Goal: Contribute content: Contribute content

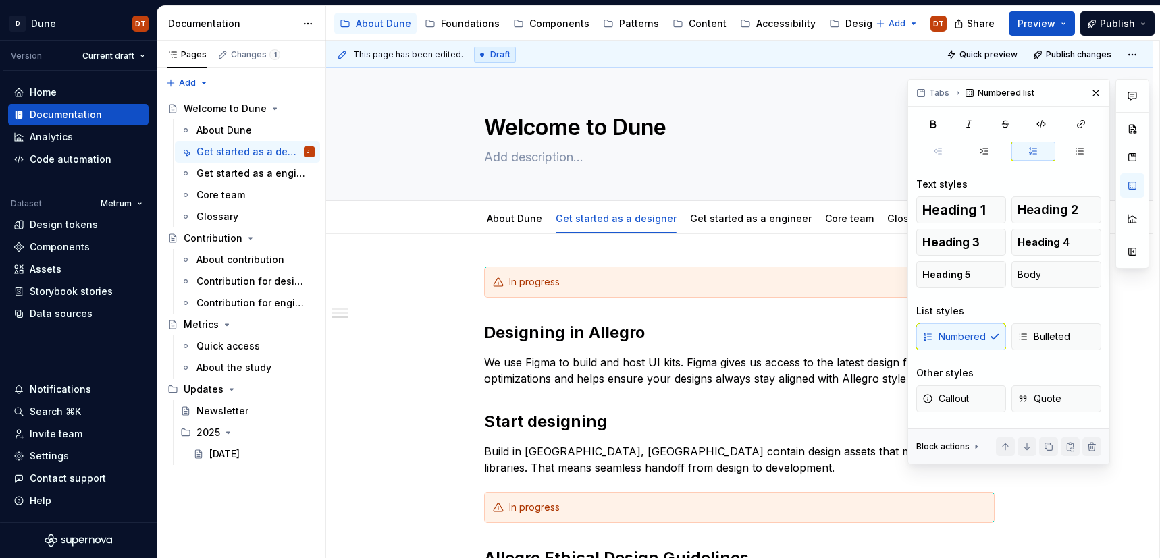
scroll to position [402, 0]
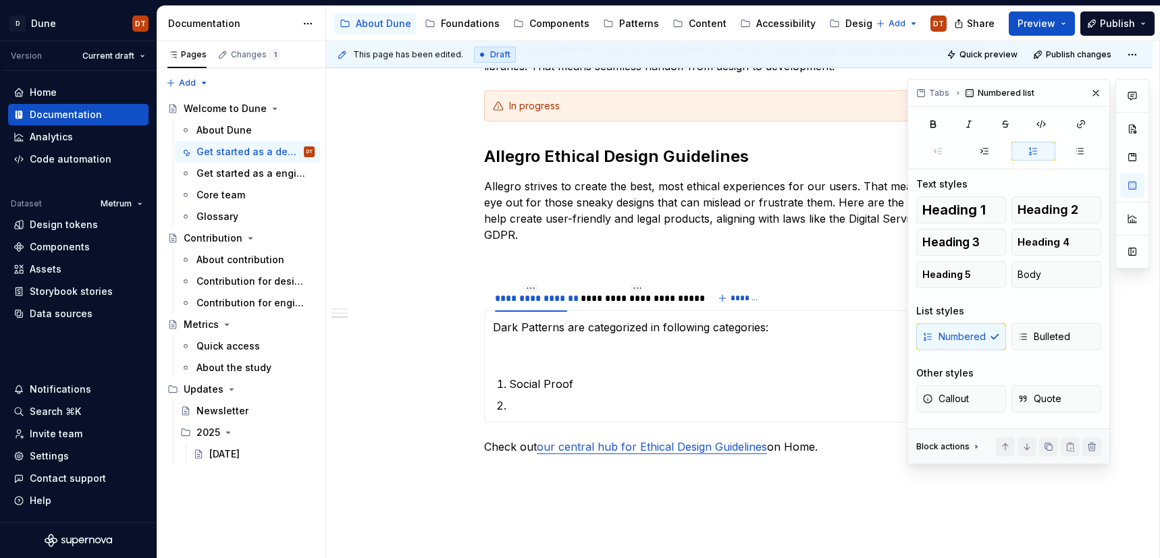
type textarea "*"
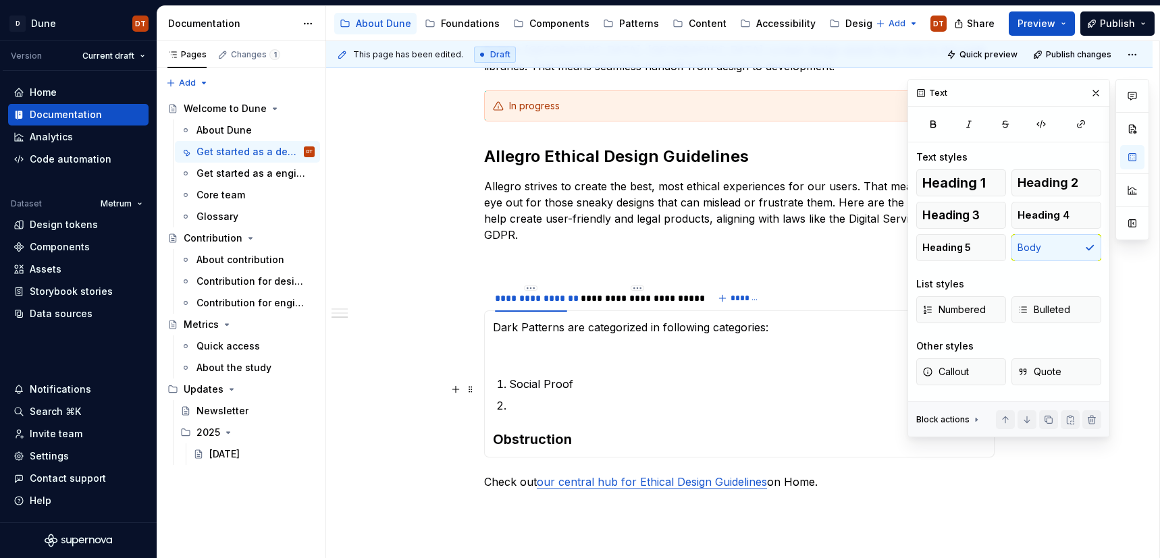
click at [534, 398] on p at bounding box center [747, 406] width 477 height 16
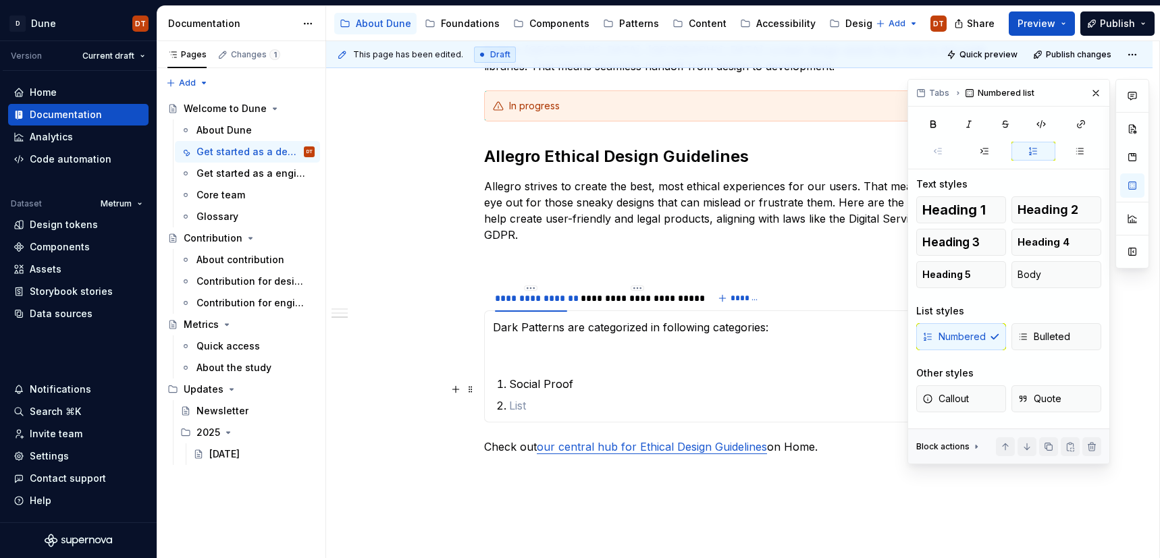
drag, startPoint x: 536, startPoint y: 382, endPoint x: 518, endPoint y: 391, distance: 19.6
click at [535, 398] on p at bounding box center [747, 406] width 477 height 16
drag, startPoint x: 615, startPoint y: 369, endPoint x: 597, endPoint y: 371, distance: 18.3
click at [615, 376] on p "Social Proof" at bounding box center [747, 384] width 477 height 16
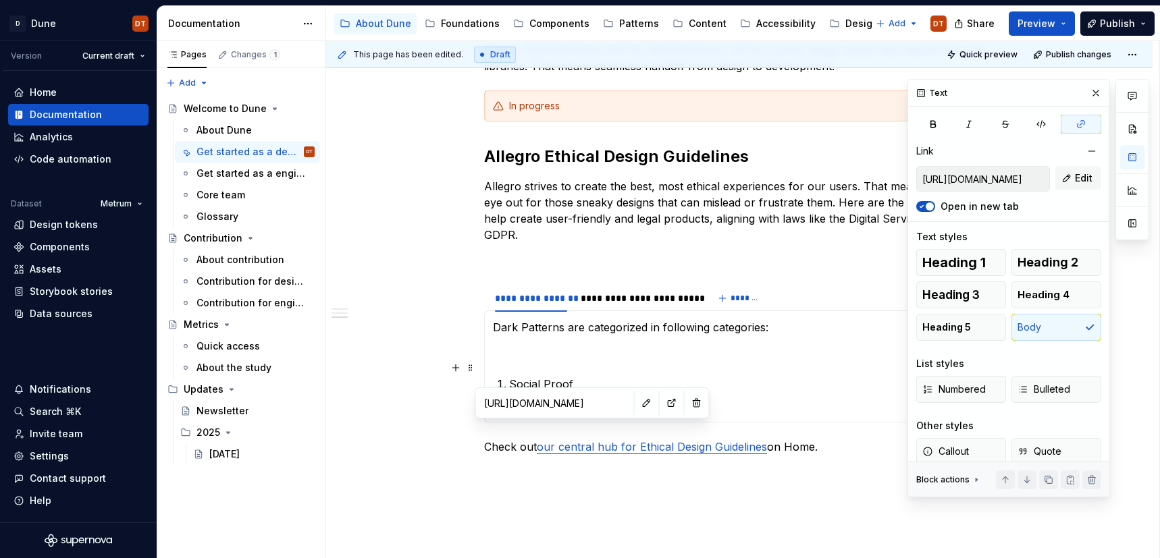
drag, startPoint x: 737, startPoint y: 376, endPoint x: 710, endPoint y: 378, distance: 27.0
click at [727, 376] on ol "Social Proof" at bounding box center [747, 395] width 477 height 38
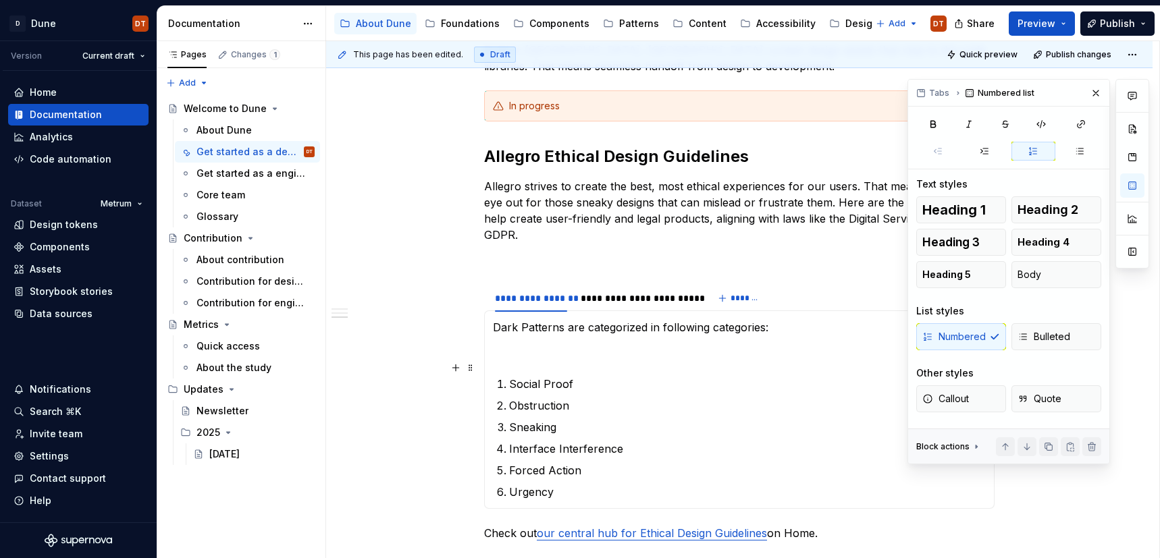
click at [583, 376] on p "Social Proof" at bounding box center [747, 384] width 477 height 16
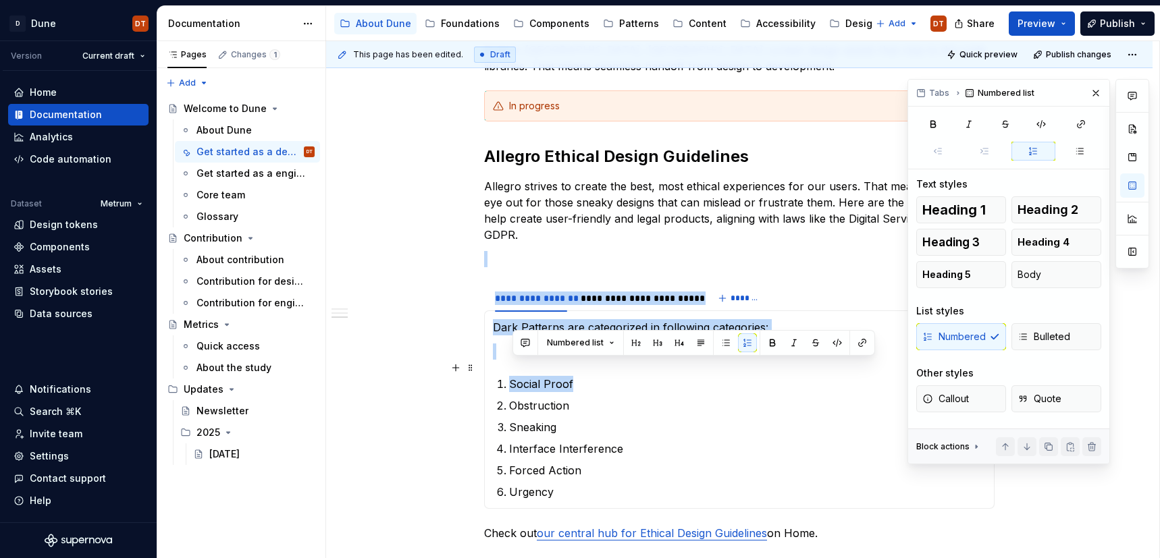
drag, startPoint x: 583, startPoint y: 371, endPoint x: 487, endPoint y: 371, distance: 95.9
click at [487, 371] on section "**********" at bounding box center [739, 397] width 511 height 226
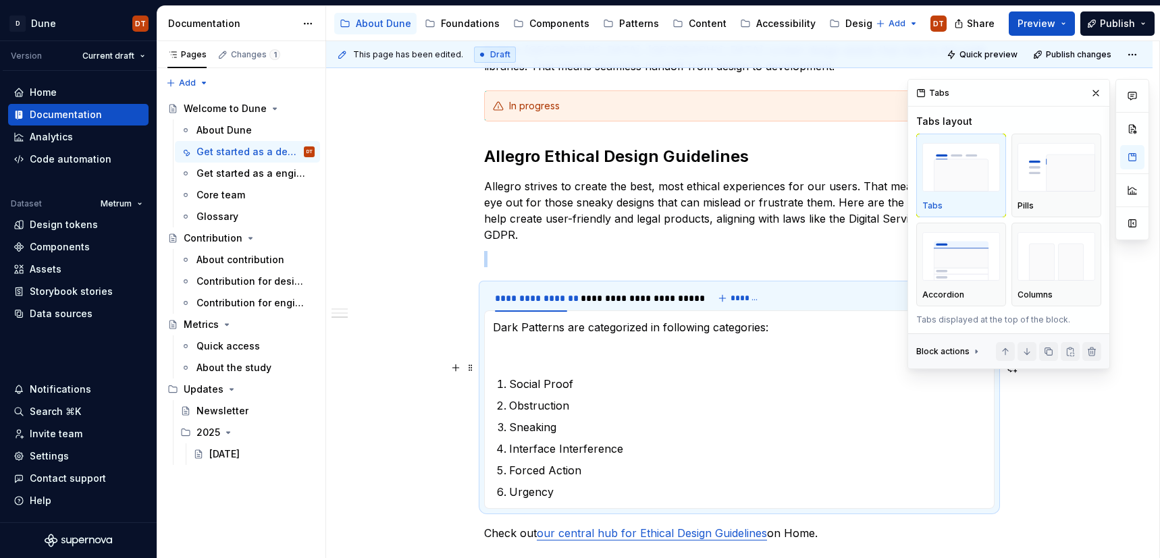
click at [735, 376] on p "Social Proof" at bounding box center [747, 384] width 477 height 16
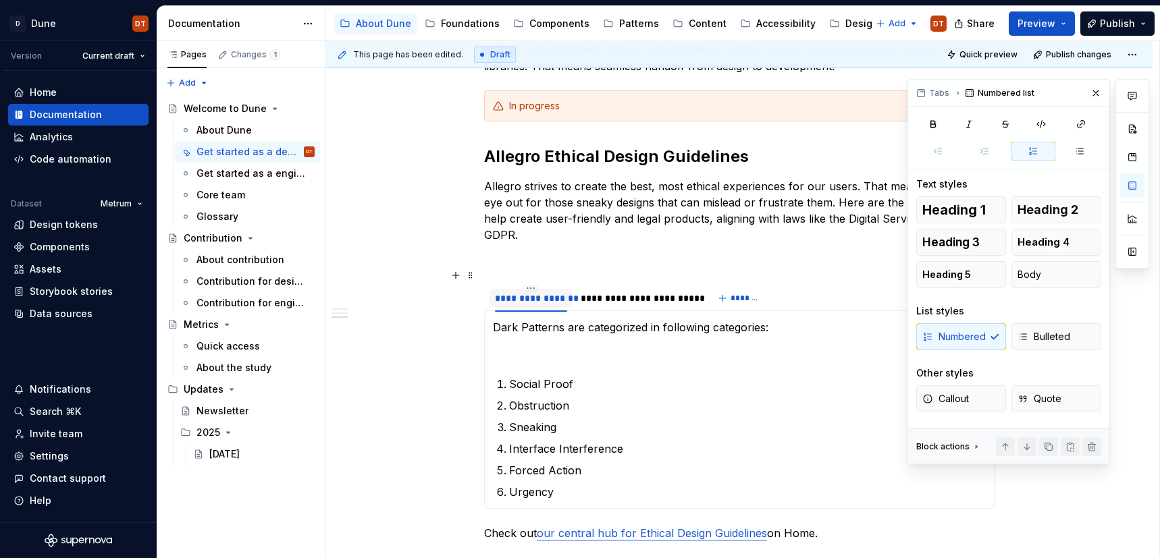
click at [546, 292] on div "**********" at bounding box center [531, 299] width 72 height 14
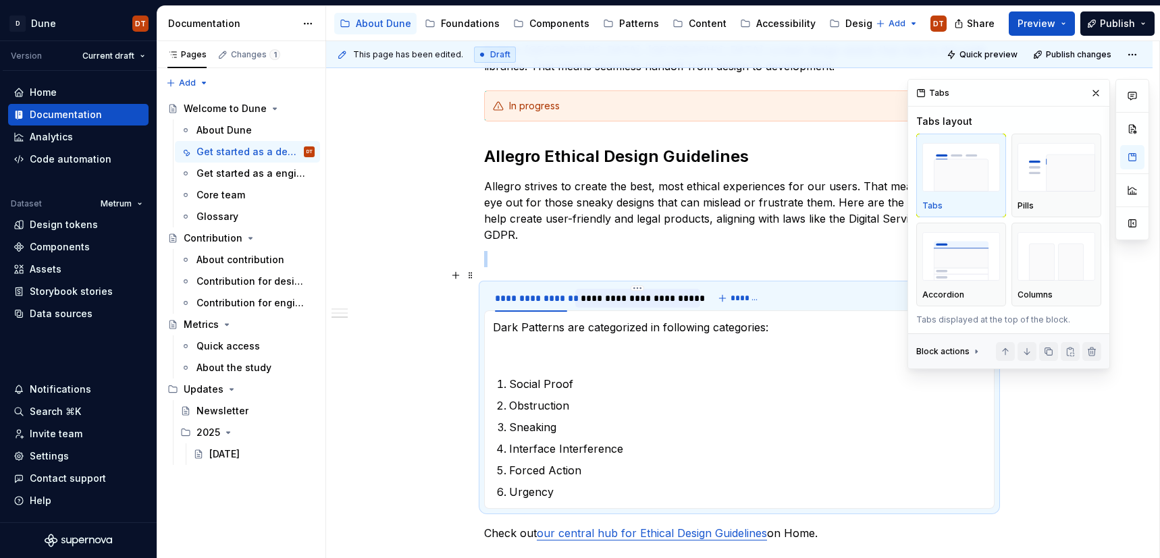
click at [627, 292] on div "**********" at bounding box center [638, 299] width 114 height 14
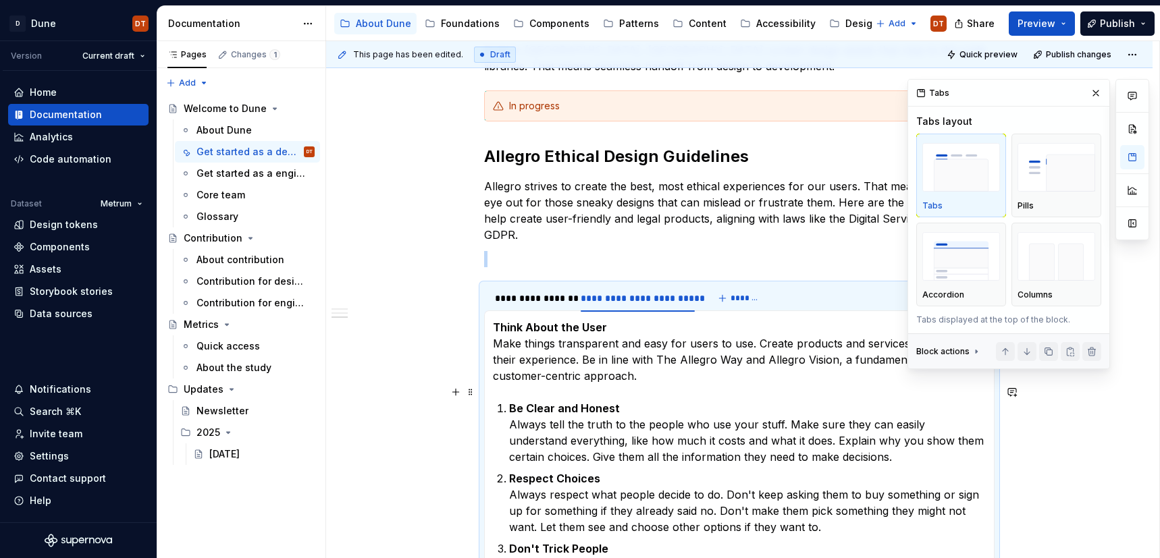
click at [573, 402] on strong "Be Clear and Honest" at bounding box center [564, 409] width 111 height 14
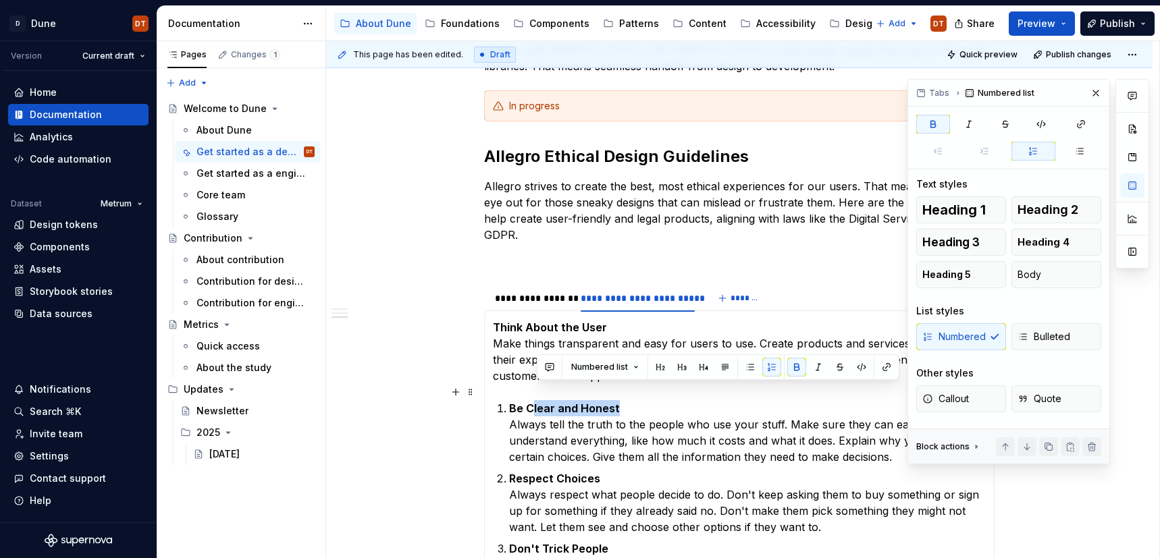
drag, startPoint x: 582, startPoint y: 391, endPoint x: 534, endPoint y: 393, distance: 48.0
click at [534, 400] on p "Be Clear and Honest Always tell the truth to the people who use your stuff. Mak…" at bounding box center [747, 432] width 477 height 65
click at [546, 292] on div "**********" at bounding box center [531, 299] width 72 height 14
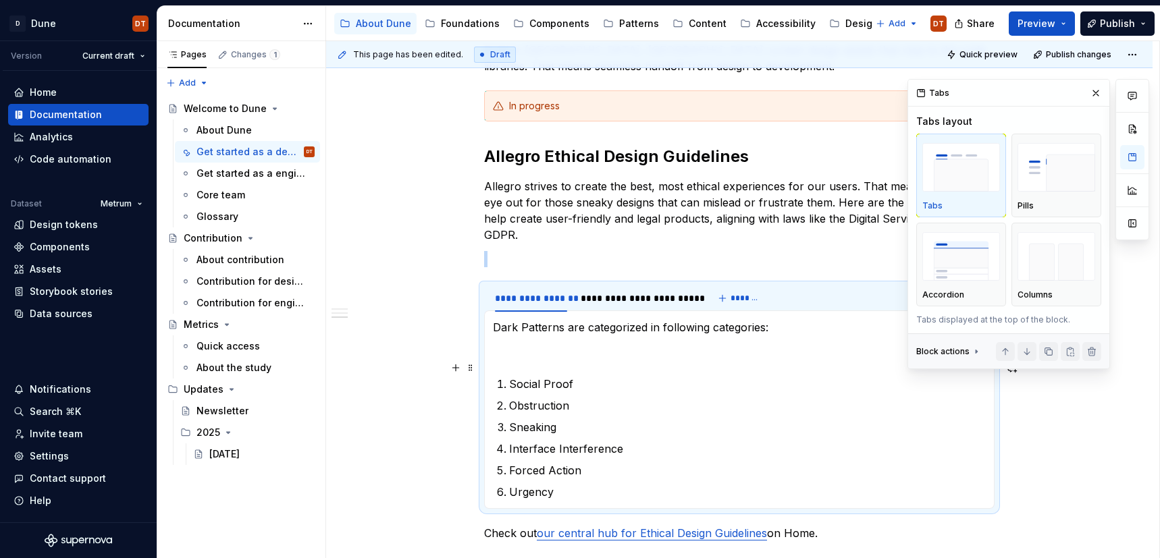
click at [571, 376] on p "Social Proof" at bounding box center [747, 384] width 477 height 16
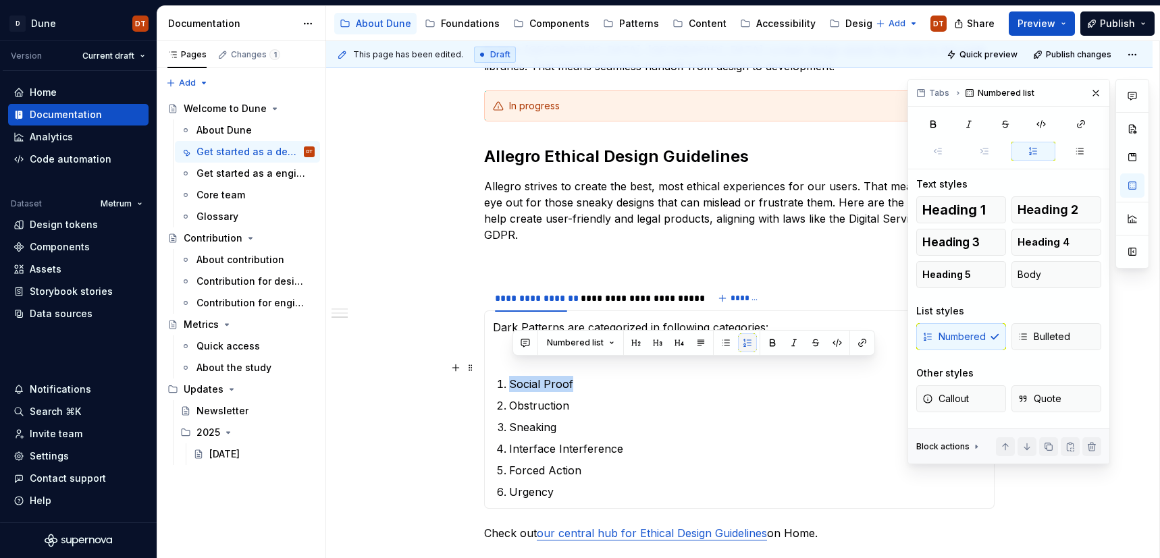
drag, startPoint x: 581, startPoint y: 365, endPoint x: 737, endPoint y: 340, distance: 158.7
click at [509, 376] on li "Social Proof" at bounding box center [747, 384] width 477 height 16
click at [600, 398] on p "Obstruction" at bounding box center [747, 406] width 477 height 16
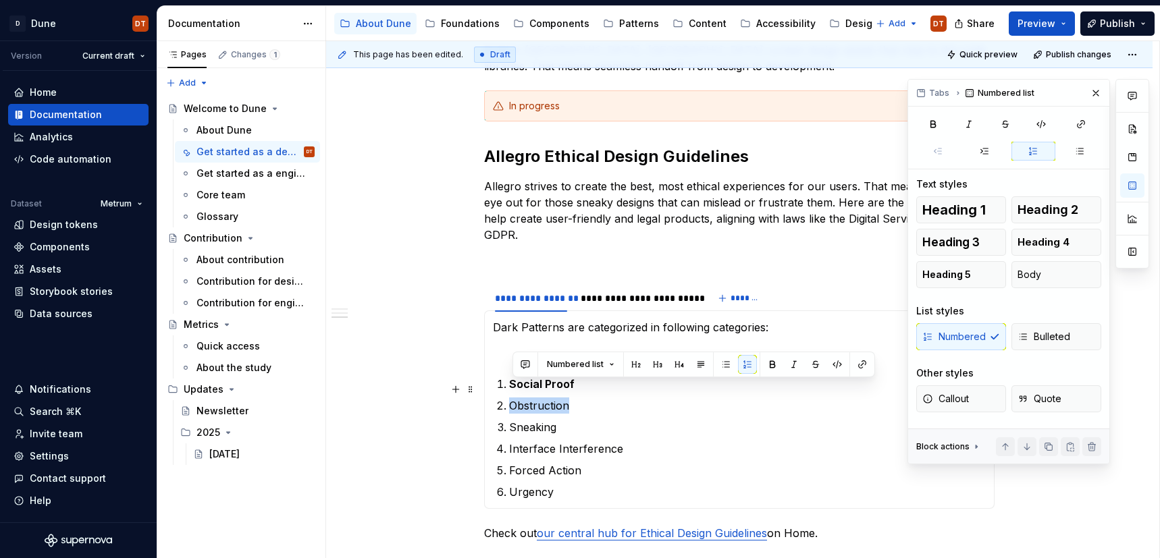
drag, startPoint x: 586, startPoint y: 391, endPoint x: 505, endPoint y: 393, distance: 80.4
click at [509, 398] on li "Obstruction" at bounding box center [747, 406] width 477 height 16
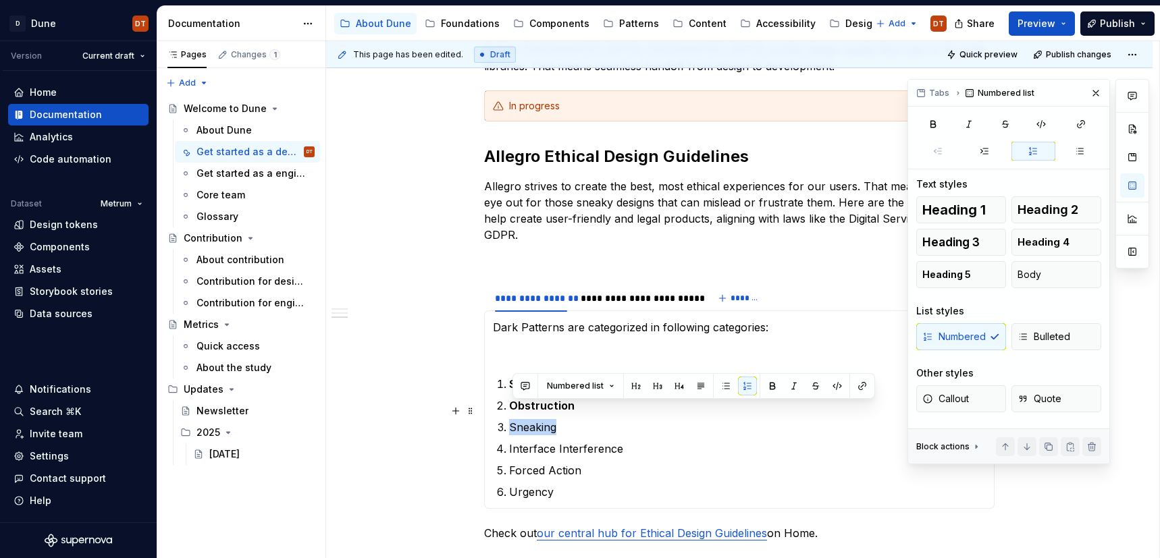
drag, startPoint x: 564, startPoint y: 408, endPoint x: 506, endPoint y: 409, distance: 57.4
click at [509, 419] on li "Sneaking" at bounding box center [747, 427] width 477 height 16
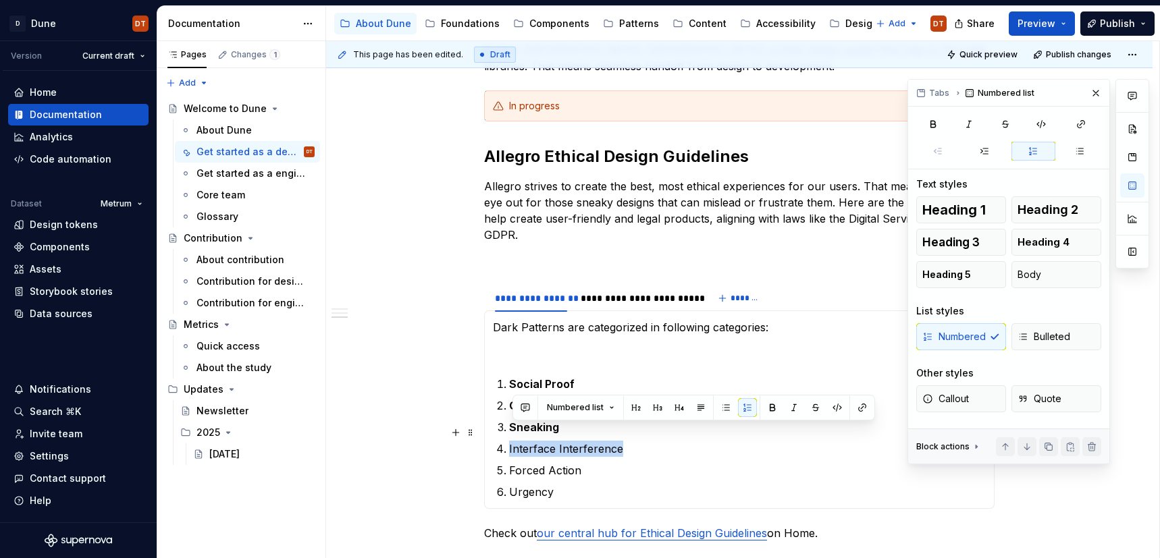
drag, startPoint x: 623, startPoint y: 436, endPoint x: 506, endPoint y: 438, distance: 116.8
click at [509, 441] on li "Interface Interference" at bounding box center [747, 449] width 477 height 16
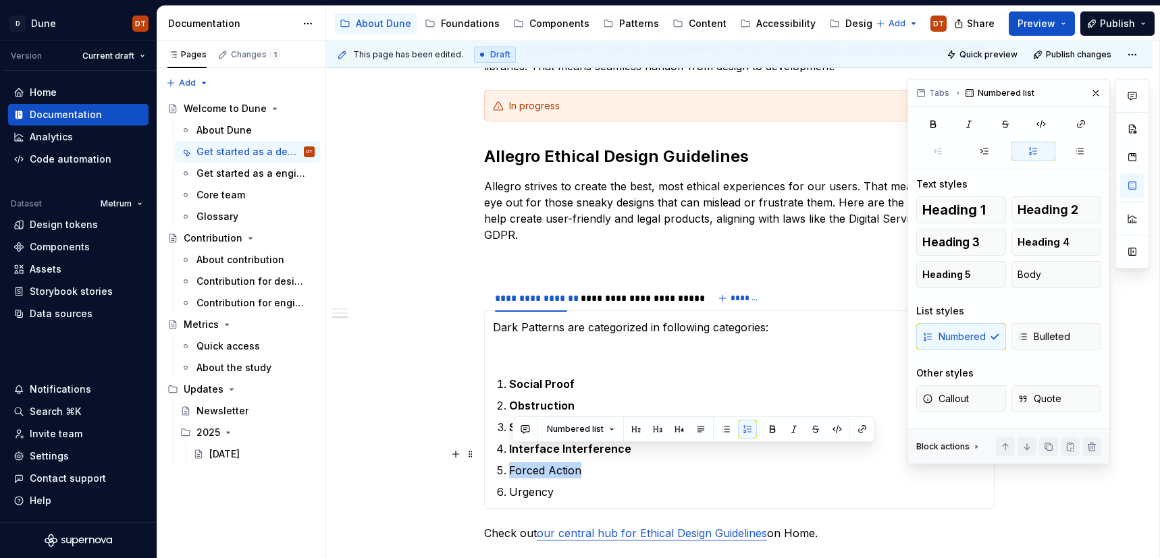
drag, startPoint x: 583, startPoint y: 455, endPoint x: 510, endPoint y: 455, distance: 73.6
click at [510, 463] on li "Forced Action" at bounding box center [747, 471] width 477 height 16
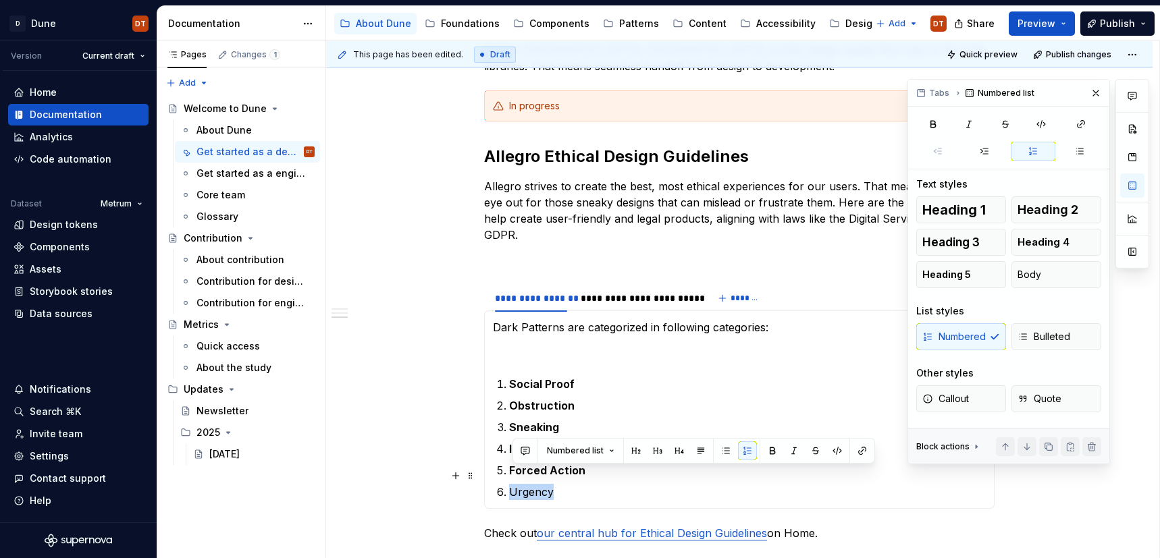
drag, startPoint x: 529, startPoint y: 475, endPoint x: 511, endPoint y: 475, distance: 18.9
click at [510, 484] on li "Urgency" at bounding box center [747, 492] width 477 height 16
click at [595, 376] on p "Social Proof" at bounding box center [747, 384] width 477 height 16
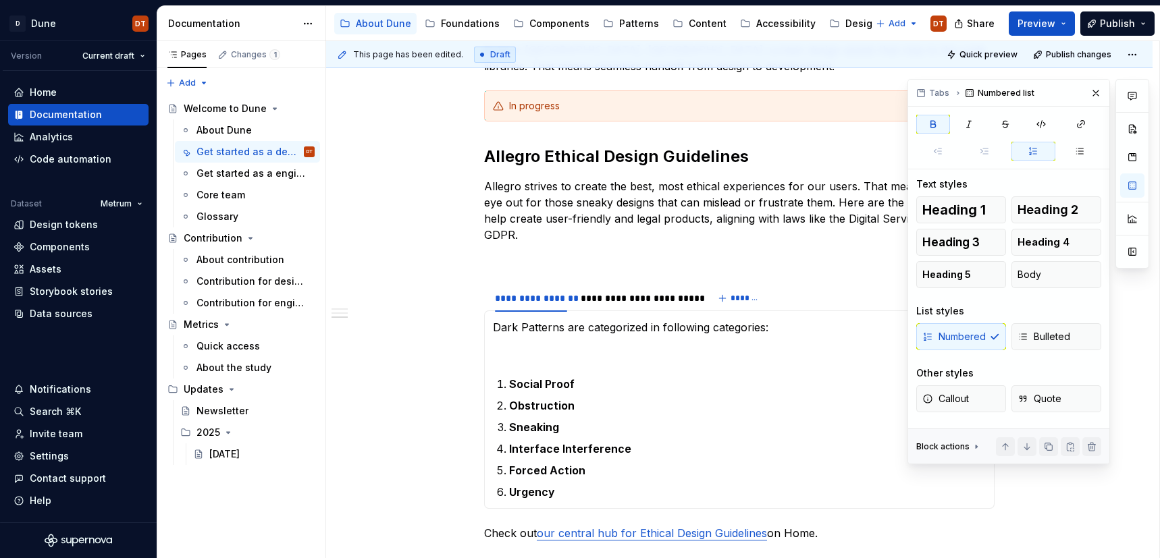
click at [548, 346] on section-item-column "Dark Patterns are categorized in following categories: Social Proof Obstruction…" at bounding box center [739, 409] width 493 height 181
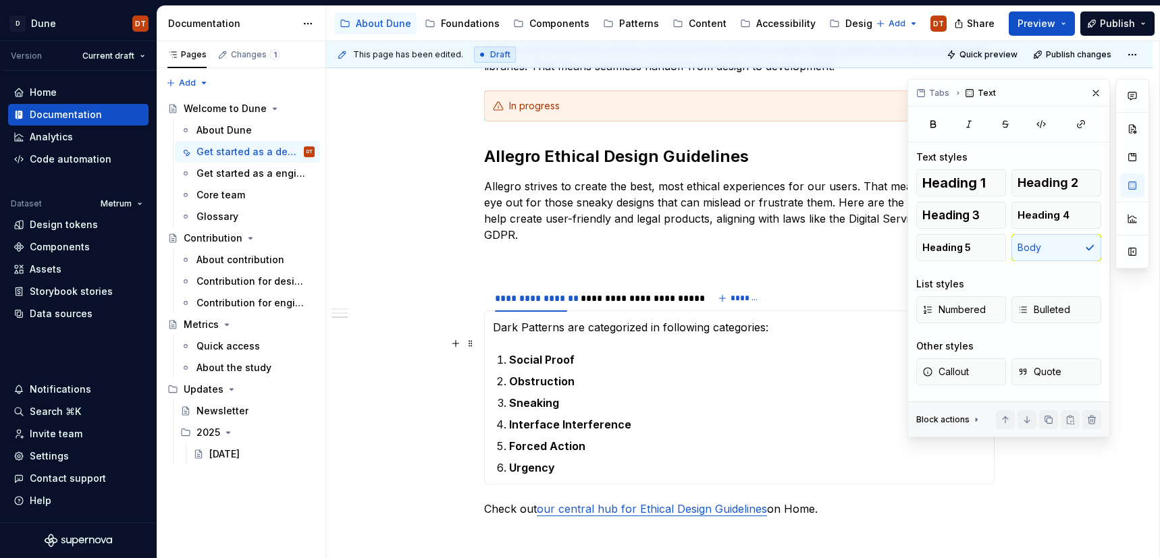
click at [624, 352] on p "Social Proof" at bounding box center [747, 360] width 477 height 16
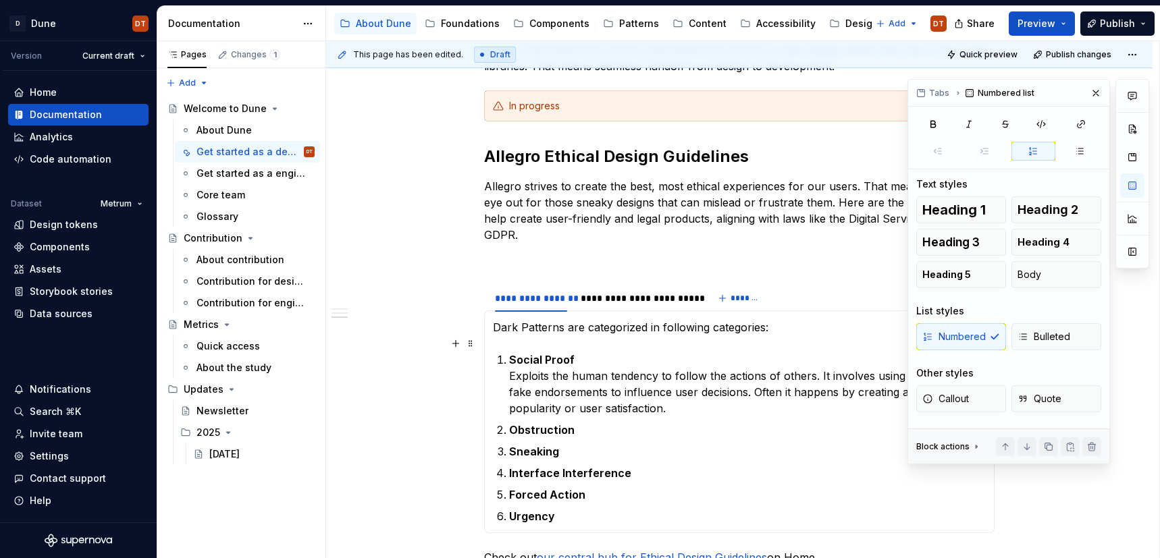
click at [683, 392] on p "Social Proof Exploits the human tendency to follow the actions of others. It in…" at bounding box center [747, 384] width 477 height 65
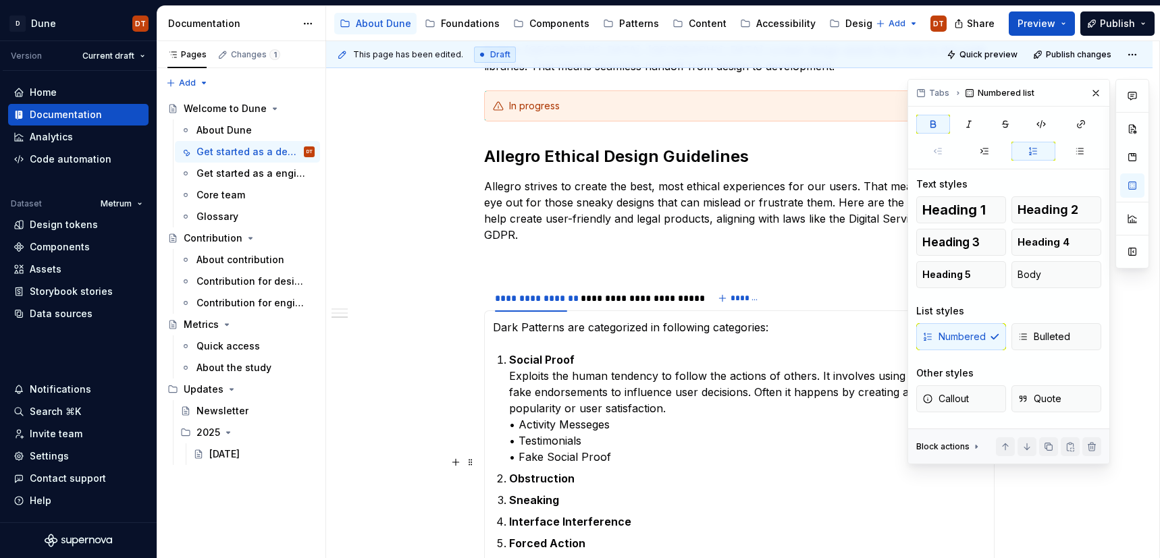
click at [601, 471] on p "Obstruction" at bounding box center [747, 479] width 477 height 16
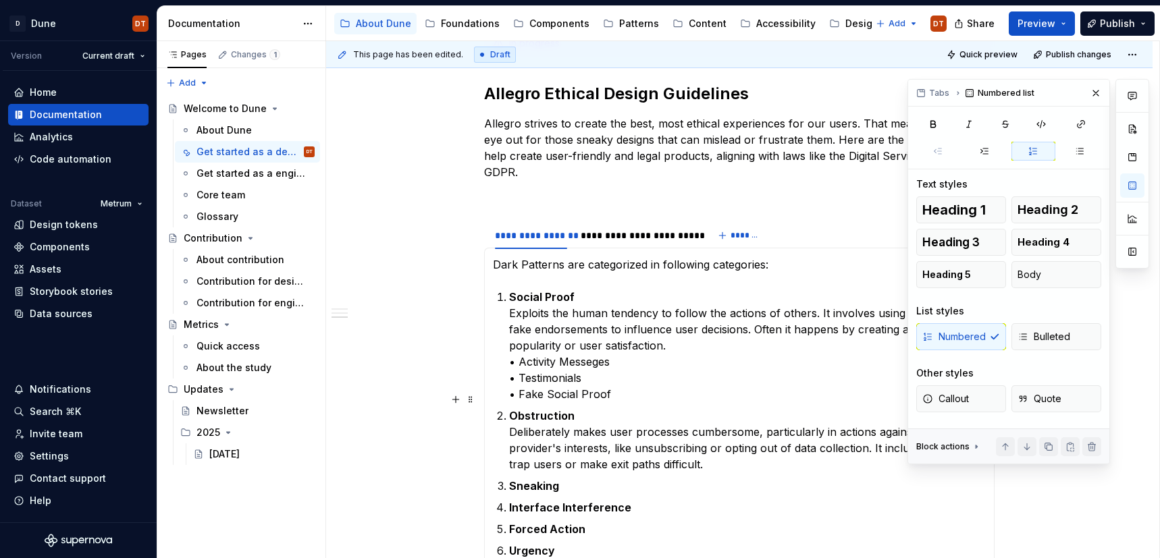
scroll to position [484, 0]
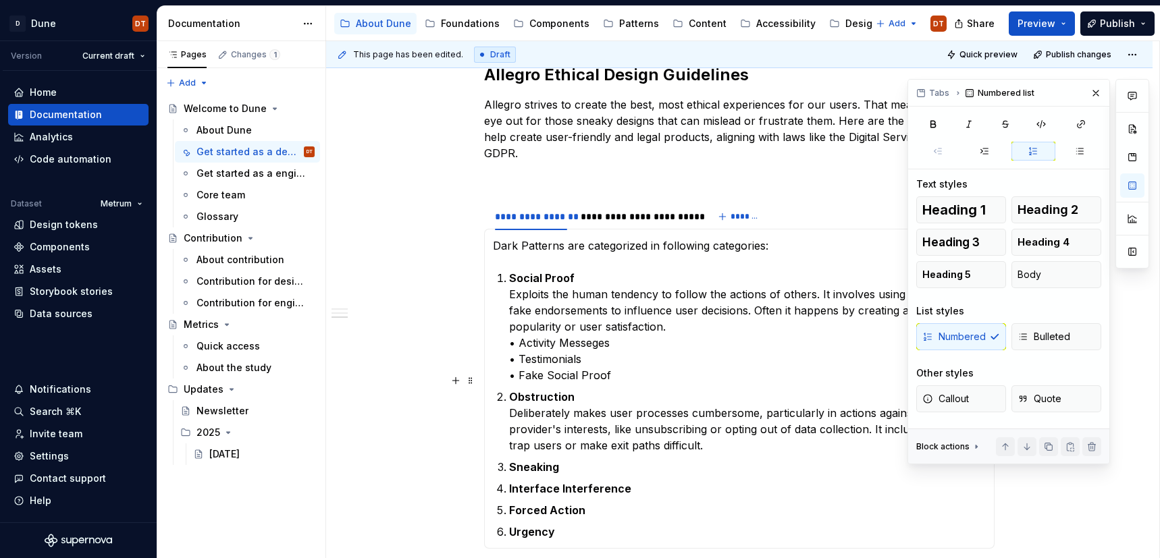
click at [718, 427] on p "Obstruction Deliberately makes user processes cumbersome, particularly in actio…" at bounding box center [747, 421] width 477 height 65
drag, startPoint x: 1097, startPoint y: 92, endPoint x: 1090, endPoint y: 98, distance: 9.1
click at [1097, 92] on button "button" at bounding box center [1096, 93] width 19 height 19
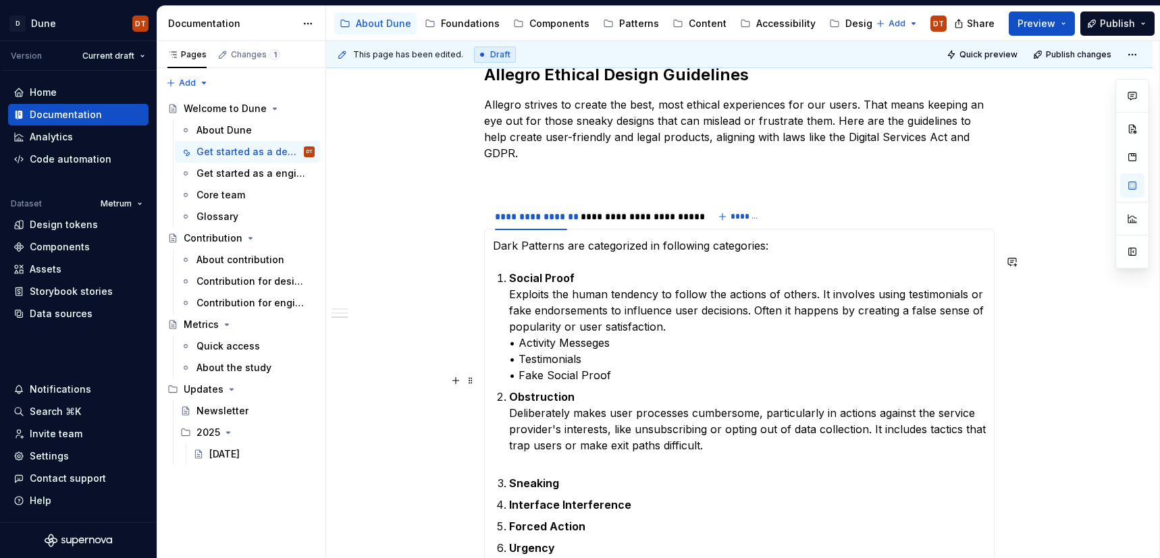
click at [546, 448] on p "Obstruction Deliberately makes user processes cumbersome, particularly in actio…" at bounding box center [747, 429] width 477 height 81
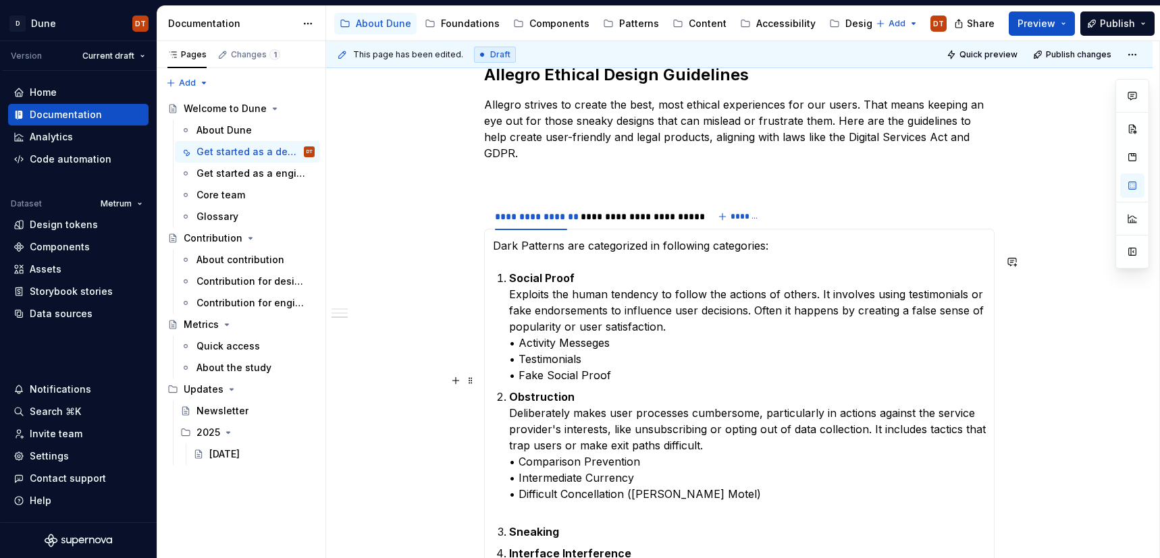
click at [575, 480] on p "Obstruction Deliberately makes user processes cumbersome, particularly in actio…" at bounding box center [747, 454] width 477 height 130
click at [549, 494] on p "Obstruction Deliberately makes user processes cumbersome, particularly in actio…" at bounding box center [747, 454] width 477 height 130
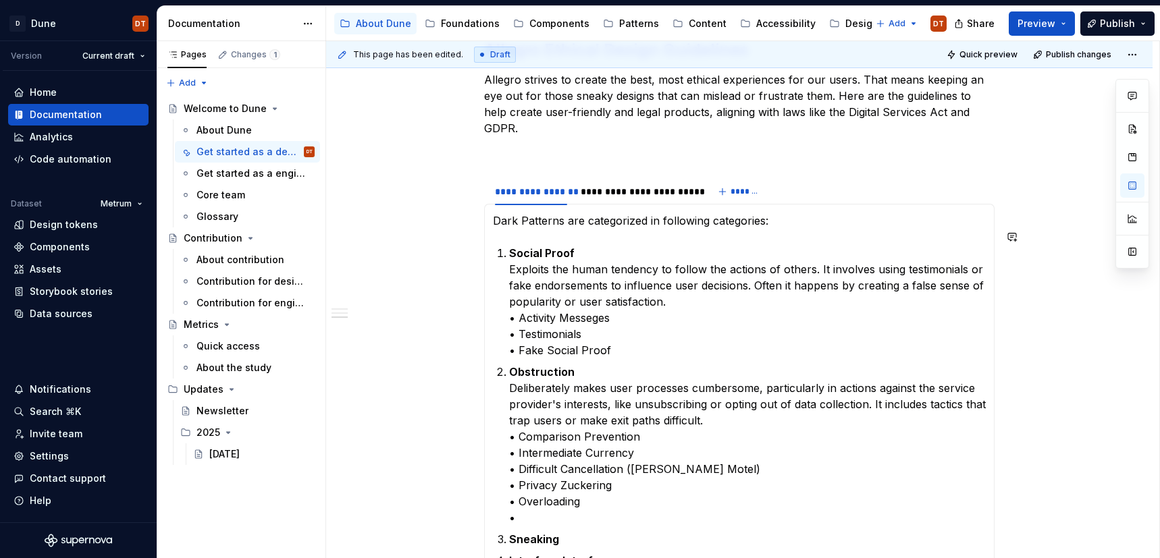
scroll to position [525, 0]
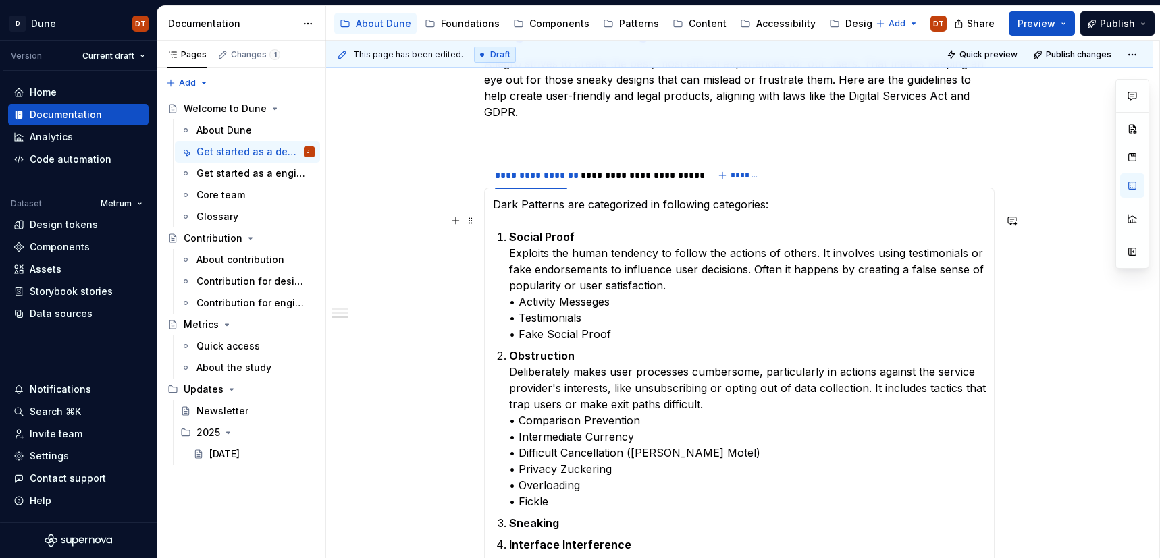
click at [604, 288] on p "Social Proof Exploits the human tendency to follow the actions of others. It in…" at bounding box center [747, 285] width 477 height 113
click at [594, 287] on p "Social Proof Exploits the human tendency to follow the actions of others. It in…" at bounding box center [747, 285] width 477 height 113
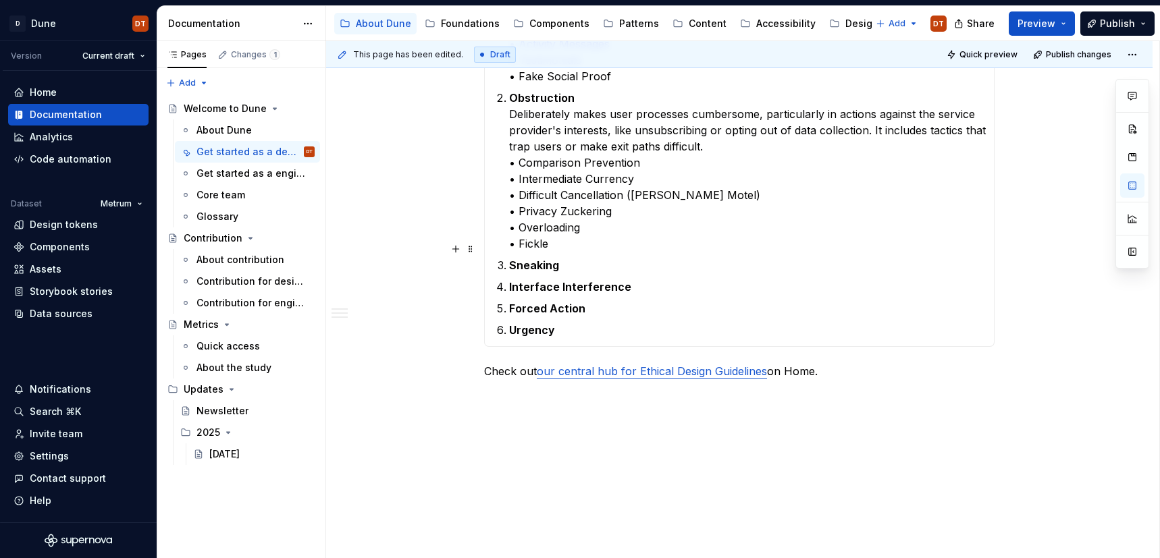
scroll to position [791, 0]
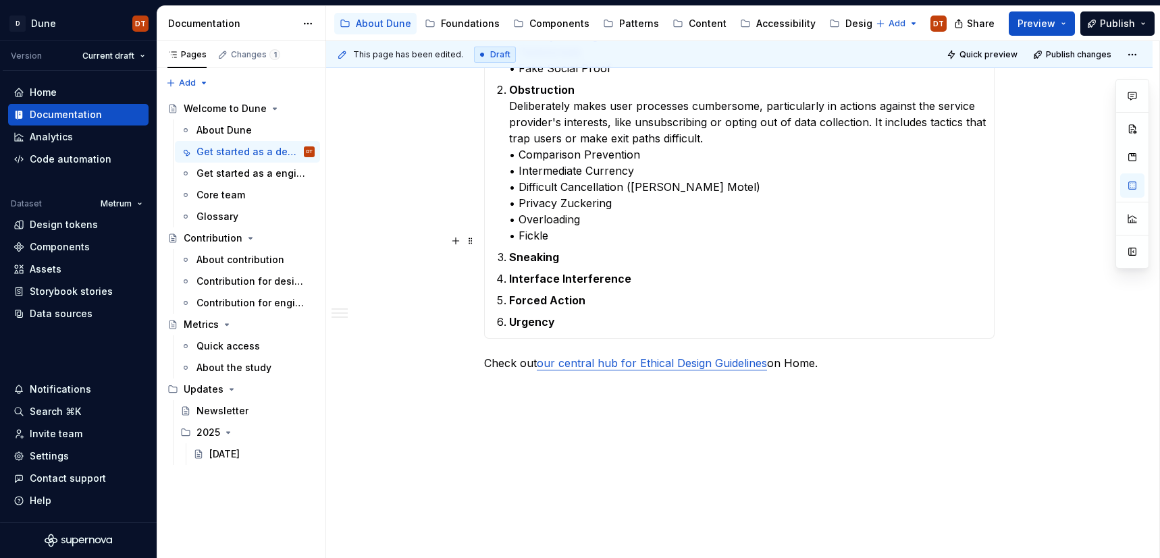
click at [633, 249] on p "Sneaking" at bounding box center [747, 257] width 477 height 16
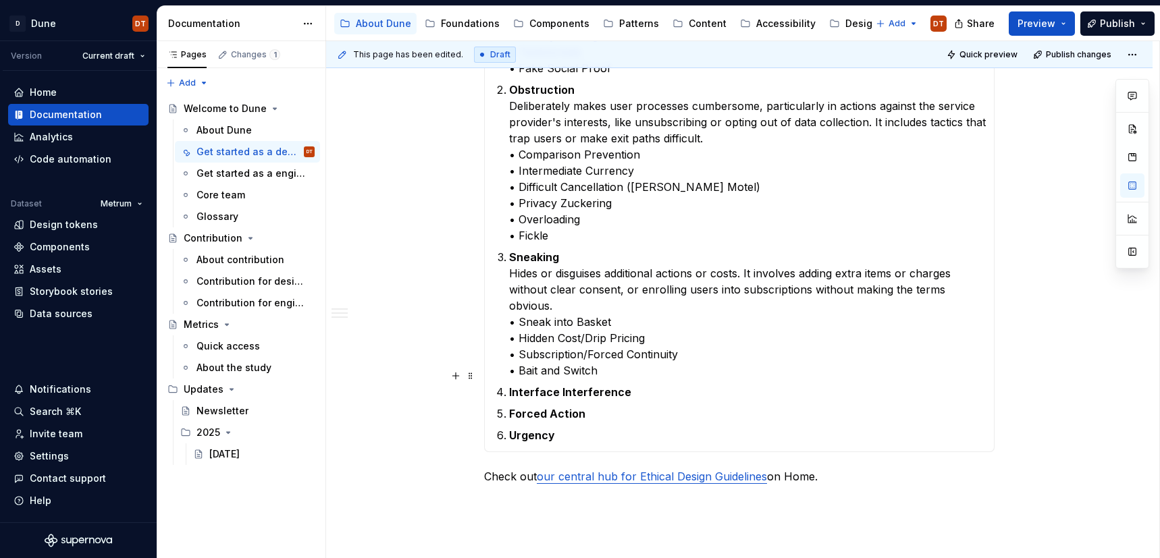
click at [635, 384] on p "Interface Interference" at bounding box center [747, 392] width 477 height 16
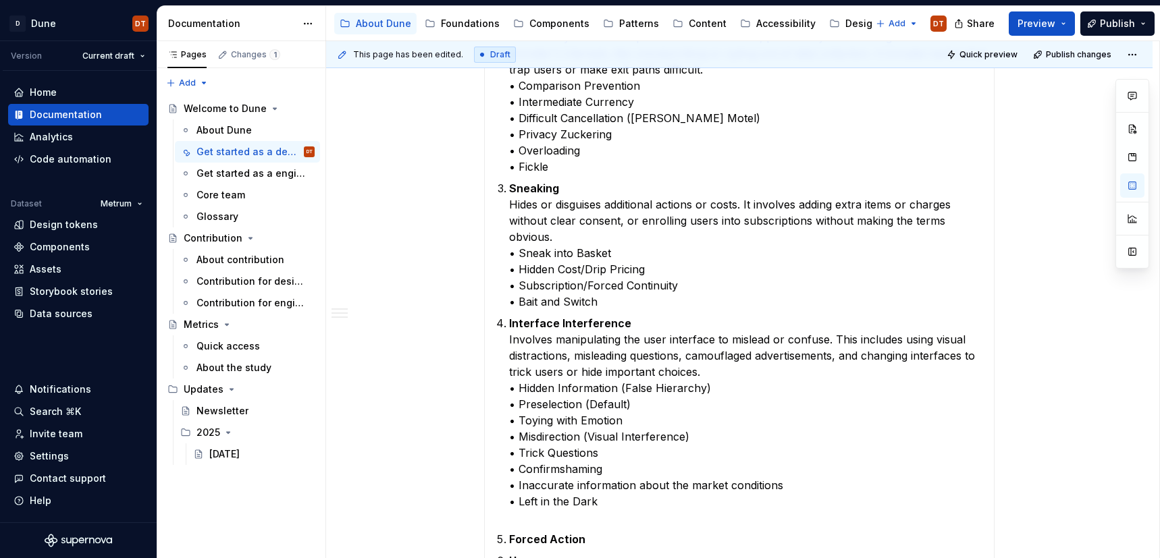
scroll to position [876, 0]
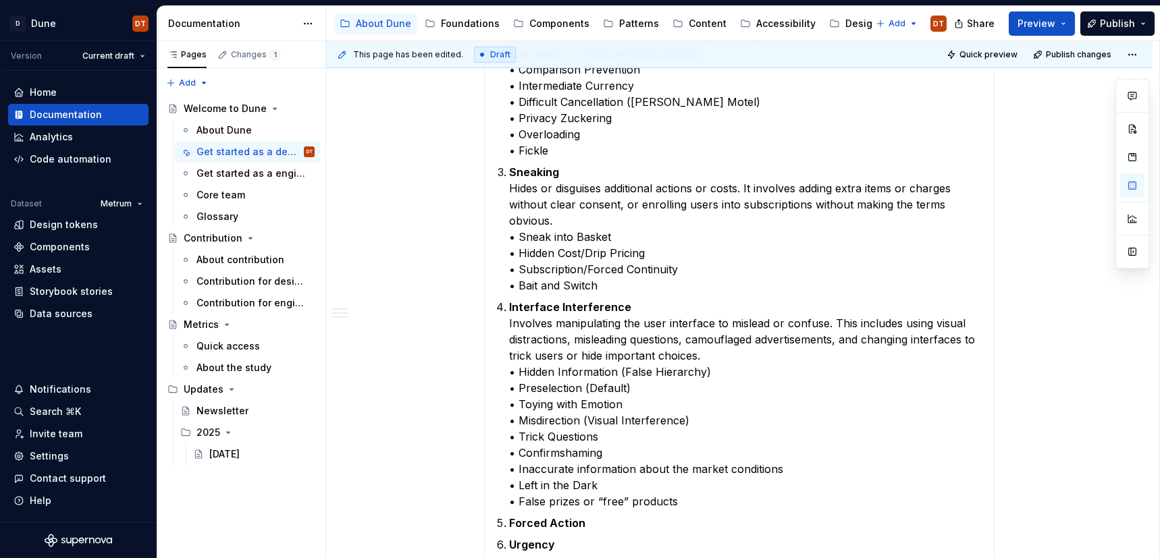
click at [604, 515] on p "Forced Action" at bounding box center [747, 523] width 477 height 16
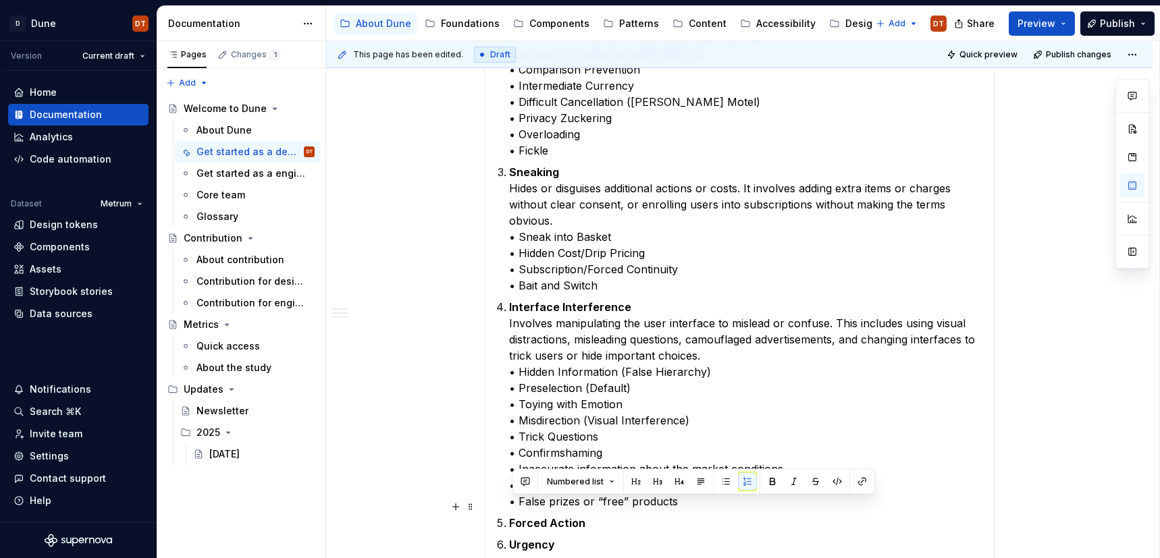
click at [604, 508] on div "Dark Patterns are categorized in following categories: Social Proof Exploits th…" at bounding box center [739, 199] width 511 height 725
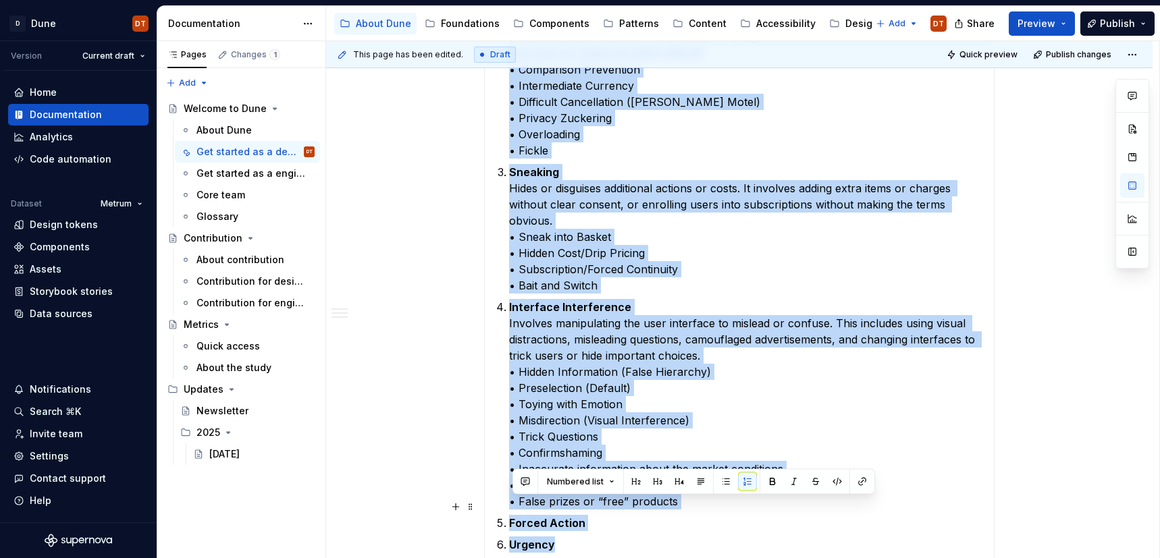
scroll to position [909, 0]
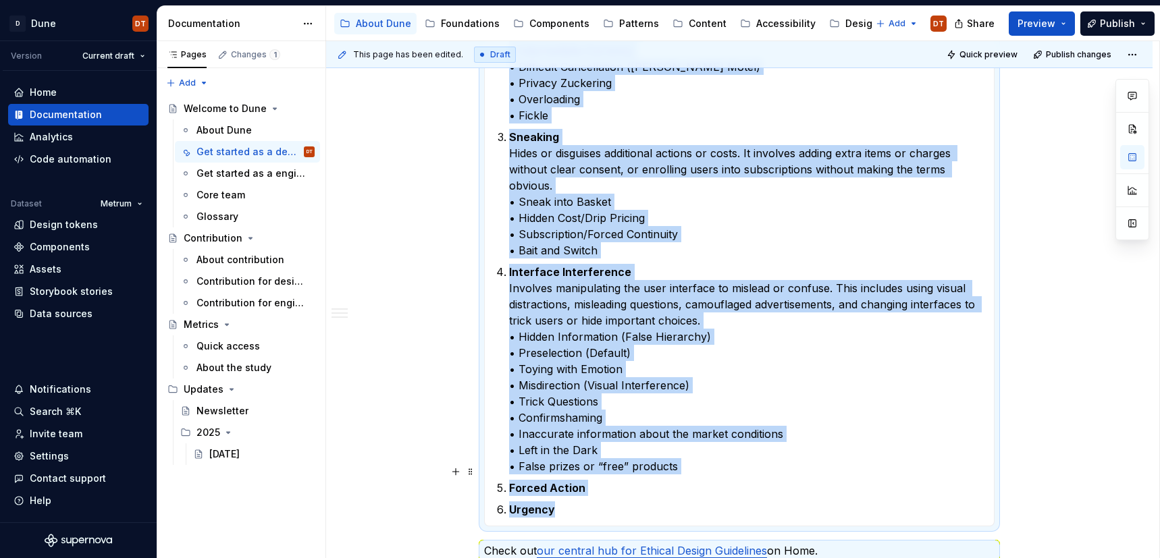
click at [607, 480] on p "Forced Action" at bounding box center [747, 488] width 477 height 16
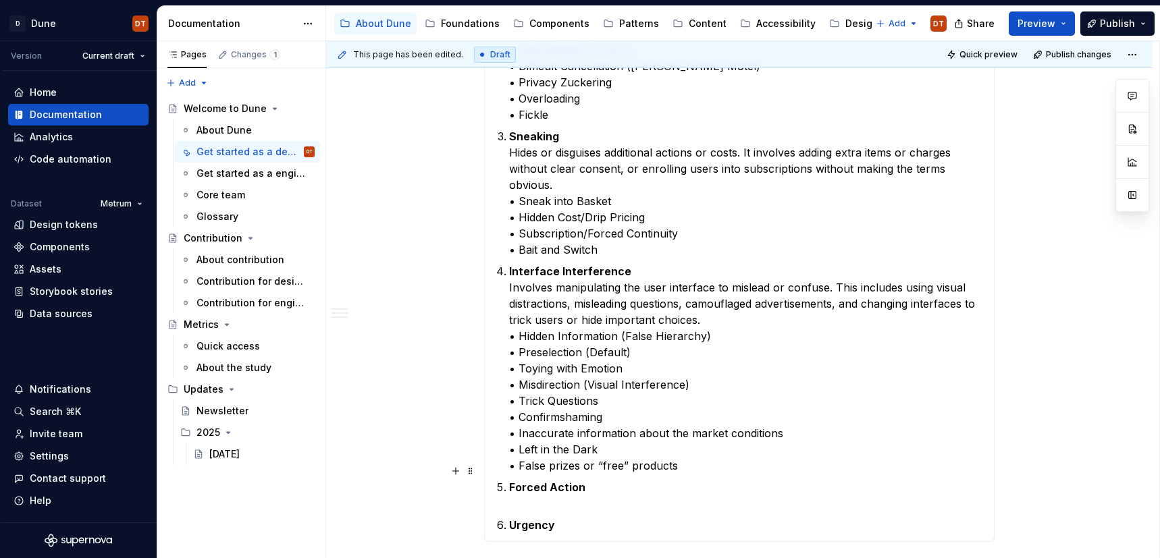
click at [606, 479] on p "Forced Action" at bounding box center [747, 495] width 477 height 32
click at [546, 504] on p "Forced Action" at bounding box center [747, 503] width 477 height 49
click at [548, 490] on p "Forced Action" at bounding box center [747, 495] width 477 height 32
click at [617, 479] on p "Forced Action" at bounding box center [747, 495] width 477 height 32
click at [536, 486] on p "Forced Action" at bounding box center [747, 495] width 477 height 32
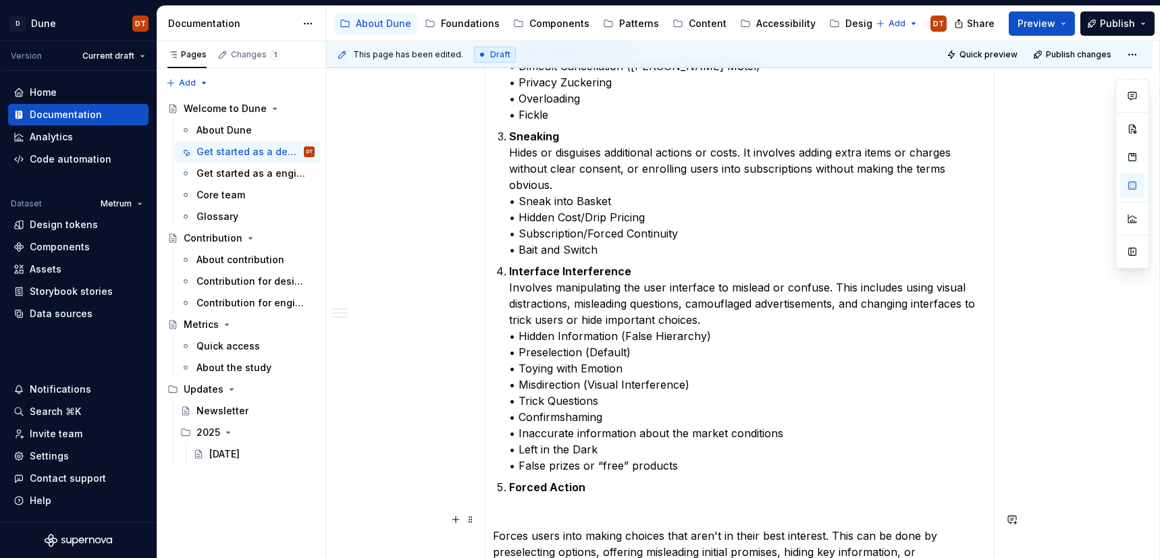
click at [497, 528] on p "Forces users into making choices that aren't in their best interest. This can b…" at bounding box center [739, 552] width 493 height 49
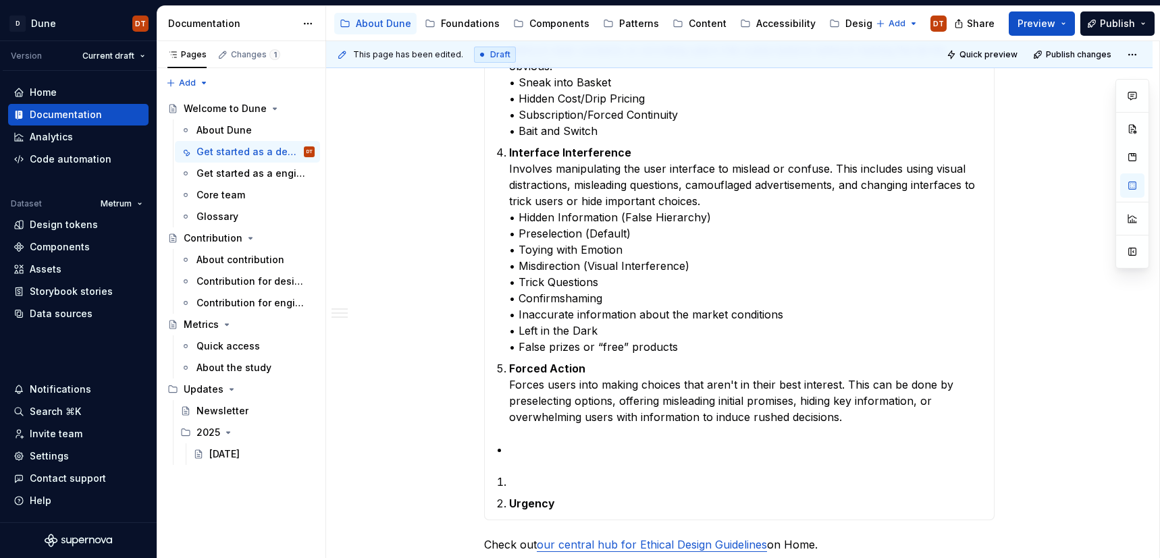
scroll to position [1038, 0]
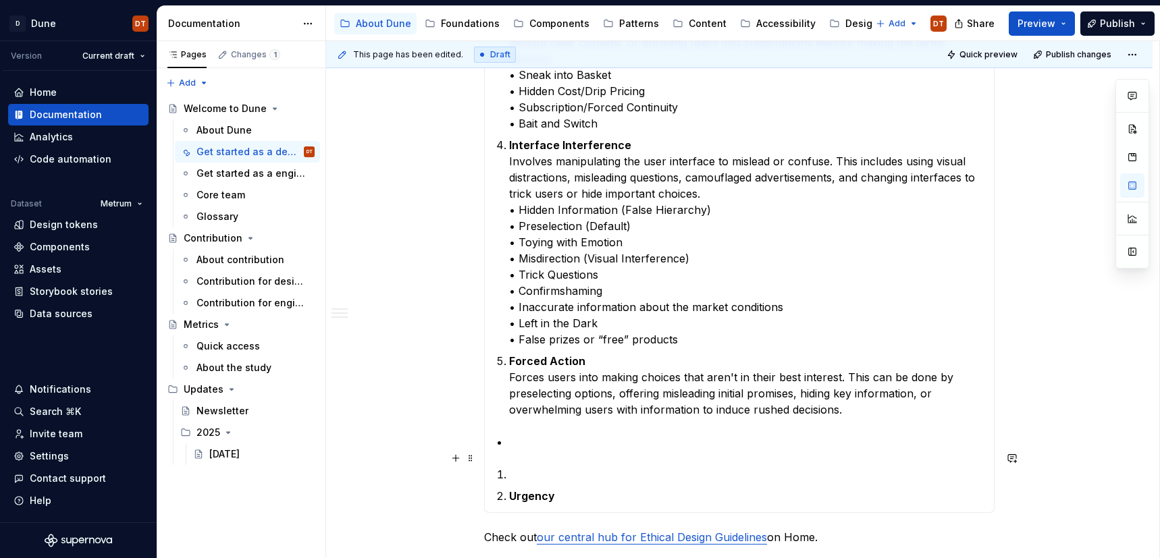
click at [540, 467] on p at bounding box center [747, 475] width 477 height 16
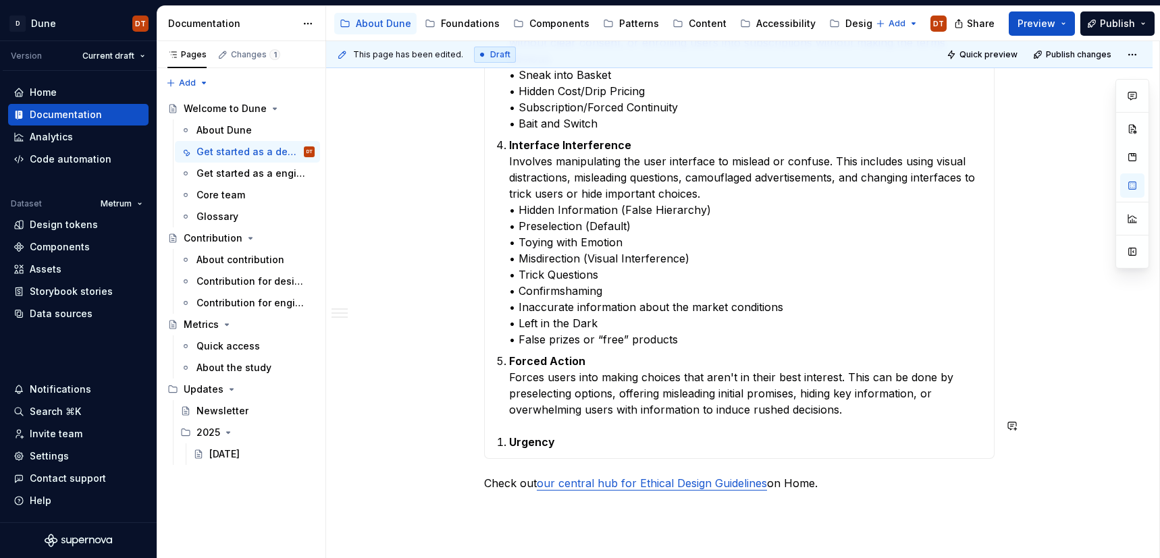
scroll to position [1035, 0]
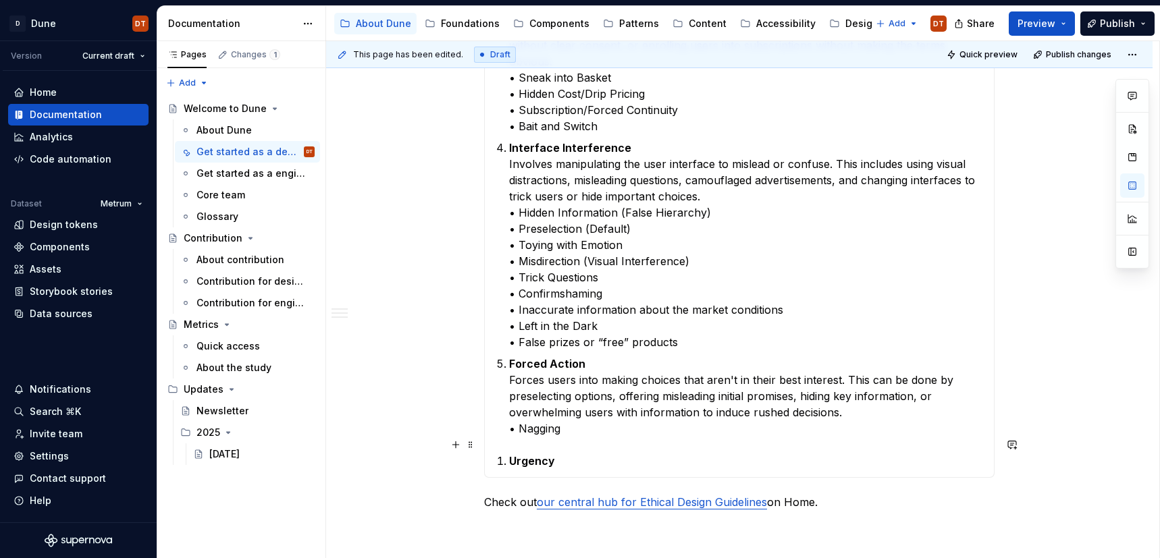
click at [513, 454] on strong "Urgency" at bounding box center [532, 461] width 46 height 14
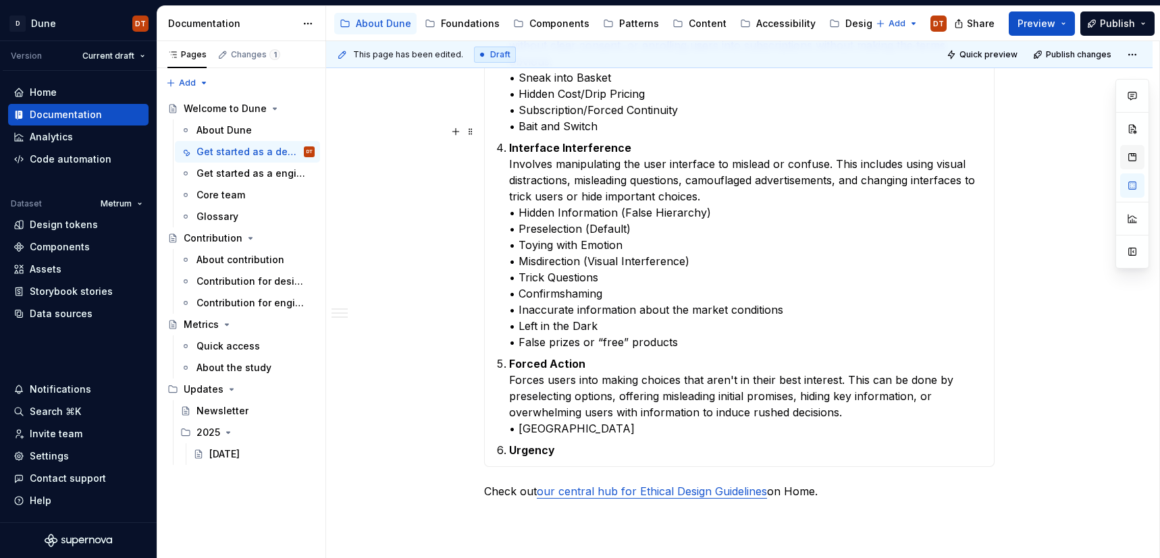
type textarea "*"
click at [565, 411] on p "Forced Action Forces users into making choices that aren't in their best intere…" at bounding box center [747, 396] width 477 height 81
click at [575, 442] on p "Urgency" at bounding box center [747, 450] width 477 height 16
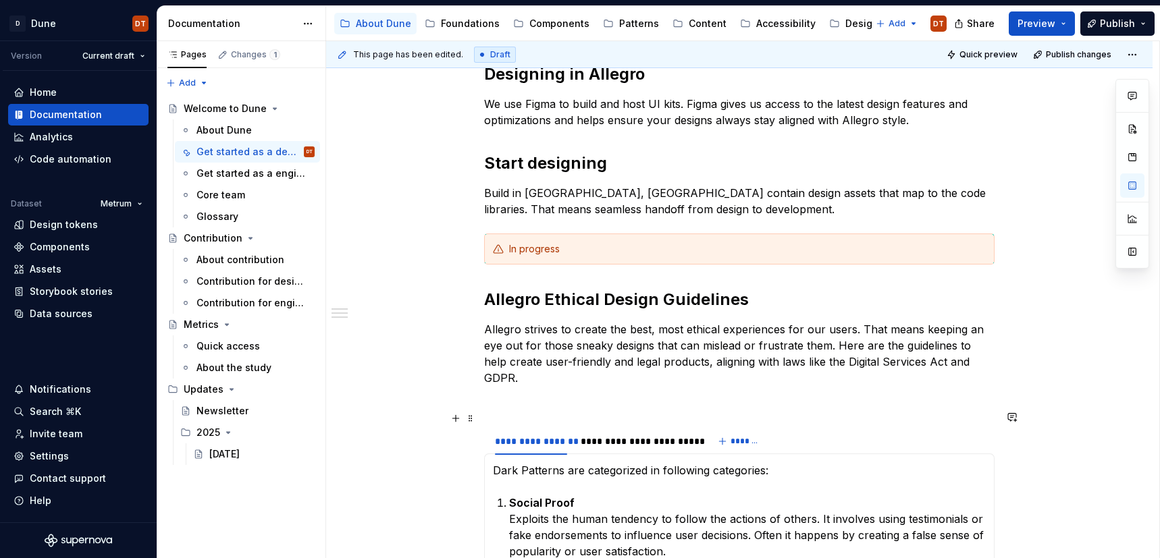
scroll to position [217, 0]
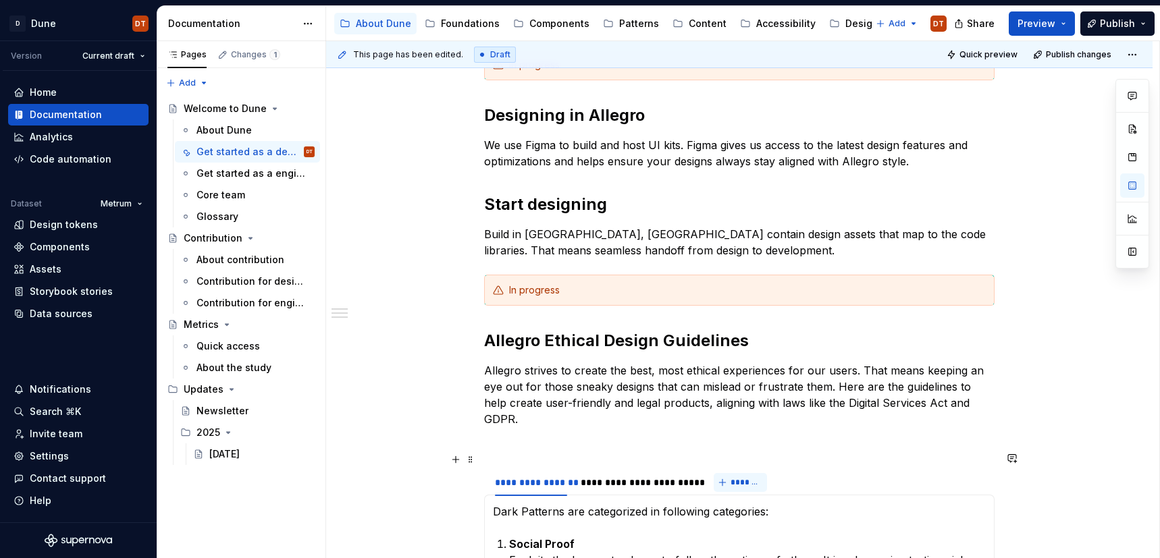
click at [742, 477] on span "*******" at bounding box center [746, 482] width 30 height 11
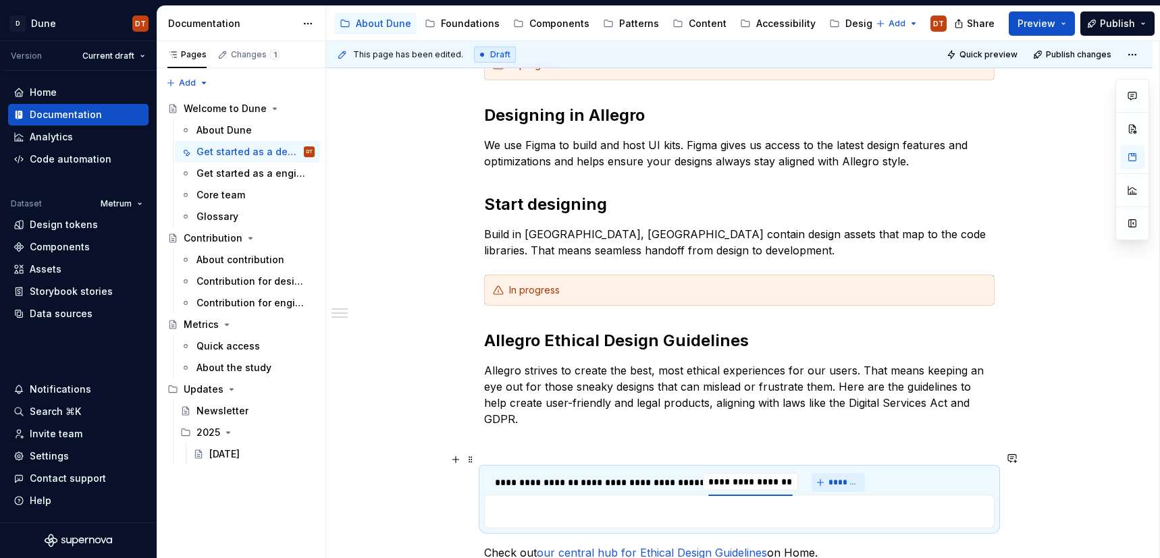
scroll to position [0, 0]
type input "**********"
click at [503, 504] on p at bounding box center [739, 512] width 493 height 16
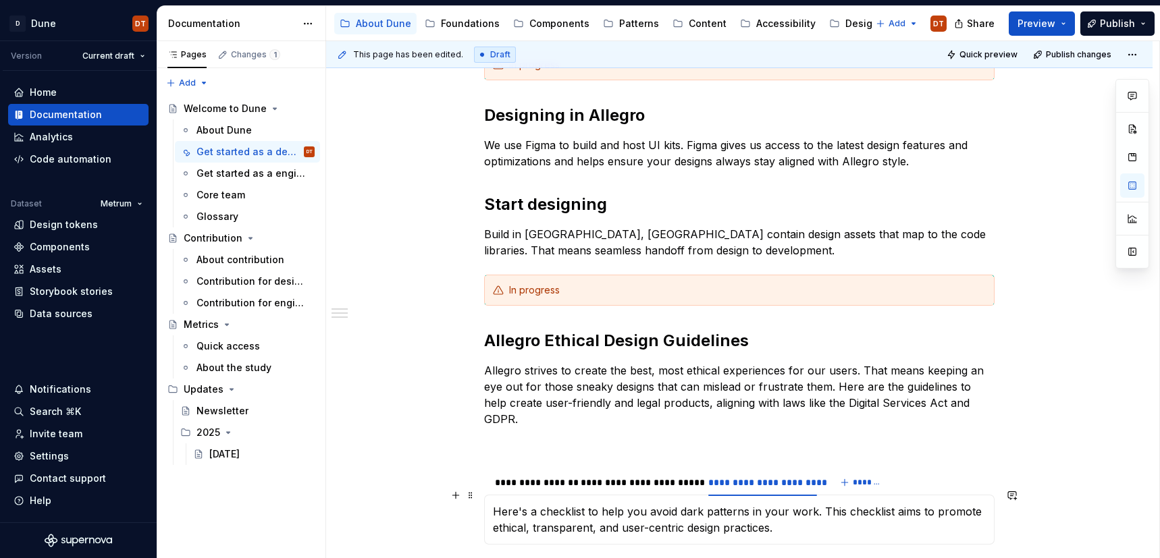
drag, startPoint x: 786, startPoint y: 509, endPoint x: 796, endPoint y: 506, distance: 10.3
click at [790, 508] on p "Here's a checklist to help you avoid dark patterns in your work. This checklist…" at bounding box center [739, 520] width 493 height 32
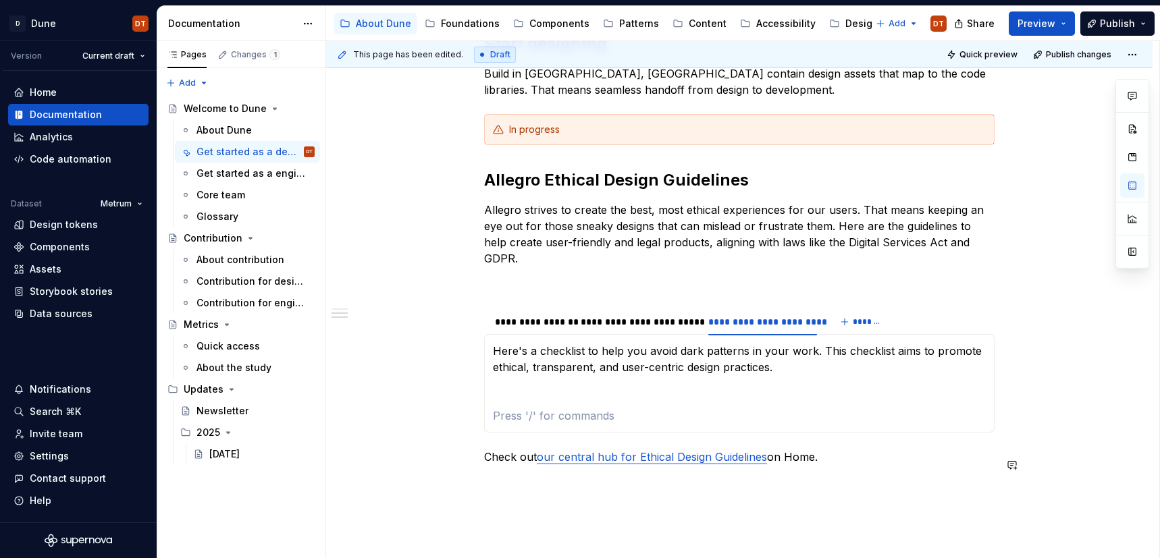
scroll to position [380, 0]
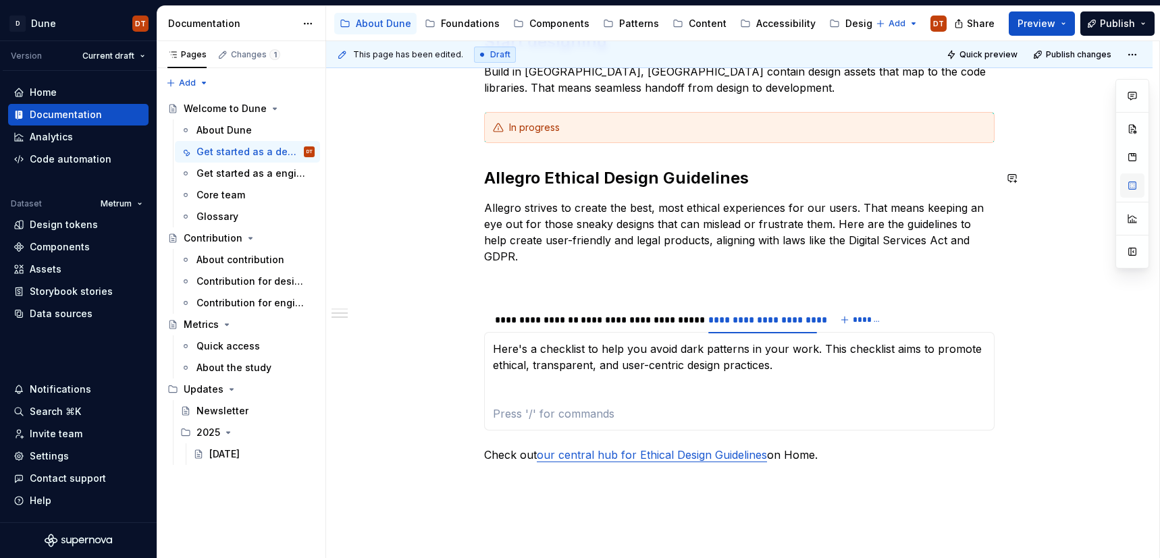
click at [1134, 189] on button "button" at bounding box center [1132, 186] width 24 height 24
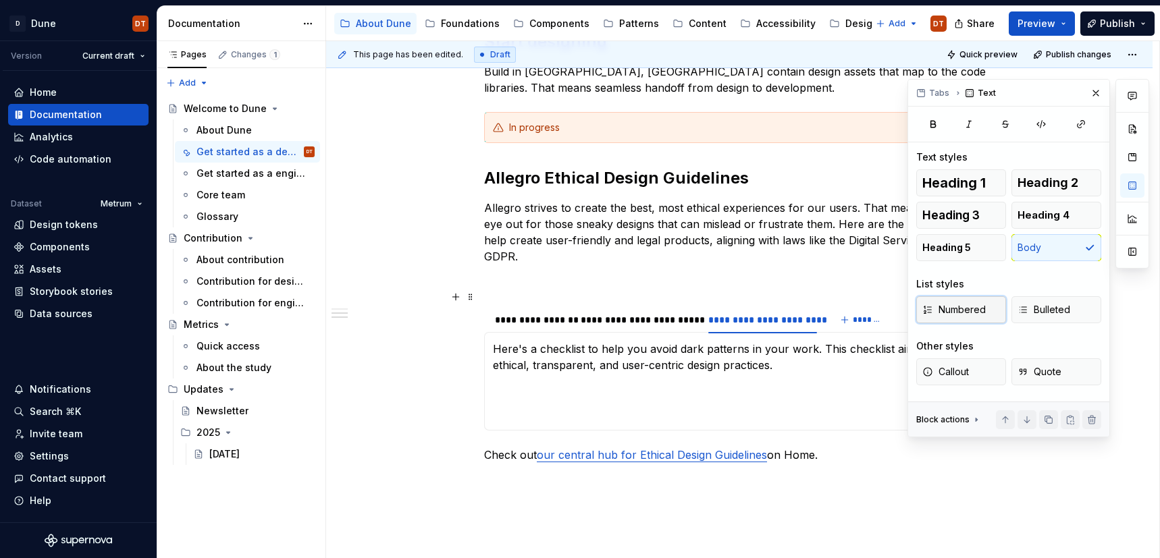
click at [972, 307] on span "Numbered" at bounding box center [954, 310] width 63 height 14
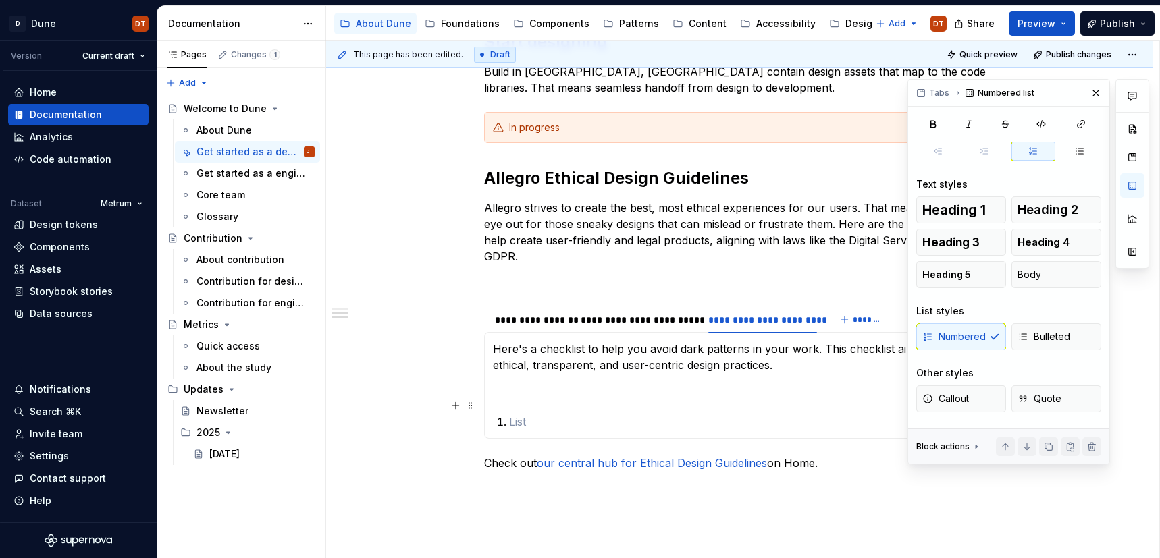
click at [573, 414] on p at bounding box center [747, 422] width 477 height 16
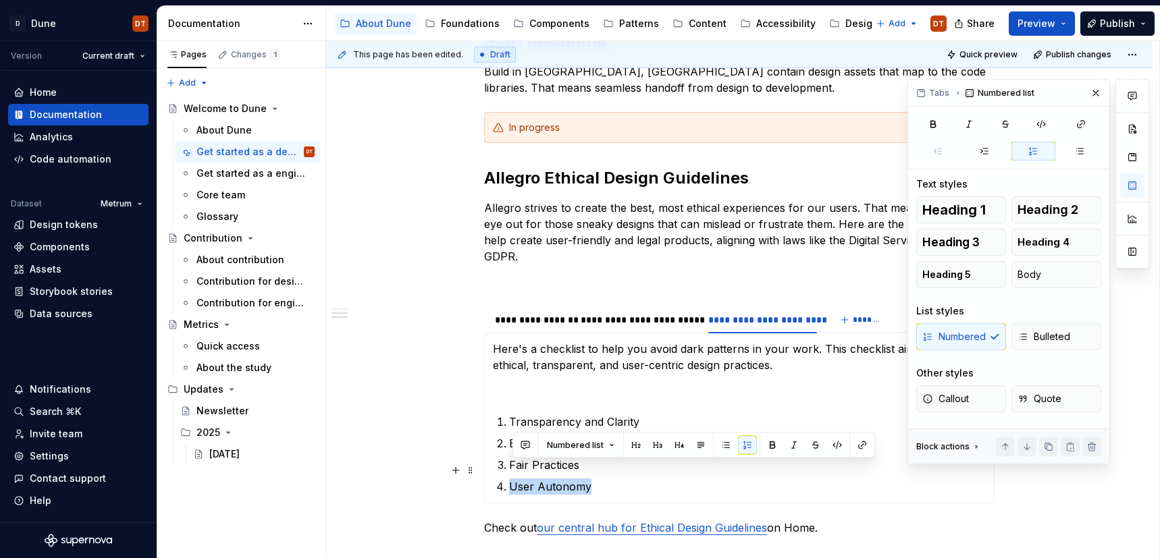
drag, startPoint x: 601, startPoint y: 470, endPoint x: 526, endPoint y: 470, distance: 75.0
click at [513, 479] on p "User Autonomy" at bounding box center [747, 487] width 477 height 16
drag, startPoint x: 772, startPoint y: 446, endPoint x: 710, endPoint y: 446, distance: 62.1
click at [772, 446] on button "button" at bounding box center [772, 445] width 19 height 19
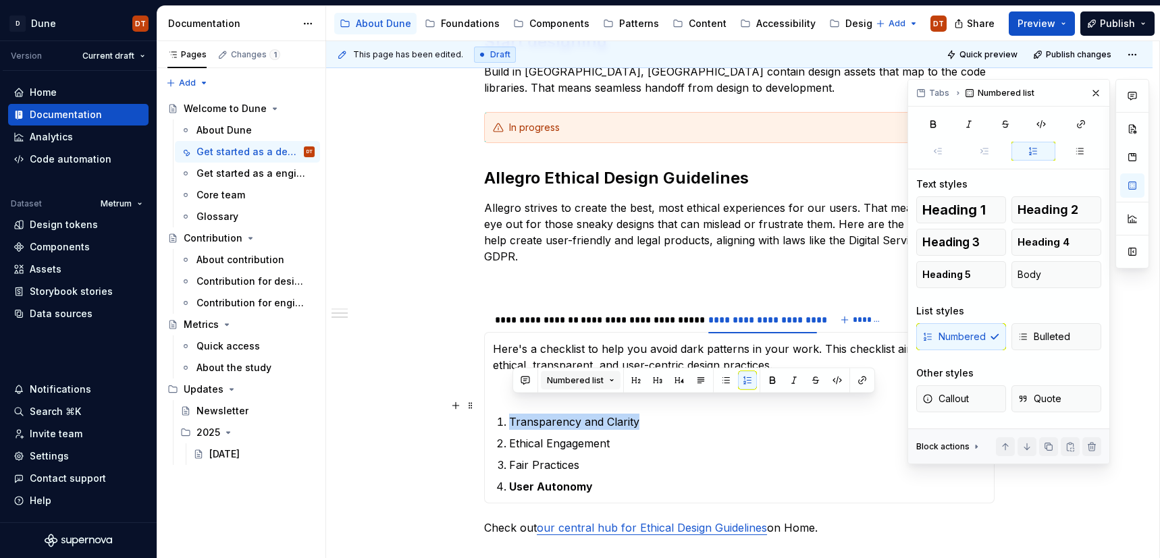
drag, startPoint x: 658, startPoint y: 407, endPoint x: 621, endPoint y: 386, distance: 42.6
click at [528, 414] on p "Transparency and Clarity" at bounding box center [747, 422] width 477 height 16
drag, startPoint x: 577, startPoint y: 414, endPoint x: 589, endPoint y: 409, distance: 12.4
click at [583, 414] on ol "Transparency and Clarity Ethical Engagement Fair Practices User Autonomy" at bounding box center [747, 454] width 477 height 81
drag, startPoint x: 648, startPoint y: 408, endPoint x: 507, endPoint y: 410, distance: 141.2
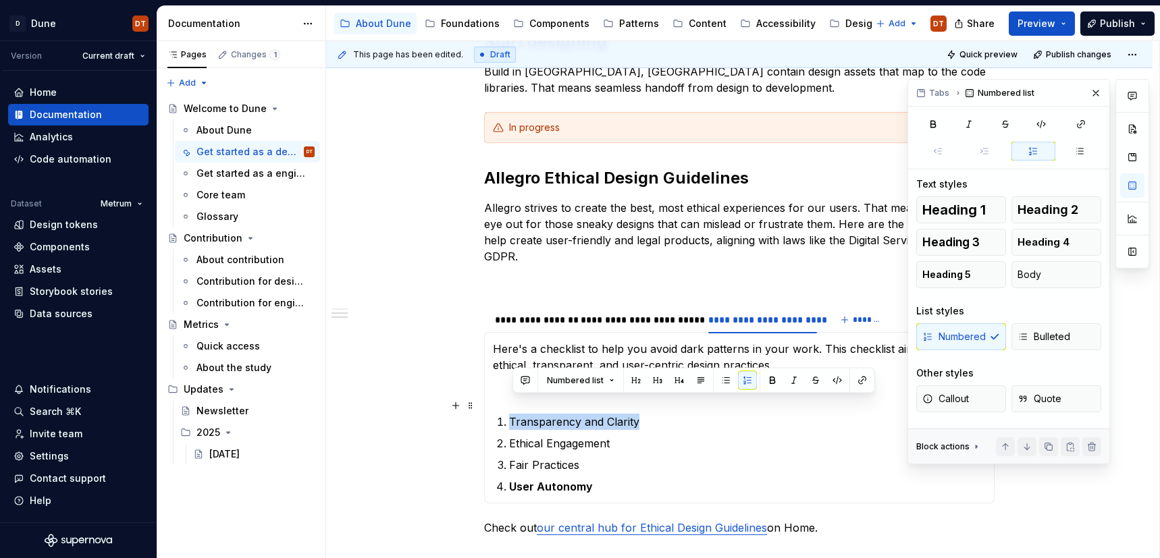
click at [509, 414] on li "Transparency and Clarity" at bounding box center [747, 422] width 477 height 16
drag, startPoint x: 767, startPoint y: 379, endPoint x: 737, endPoint y: 394, distance: 33.2
click at [763, 383] on button "button" at bounding box center [772, 380] width 19 height 19
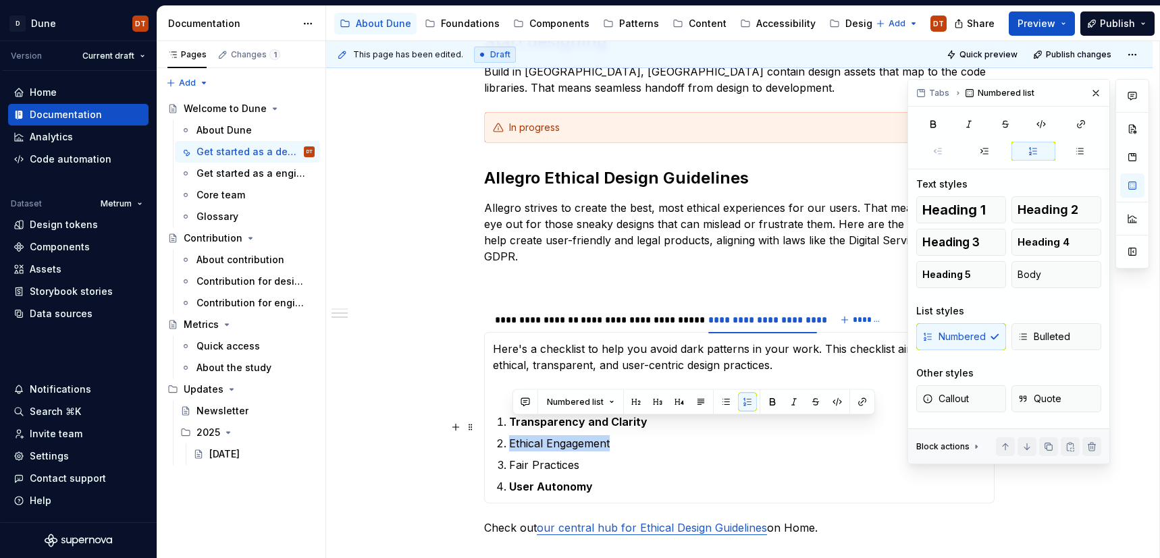
drag, startPoint x: 626, startPoint y: 423, endPoint x: 597, endPoint y: 420, distance: 29.2
click at [509, 436] on li "Ethical Engagement" at bounding box center [747, 444] width 477 height 16
drag, startPoint x: 771, startPoint y: 405, endPoint x: 712, endPoint y: 434, distance: 65.8
click at [769, 405] on button "button" at bounding box center [772, 402] width 19 height 19
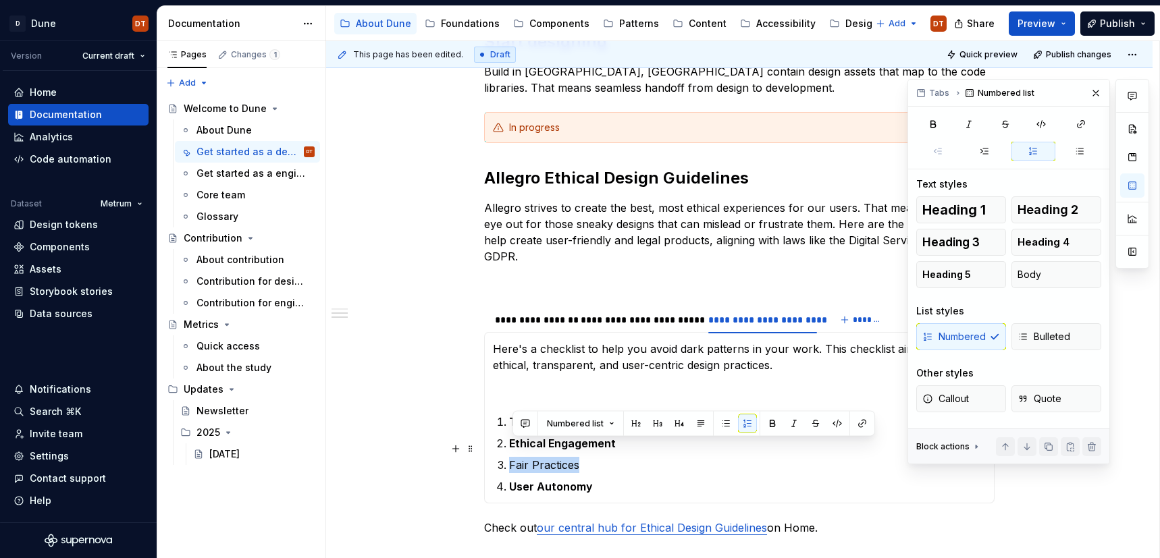
drag, startPoint x: 603, startPoint y: 450, endPoint x: 511, endPoint y: 450, distance: 91.8
click at [509, 457] on li "Fair Practices" at bounding box center [747, 465] width 477 height 16
click at [748, 430] on button "button" at bounding box center [747, 424] width 19 height 19
drag, startPoint x: 631, startPoint y: 447, endPoint x: 523, endPoint y: 452, distance: 108.2
click at [509, 457] on li "Fair Practices" at bounding box center [747, 465] width 477 height 16
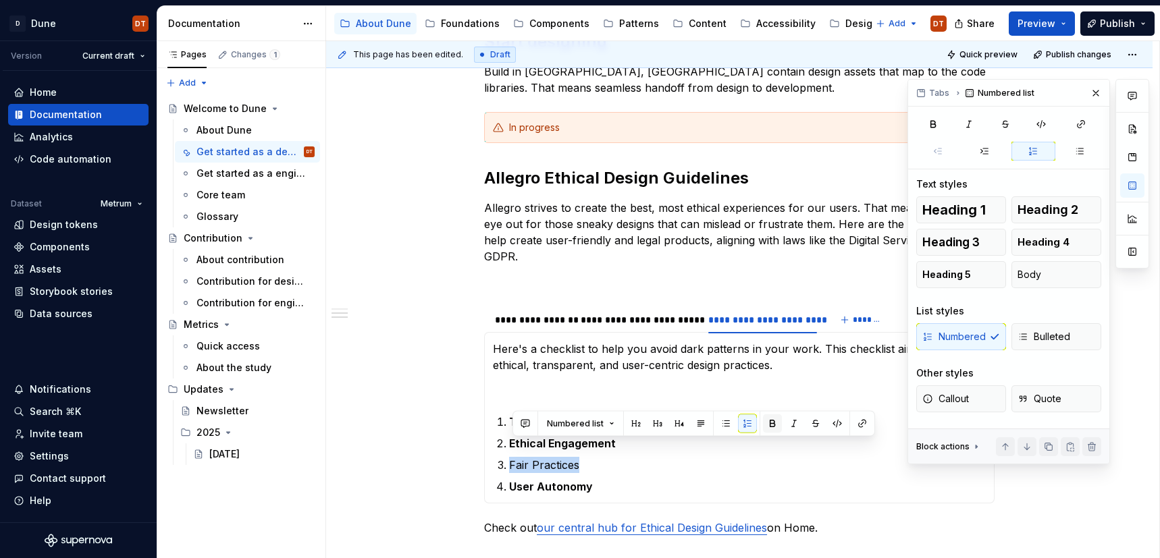
click at [771, 423] on button "button" at bounding box center [772, 424] width 19 height 19
click at [642, 461] on ol "Transparency and Clarity Ethical Engagement Fair Practices User Autonomy" at bounding box center [747, 454] width 477 height 81
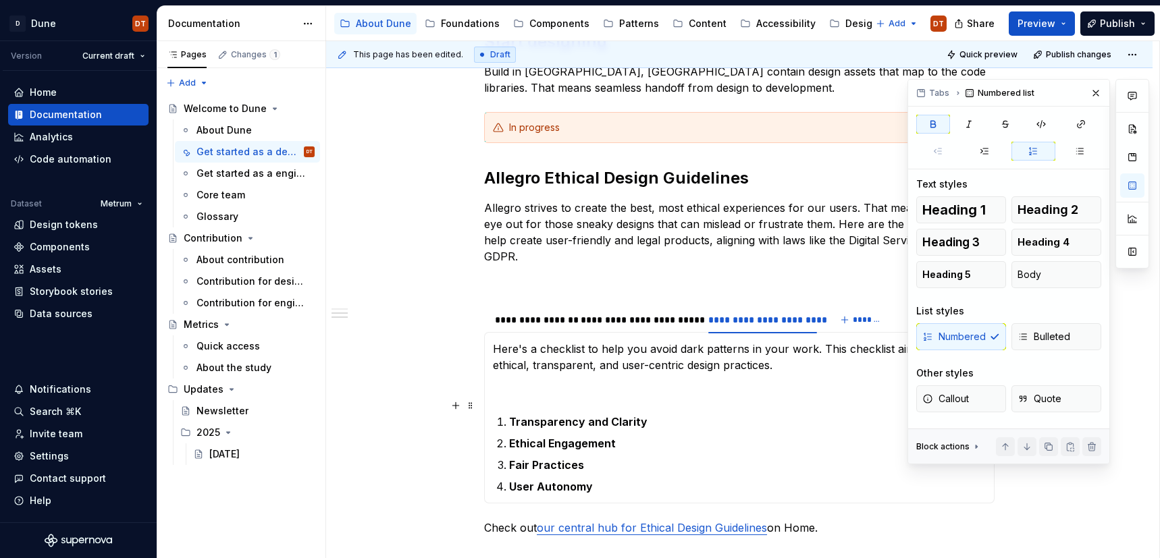
click at [656, 414] on p "Transparency and Clarity" at bounding box center [747, 422] width 477 height 16
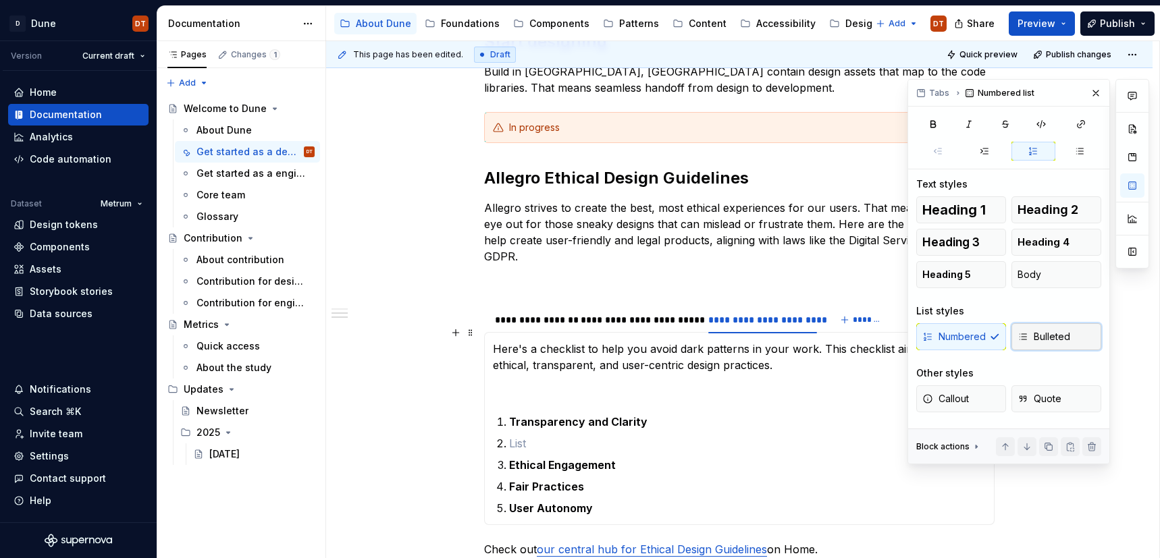
click at [1051, 338] on span "Bulleted" at bounding box center [1044, 337] width 53 height 14
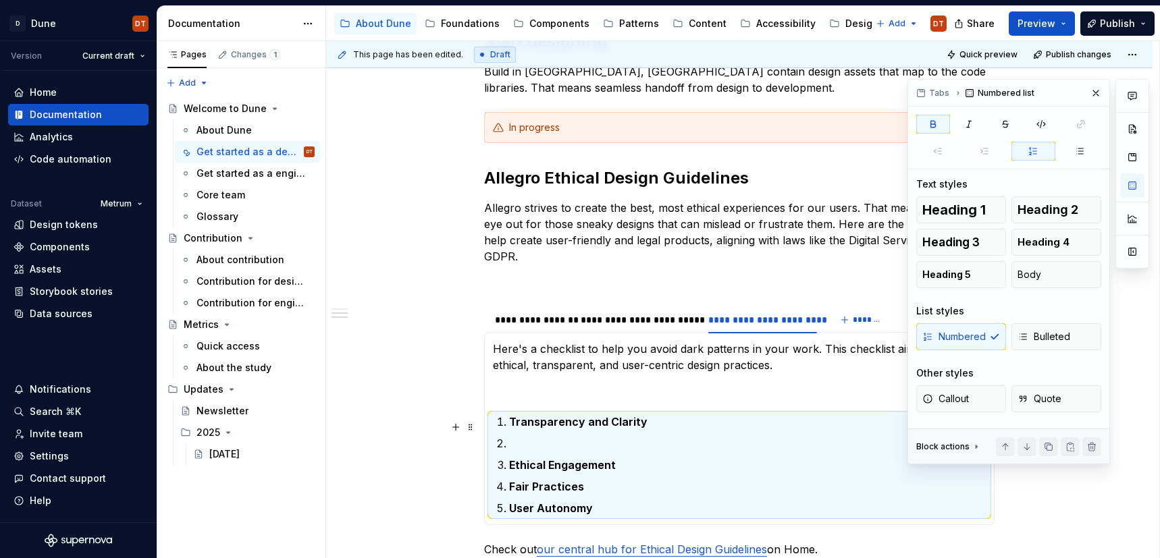
click at [554, 436] on p at bounding box center [747, 444] width 477 height 16
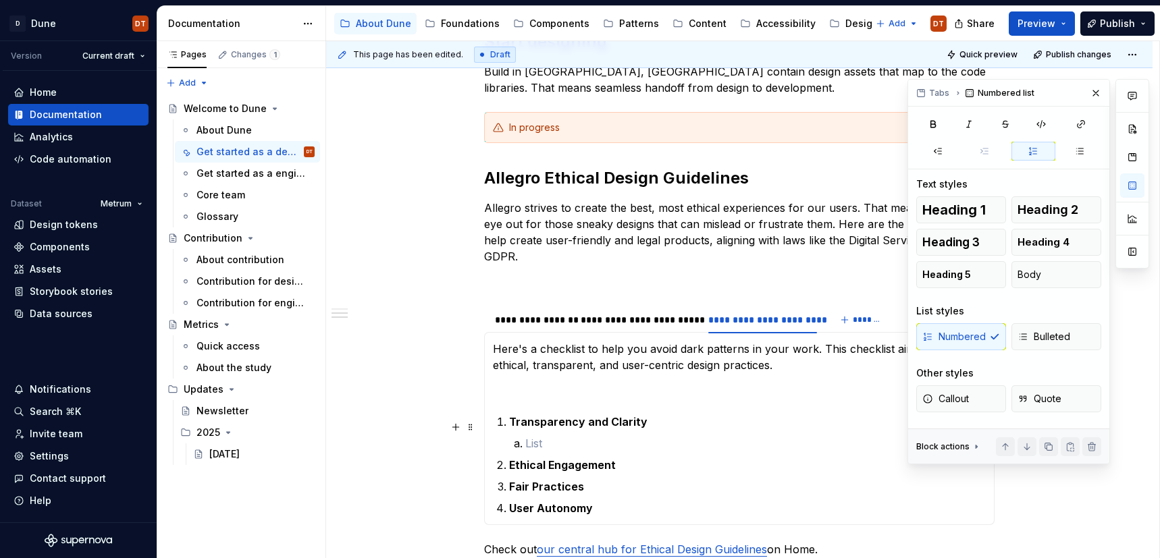
click at [525, 436] on li at bounding box center [755, 444] width 461 height 16
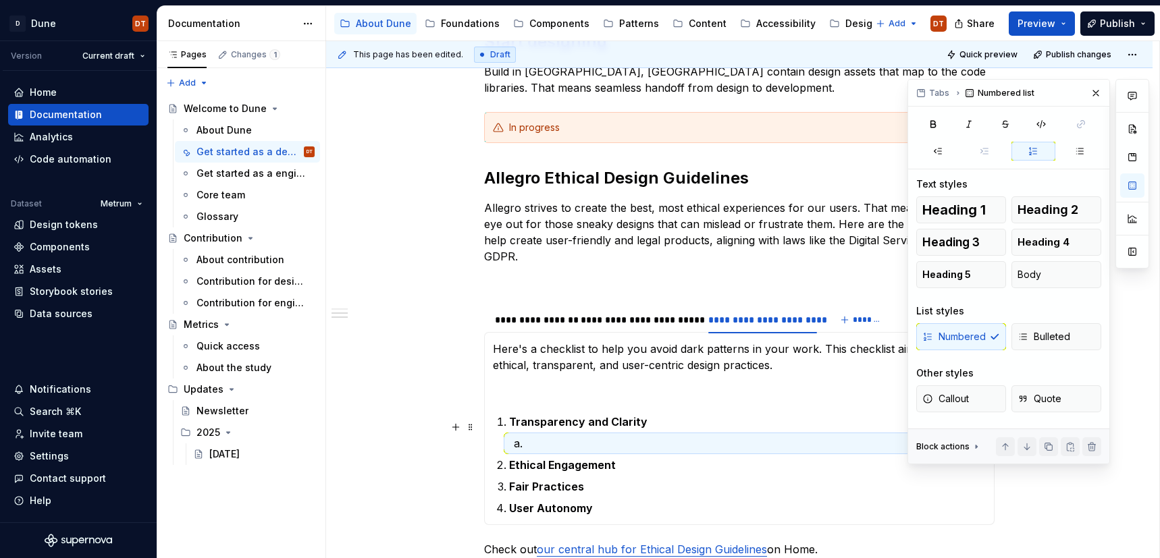
click at [525, 436] on li at bounding box center [755, 444] width 461 height 16
click at [943, 342] on div "Numbered Bulleted" at bounding box center [1008, 336] width 185 height 27
click at [953, 339] on div "Numbered Bulleted" at bounding box center [1008, 336] width 185 height 27
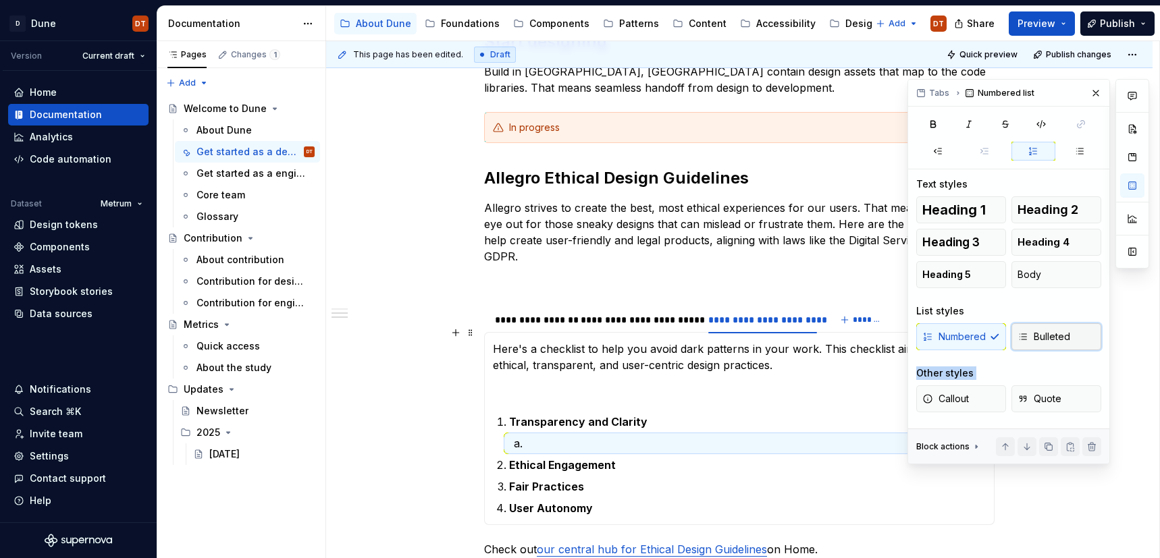
click at [1018, 338] on icon "button" at bounding box center [1023, 337] width 11 height 11
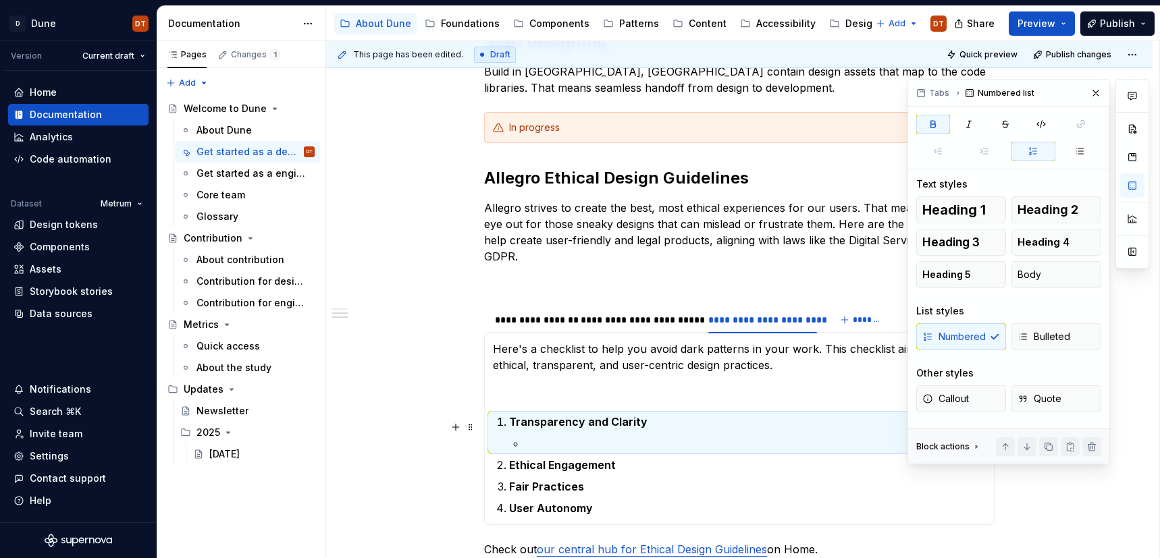
click at [576, 436] on p at bounding box center [755, 444] width 461 height 16
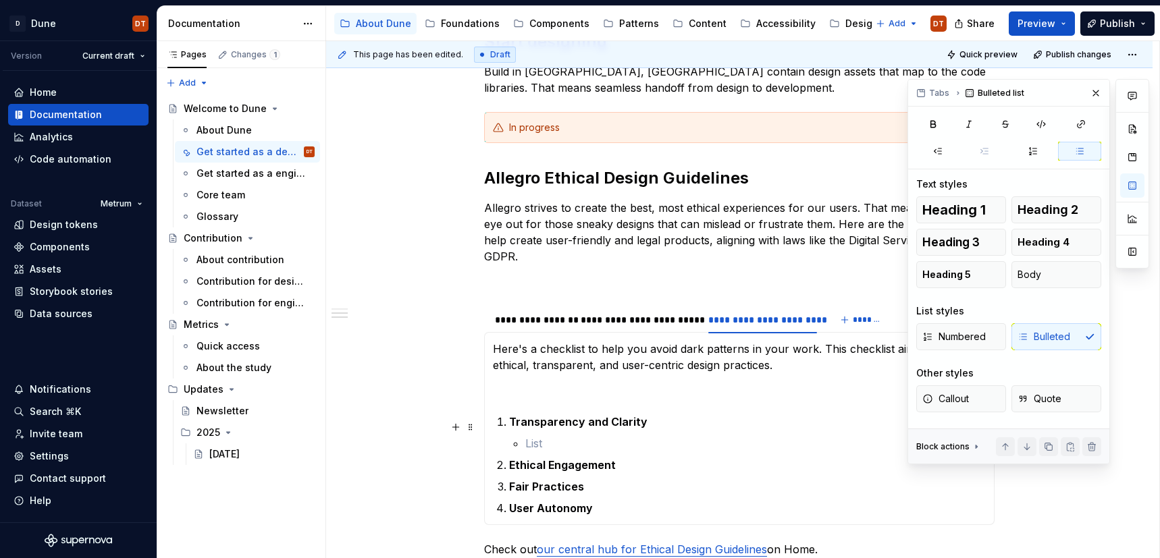
scroll to position [381, 0]
drag, startPoint x: 1095, startPoint y: 90, endPoint x: 1065, endPoint y: 157, distance: 72.5
click at [1095, 90] on button "button" at bounding box center [1096, 93] width 19 height 19
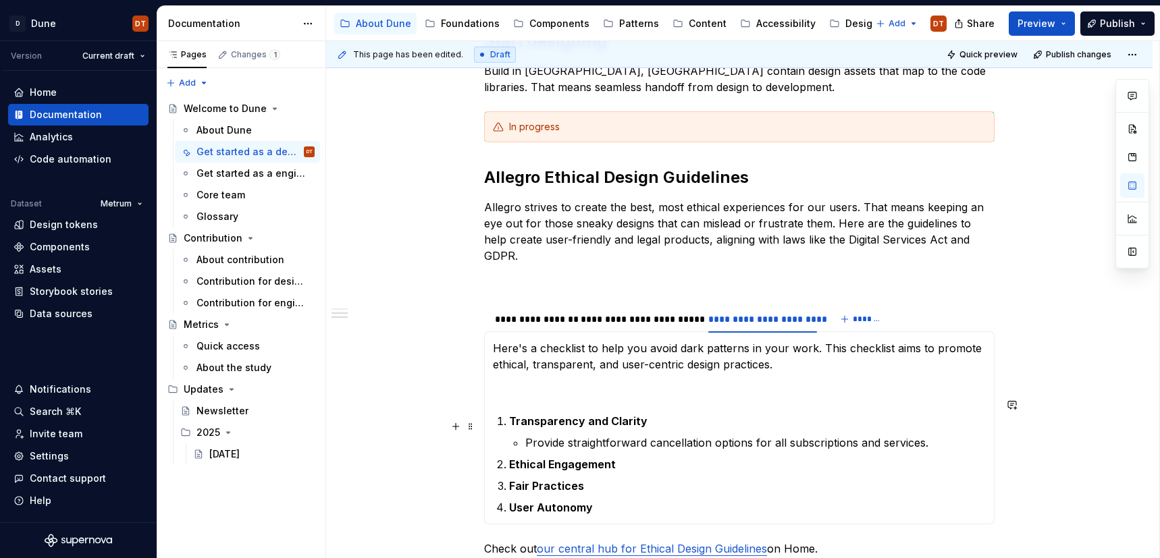
click at [940, 435] on p "Provide straightforward cancellation options for all subscriptions and services." at bounding box center [755, 443] width 461 height 16
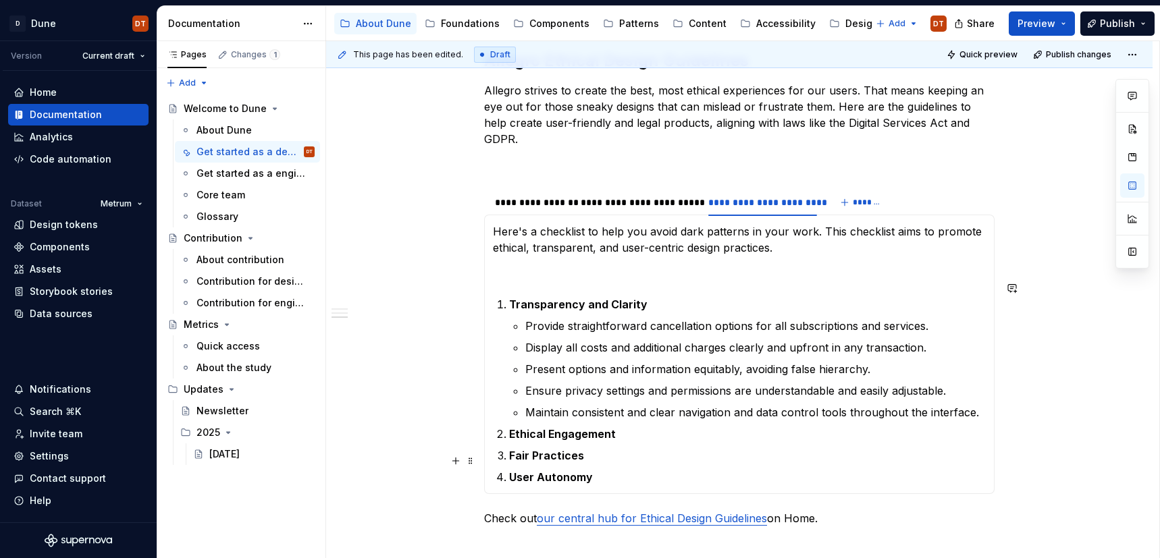
scroll to position [509, 0]
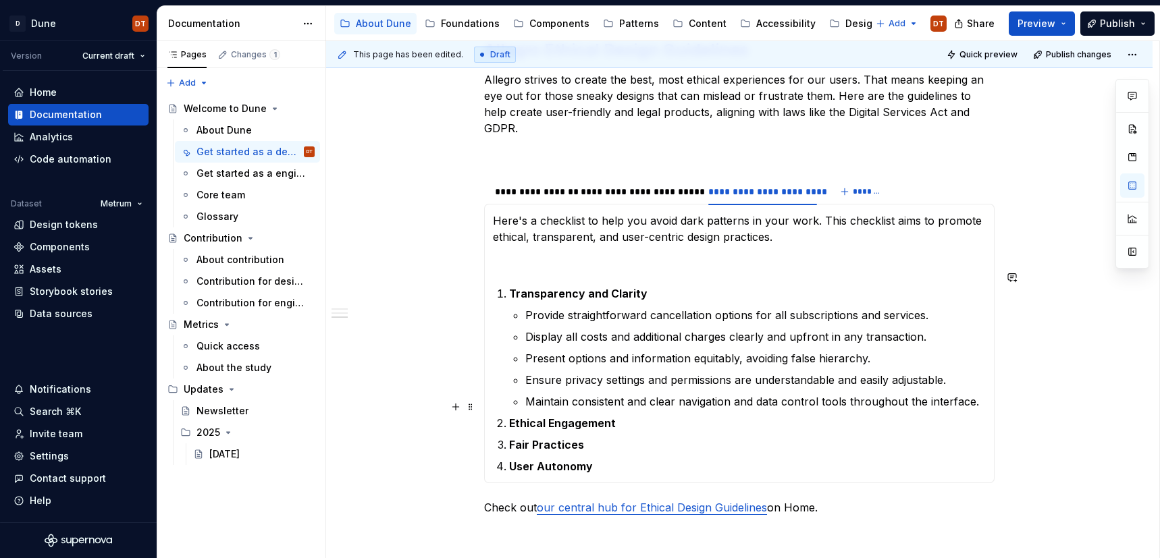
click at [661, 415] on p "Ethical Engagement" at bounding box center [747, 423] width 477 height 16
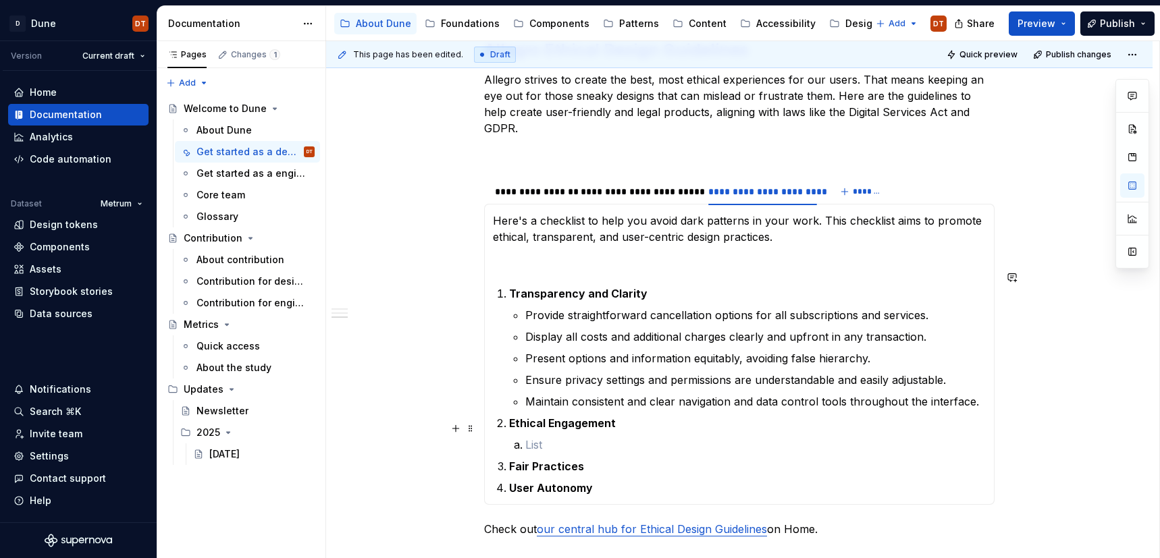
click at [525, 437] on li at bounding box center [755, 445] width 461 height 16
drag, startPoint x: 510, startPoint y: 428, endPoint x: 517, endPoint y: 428, distance: 7.4
click at [498, 428] on section-item-column "Here's a checklist to help you avoid dark patterns in your work. This checklist…" at bounding box center [739, 355] width 493 height 284
click at [525, 437] on li at bounding box center [755, 445] width 461 height 16
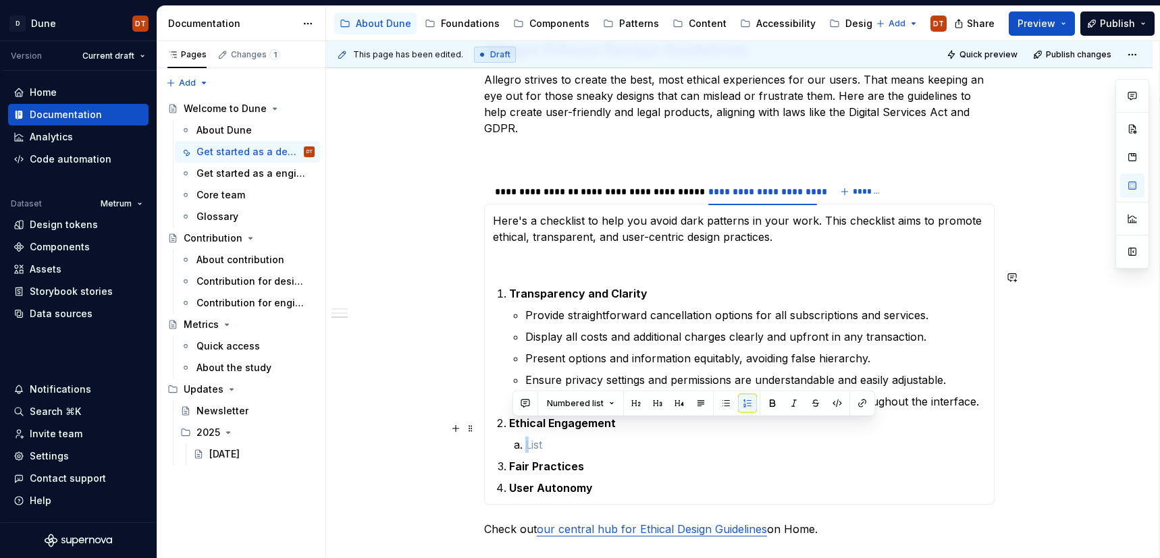
click at [525, 437] on li at bounding box center [755, 445] width 461 height 16
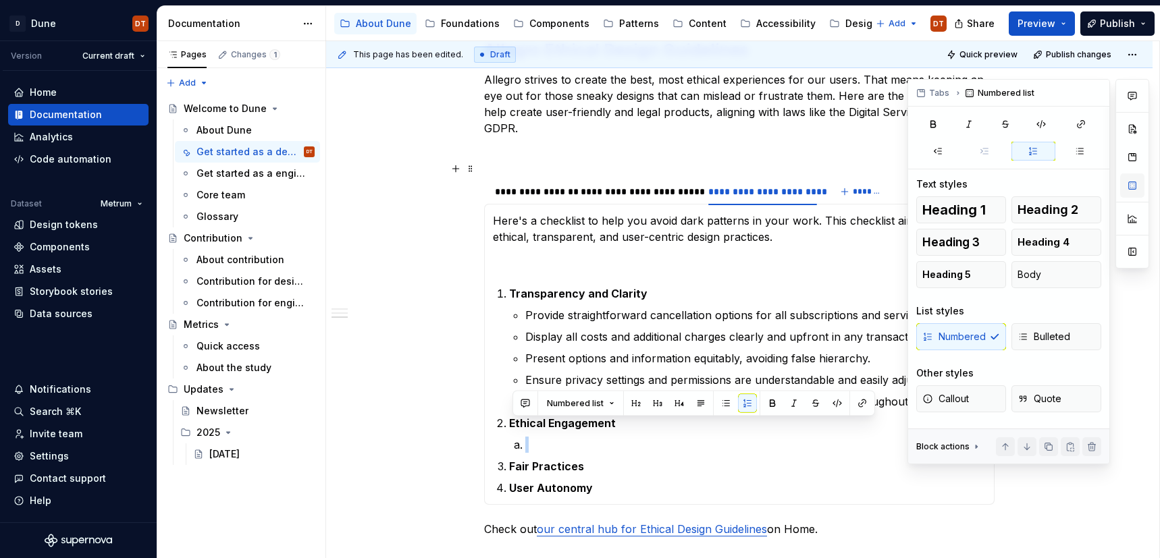
click at [1134, 188] on button "button" at bounding box center [1132, 186] width 24 height 24
click at [1066, 330] on span "Bulleted" at bounding box center [1044, 337] width 53 height 14
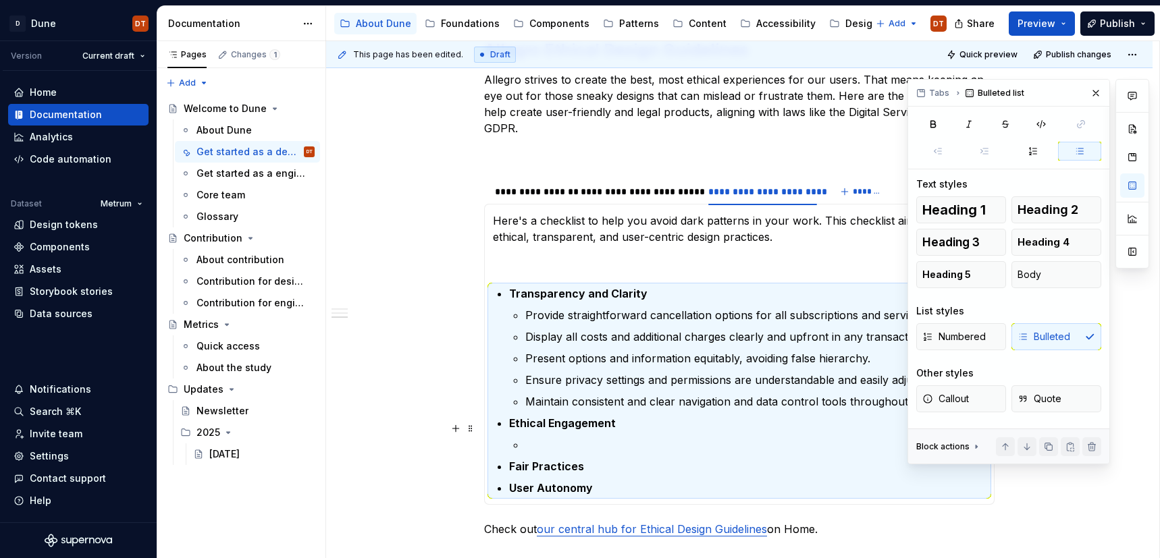
click at [574, 437] on p at bounding box center [755, 445] width 461 height 16
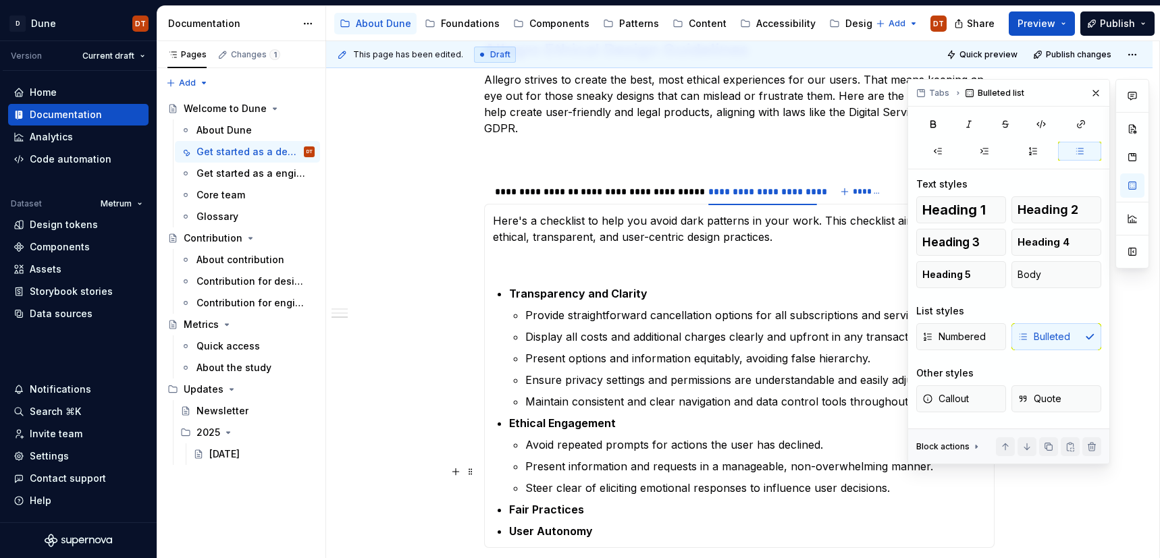
click at [899, 480] on p "Steer clear of eliciting emotional responses to influence user decisions." at bounding box center [755, 488] width 461 height 16
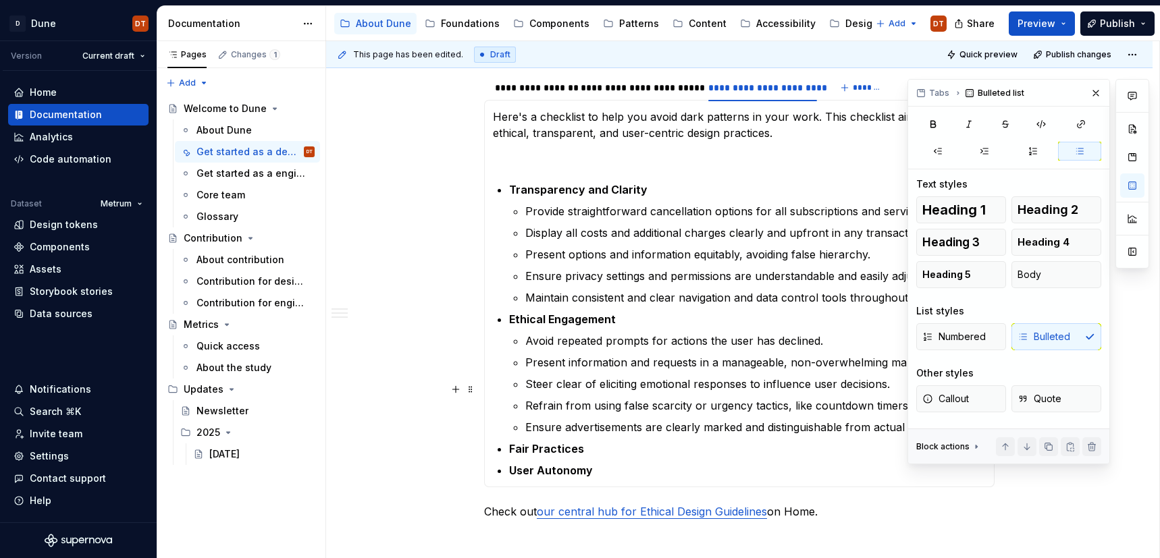
scroll to position [650, 0]
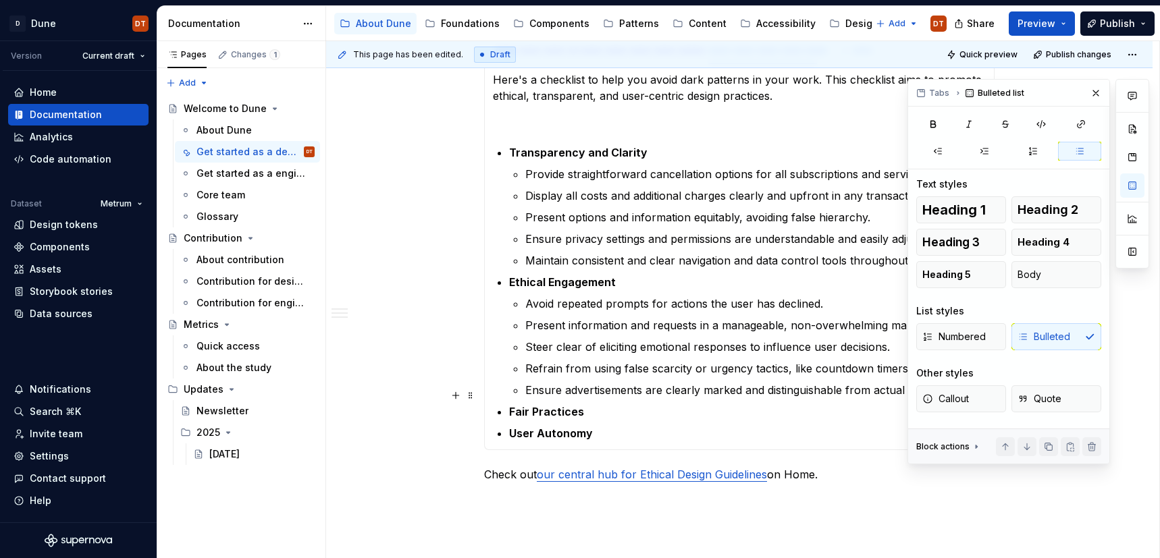
click at [617, 404] on p "Fair Practices" at bounding box center [747, 412] width 477 height 16
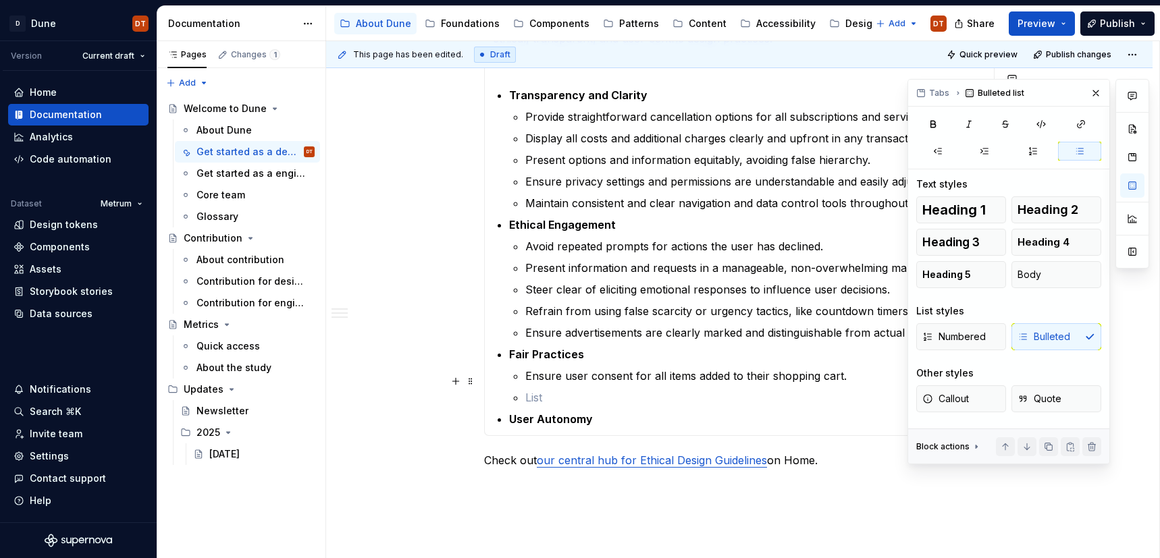
scroll to position [709, 0]
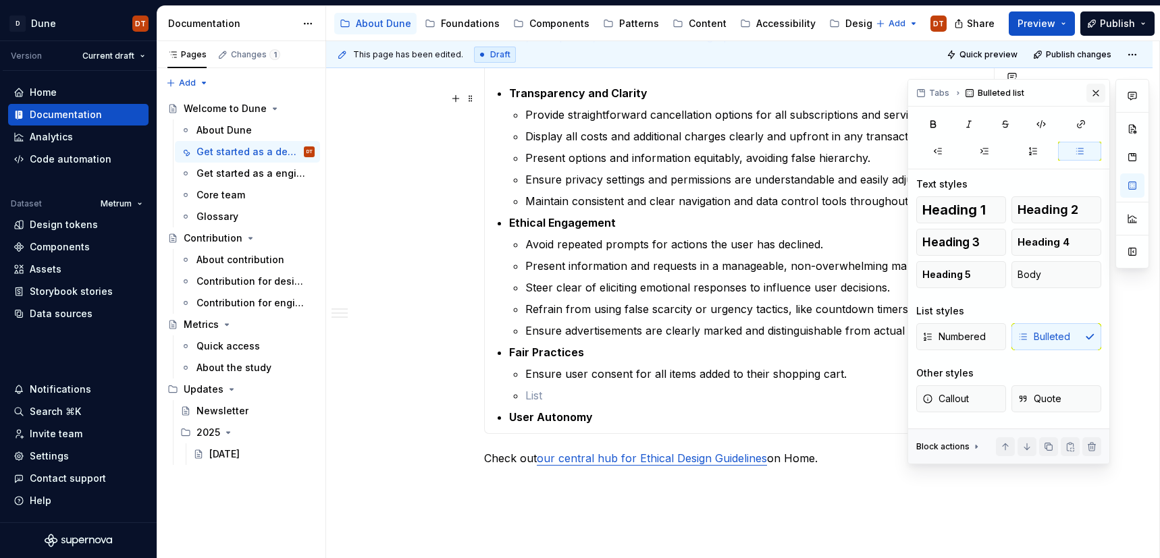
click at [1094, 93] on button "button" at bounding box center [1096, 93] width 19 height 19
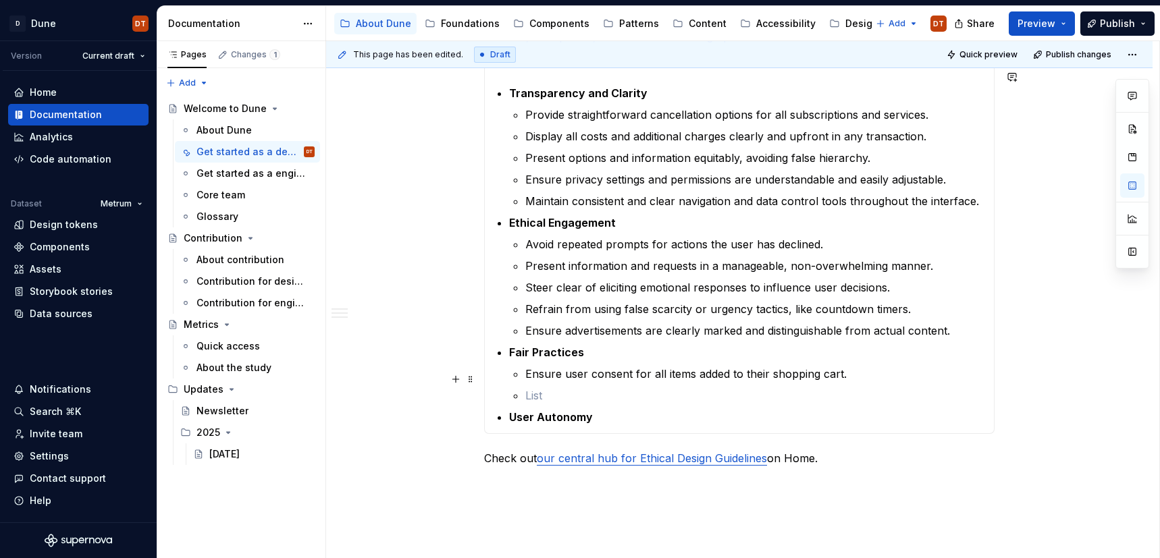
click at [541, 388] on p at bounding box center [755, 396] width 461 height 16
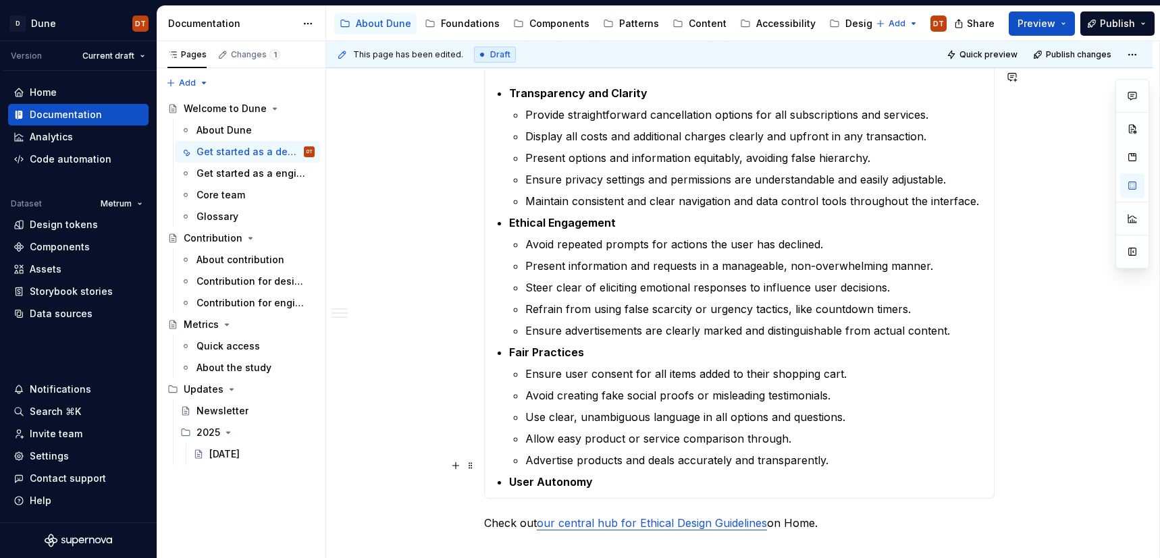
click at [618, 474] on p "User Autonomy" at bounding box center [747, 482] width 477 height 16
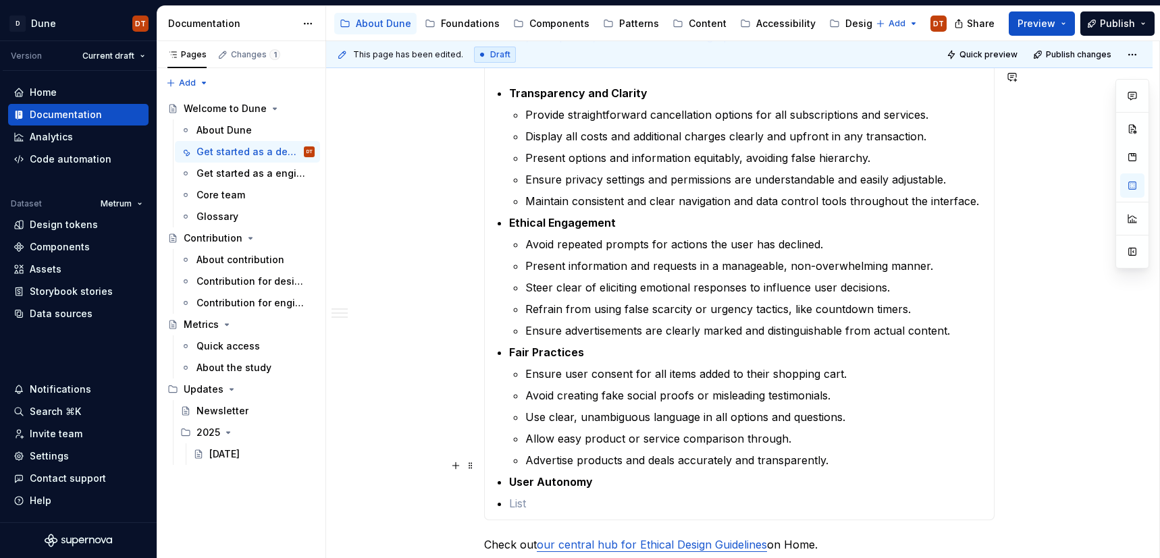
click at [509, 466] on section-item-column "Here's a checklist to help you avoid dark patterns in your work. This checklist…" at bounding box center [739, 262] width 493 height 500
click at [519, 496] on p at bounding box center [747, 504] width 477 height 16
click at [507, 469] on section-item-column "Here's a checklist to help you avoid dark patterns in your work. This checklist…" at bounding box center [739, 262] width 493 height 500
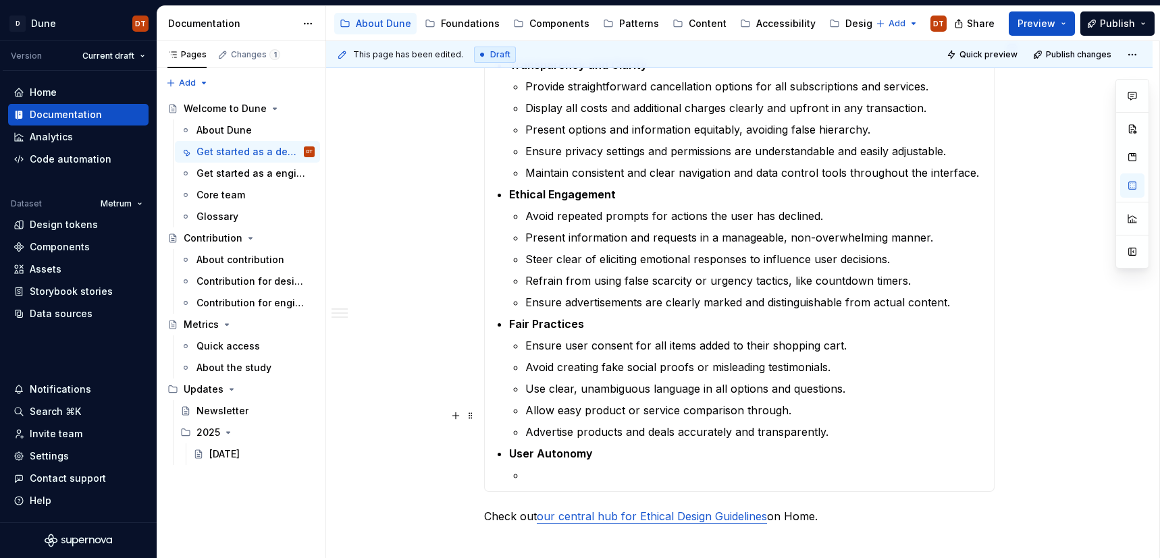
scroll to position [761, 0]
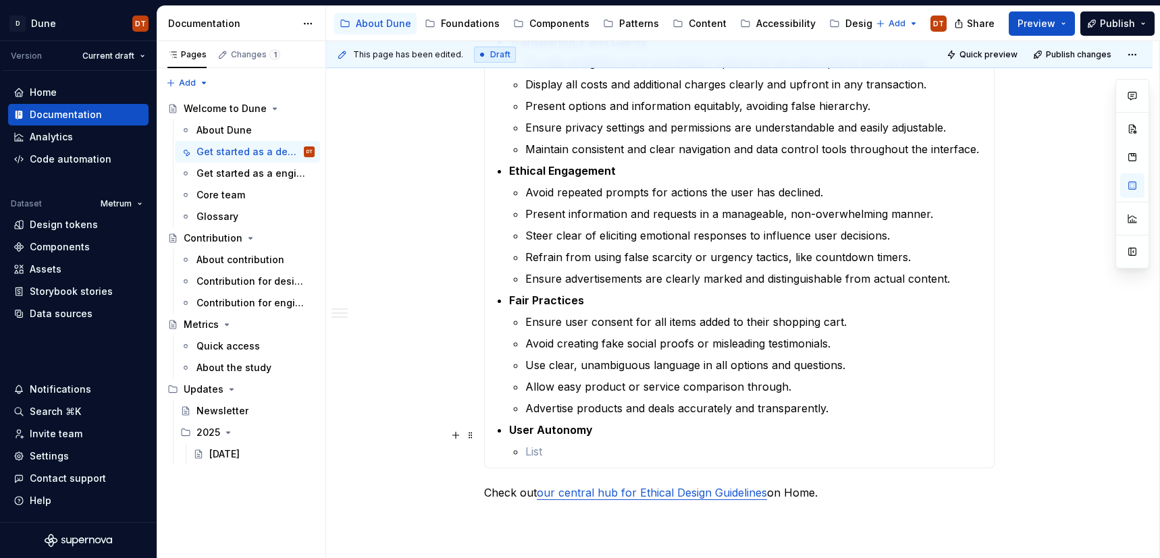
click at [554, 444] on p at bounding box center [755, 452] width 461 height 16
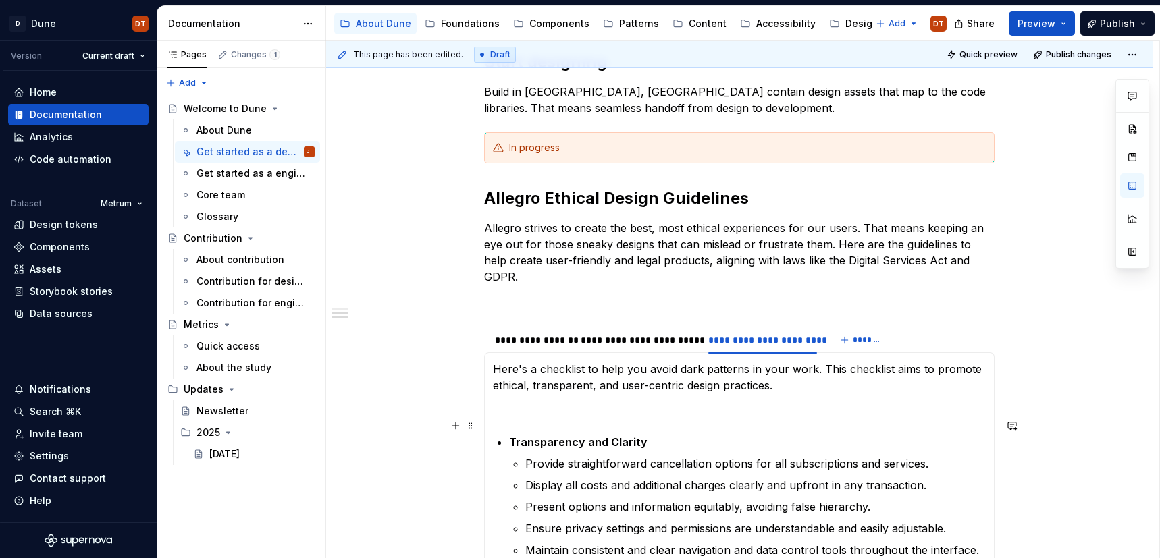
scroll to position [337, 0]
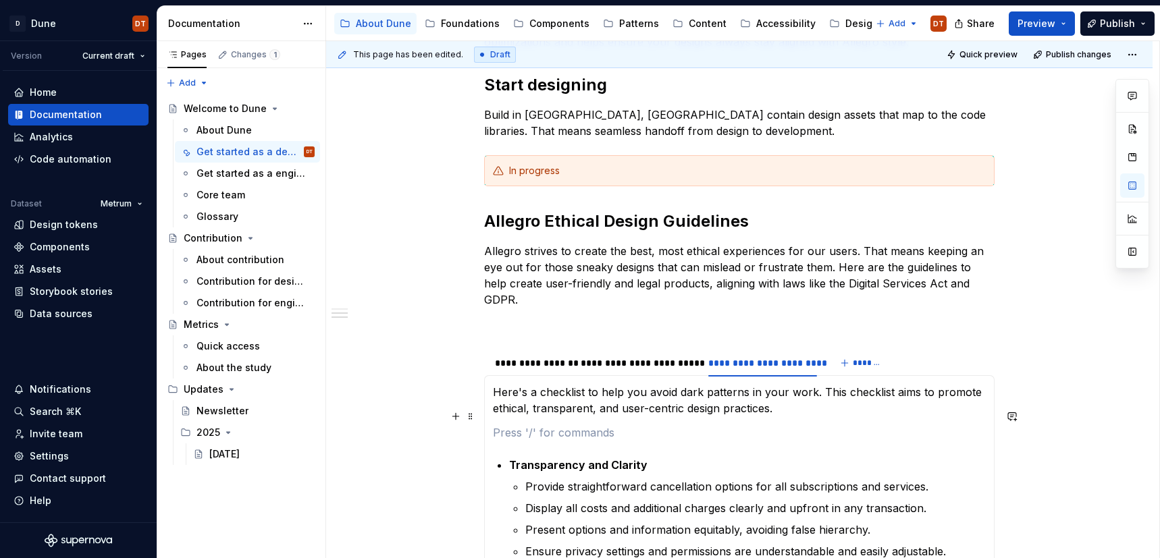
click at [564, 425] on p at bounding box center [739, 433] width 493 height 16
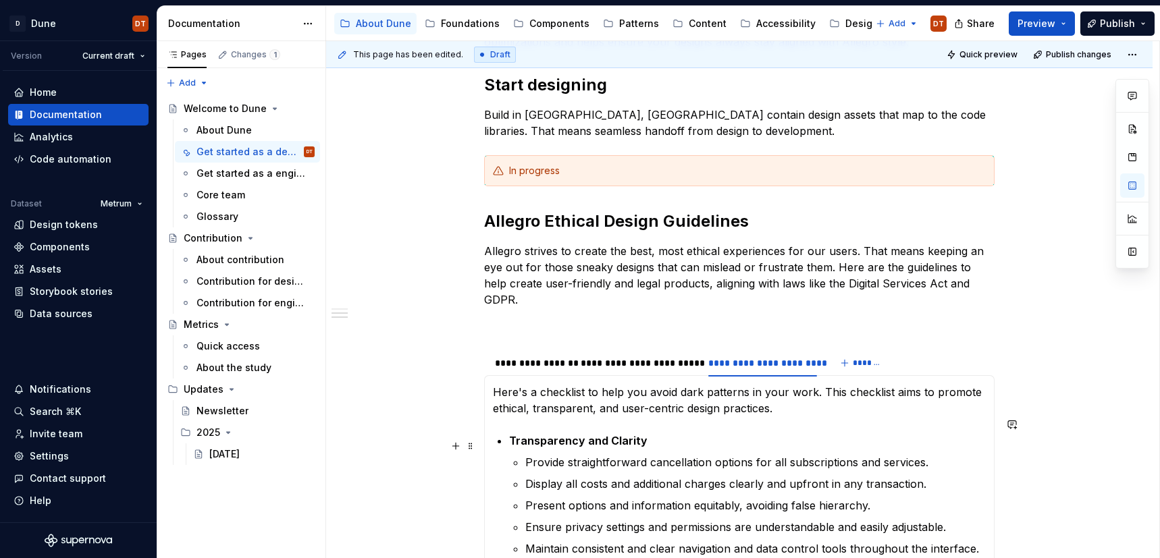
click at [544, 454] on p "Provide straightforward cancellation options for all subscriptions and services." at bounding box center [755, 462] width 461 height 16
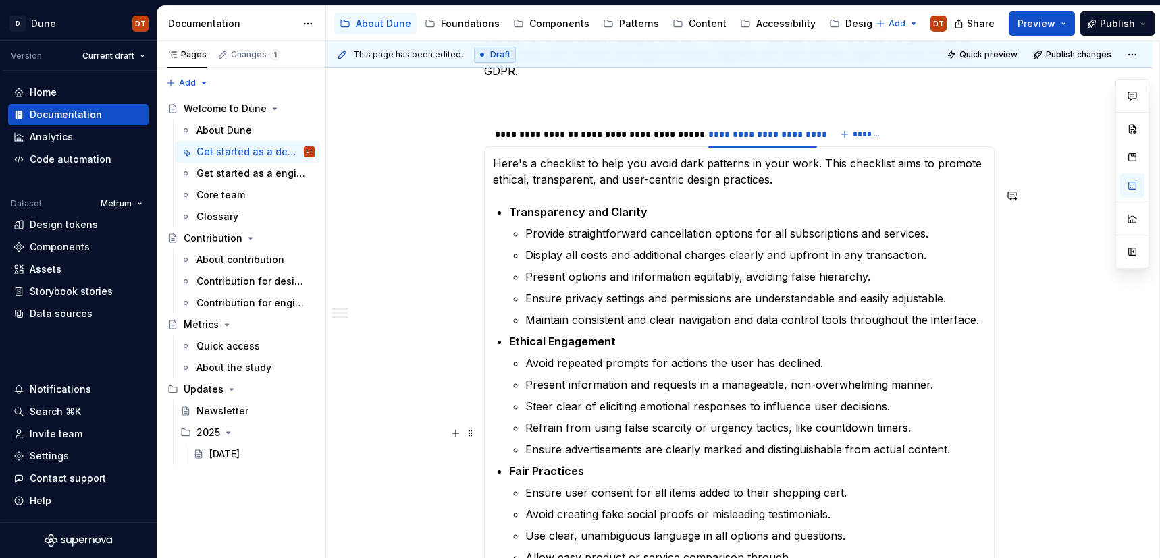
scroll to position [556, 0]
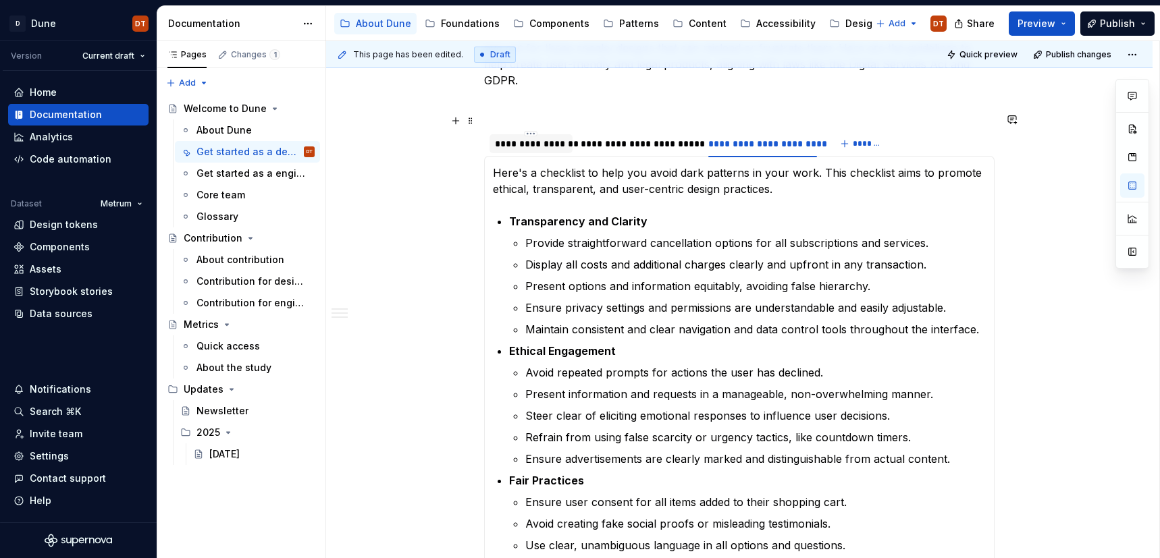
click at [530, 137] on div "**********" at bounding box center [531, 144] width 72 height 14
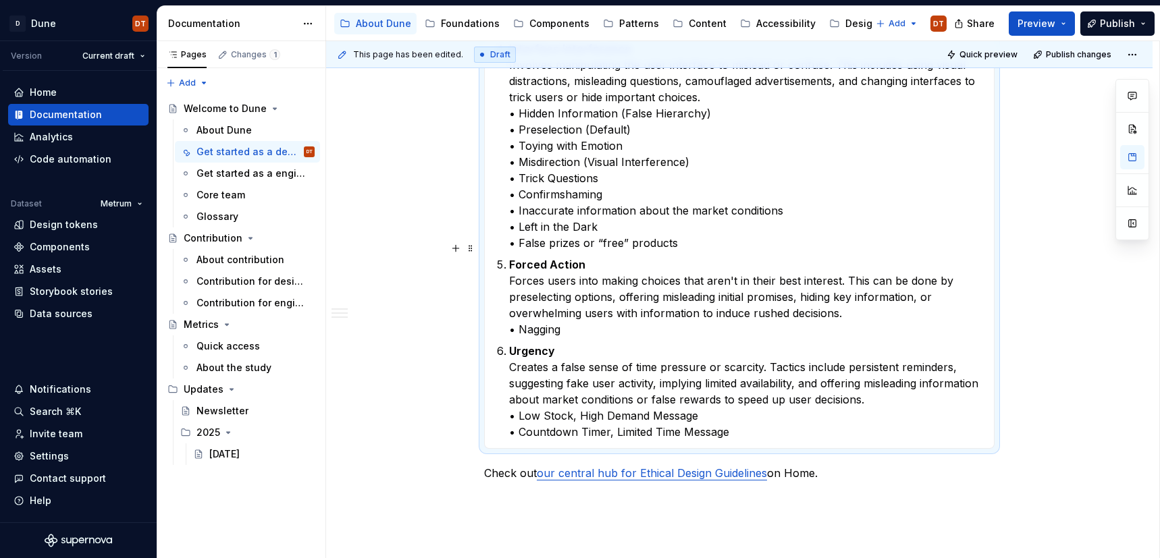
scroll to position [1136, 0]
click at [779, 414] on p "Urgency Creates a false sense of time pressure or scarcity. Tactics include per…" at bounding box center [747, 390] width 477 height 97
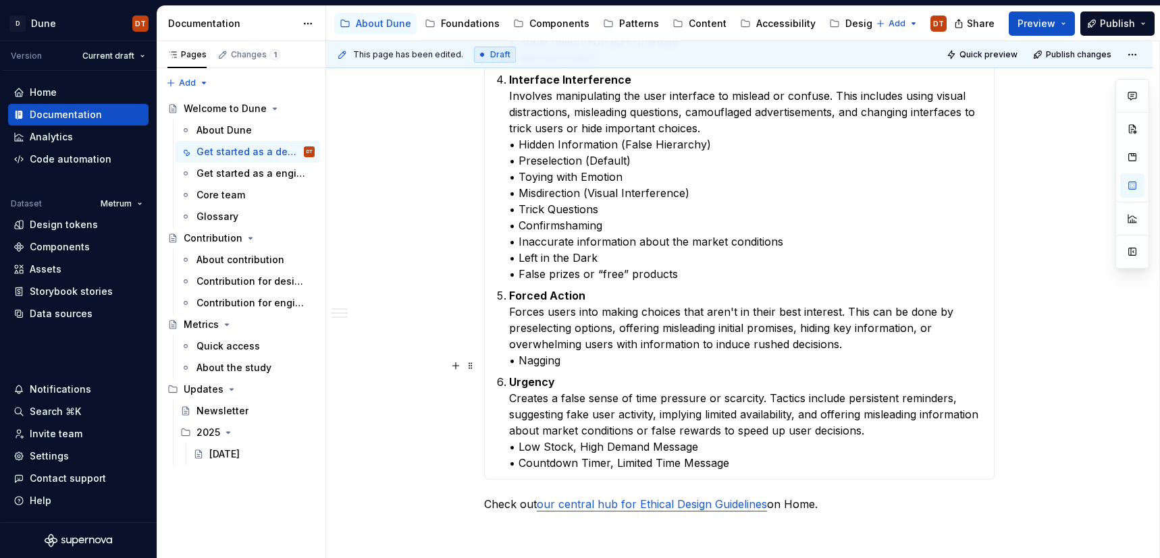
scroll to position [1119, 0]
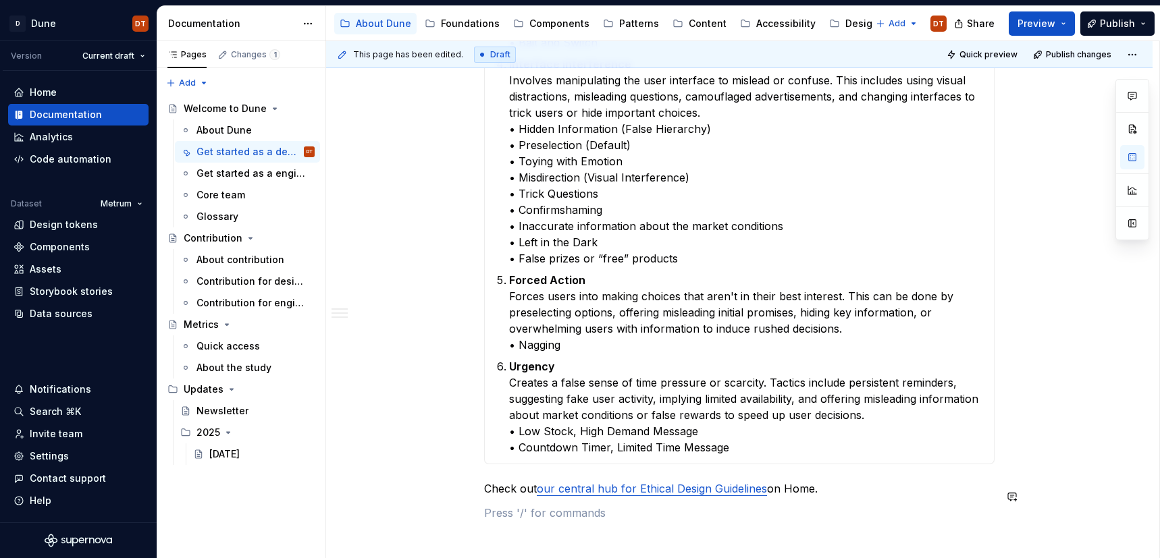
click at [864, 505] on p at bounding box center [739, 513] width 511 height 16
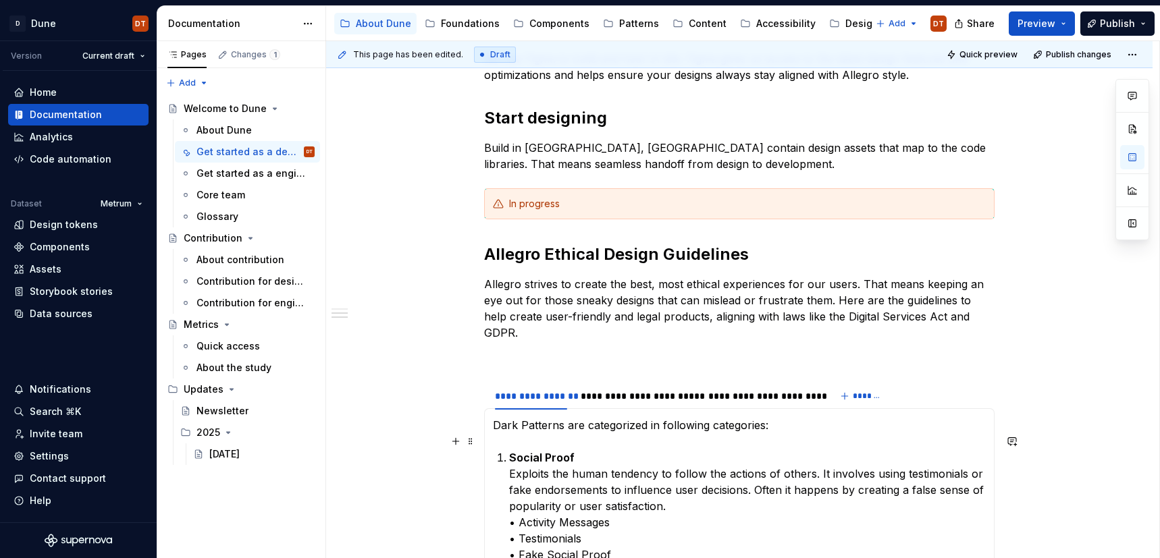
scroll to position [294, 0]
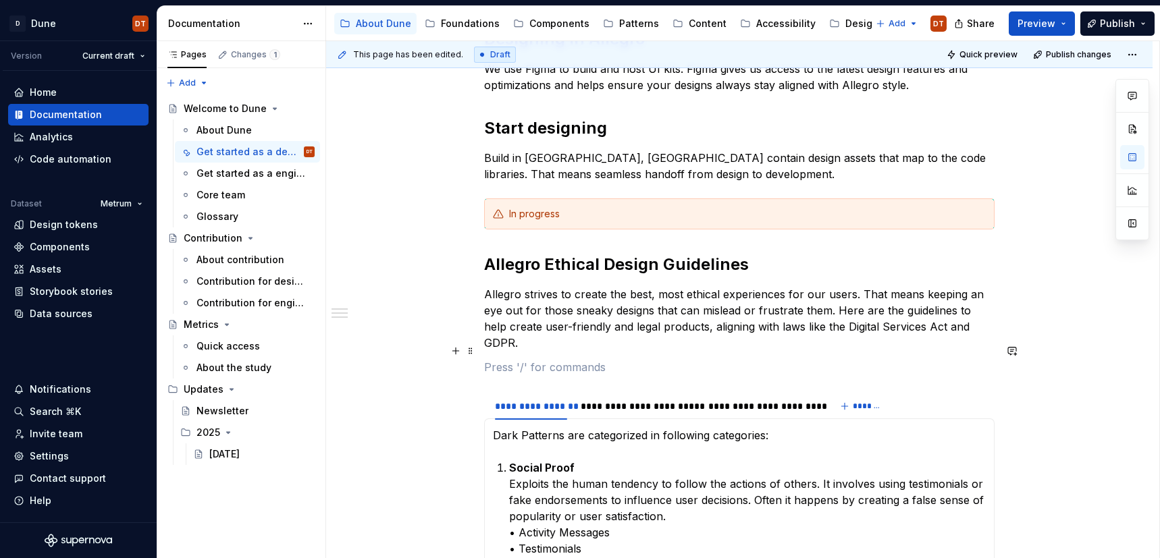
click at [595, 359] on p at bounding box center [739, 367] width 511 height 16
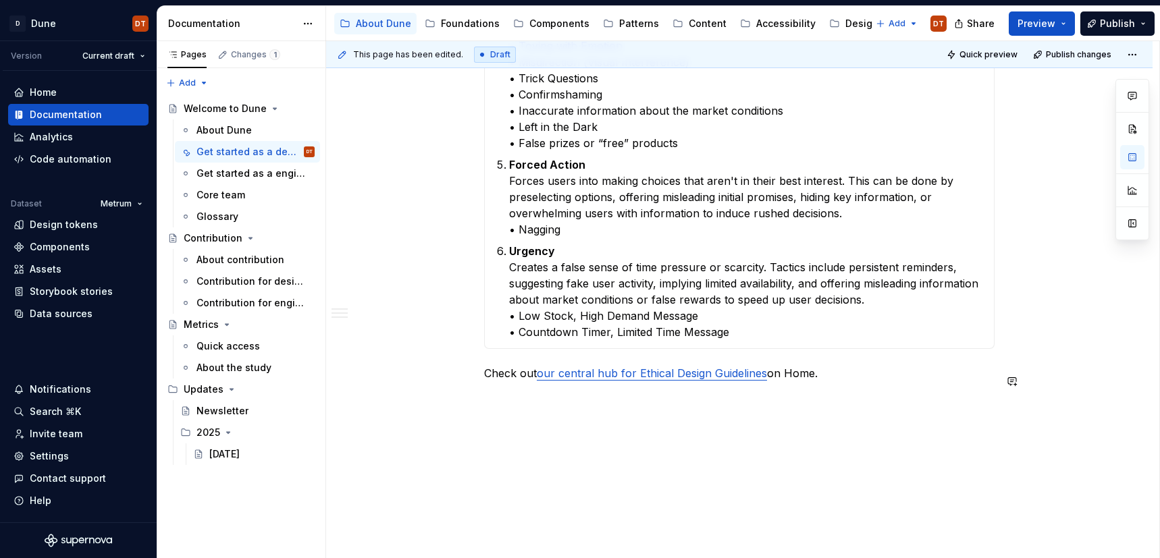
scroll to position [1214, 0]
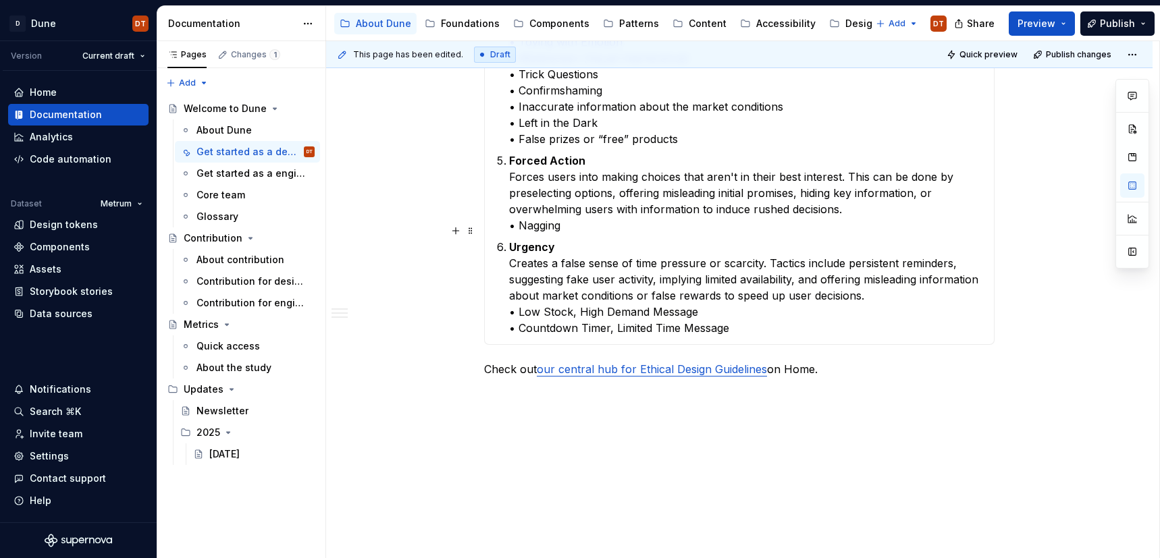
click at [759, 317] on p "Urgency Creates a false sense of time pressure or scarcity. Tactics include per…" at bounding box center [747, 287] width 477 height 97
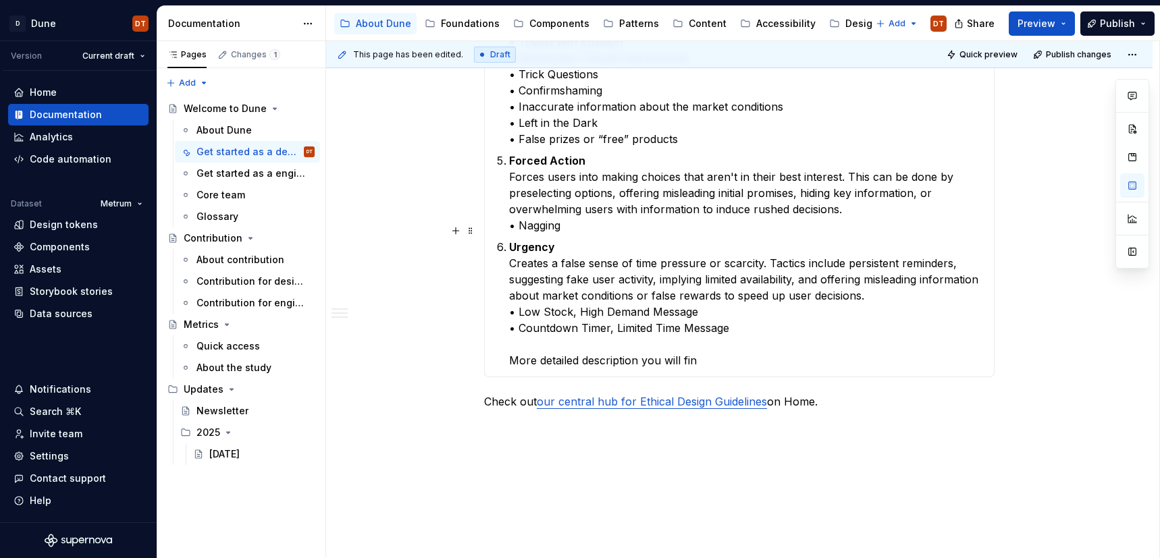
click at [665, 344] on p "Urgency Creates a false sense of time pressure or scarcity. Tactics include per…" at bounding box center [747, 304] width 477 height 130
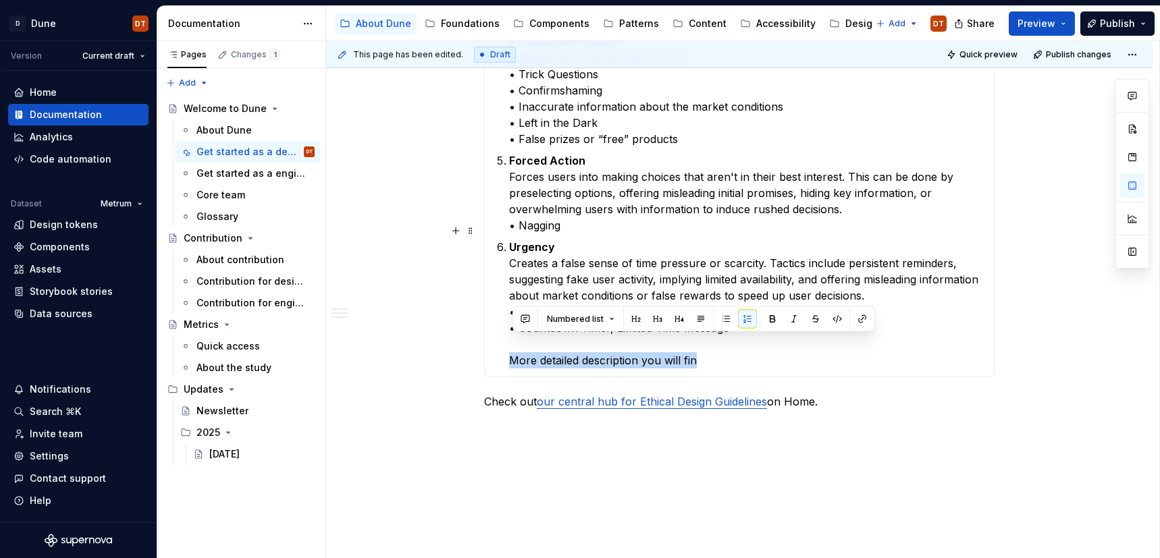
drag, startPoint x: 716, startPoint y: 343, endPoint x: 498, endPoint y: 342, distance: 217.5
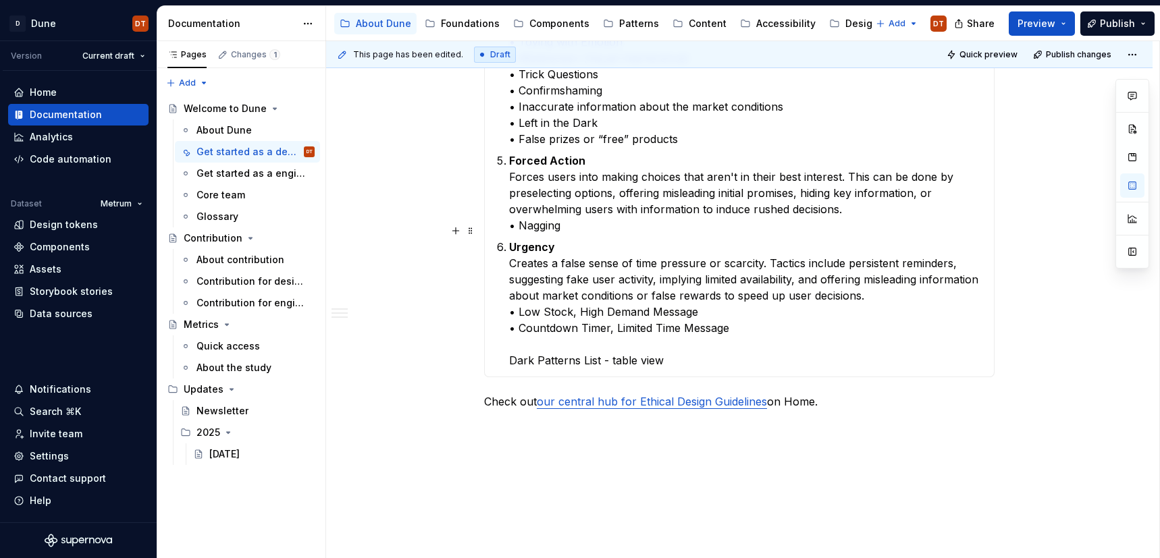
drag, startPoint x: 509, startPoint y: 344, endPoint x: 586, endPoint y: 330, distance: 78.9
click at [827, 341] on p "Urgency Creates a false sense of time pressure or scarcity. Tactics include per…" at bounding box center [747, 304] width 477 height 130
click at [873, 345] on p "Urgency Creates a false sense of time pressure or scarcity. Tactics include per…" at bounding box center [747, 304] width 477 height 130
drag, startPoint x: 872, startPoint y: 343, endPoint x: 861, endPoint y: 345, distance: 11.0
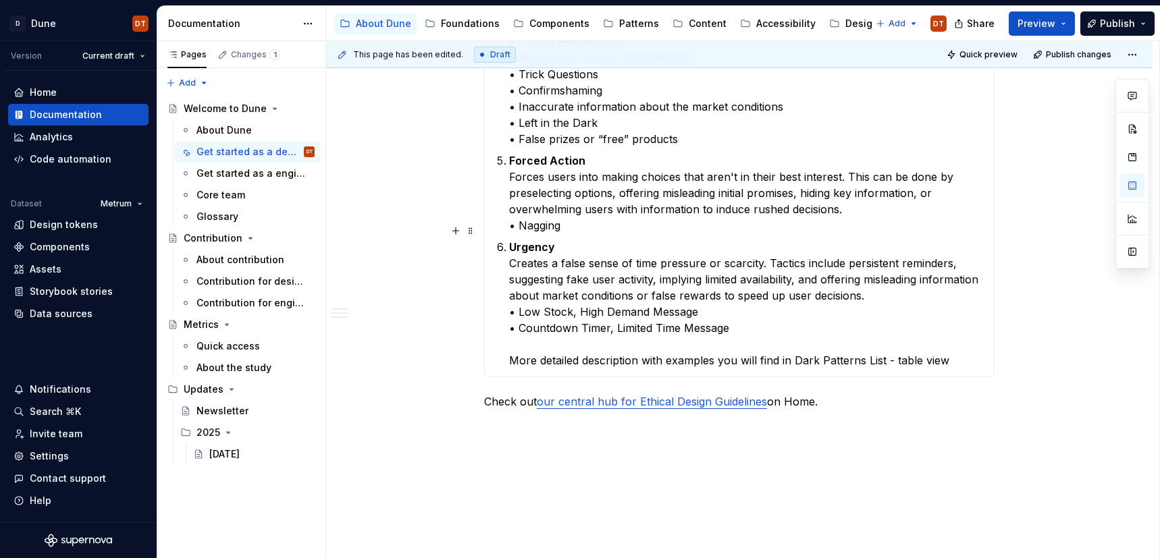
click at [872, 343] on p "Urgency Creates a false sense of time pressure or scarcity. Tactics include per…" at bounding box center [747, 304] width 477 height 130
click at [830, 346] on p "Urgency Creates a false sense of time pressure or scarcity. Tactics include per…" at bounding box center [747, 304] width 477 height 130
click at [806, 345] on p "Urgency Creates a false sense of time pressure or scarcity. Tactics include per…" at bounding box center [747, 304] width 477 height 130
click at [735, 343] on p "Urgency Creates a false sense of time pressure or scarcity. Tactics include per…" at bounding box center [747, 304] width 477 height 130
click at [724, 344] on p "Urgency Creates a false sense of time pressure or scarcity. Tactics include per…" at bounding box center [747, 304] width 477 height 130
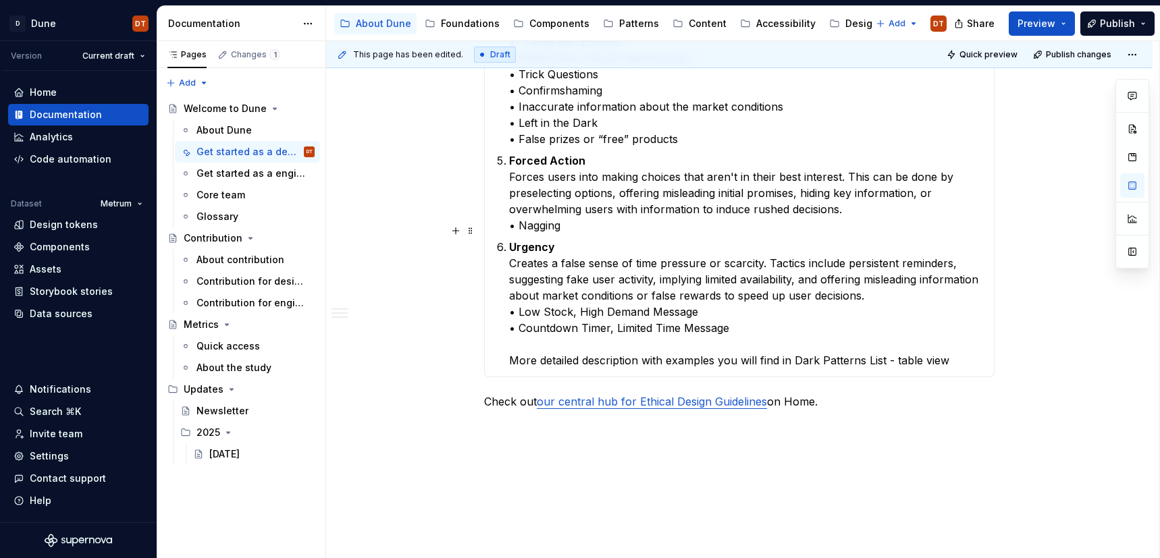
drag, startPoint x: 514, startPoint y: 343, endPoint x: 546, endPoint y: 340, distance: 31.9
click at [516, 342] on p "Urgency Creates a false sense of time pressure or scarcity. Tactics include per…" at bounding box center [747, 304] width 477 height 130
click at [685, 343] on p "Urgency Creates a false sense of time pressure or scarcity. Tactics include per…" at bounding box center [747, 304] width 477 height 130
click at [763, 346] on p "Urgency Creates a false sense of time pressure or scarcity. Tactics include per…" at bounding box center [747, 304] width 477 height 130
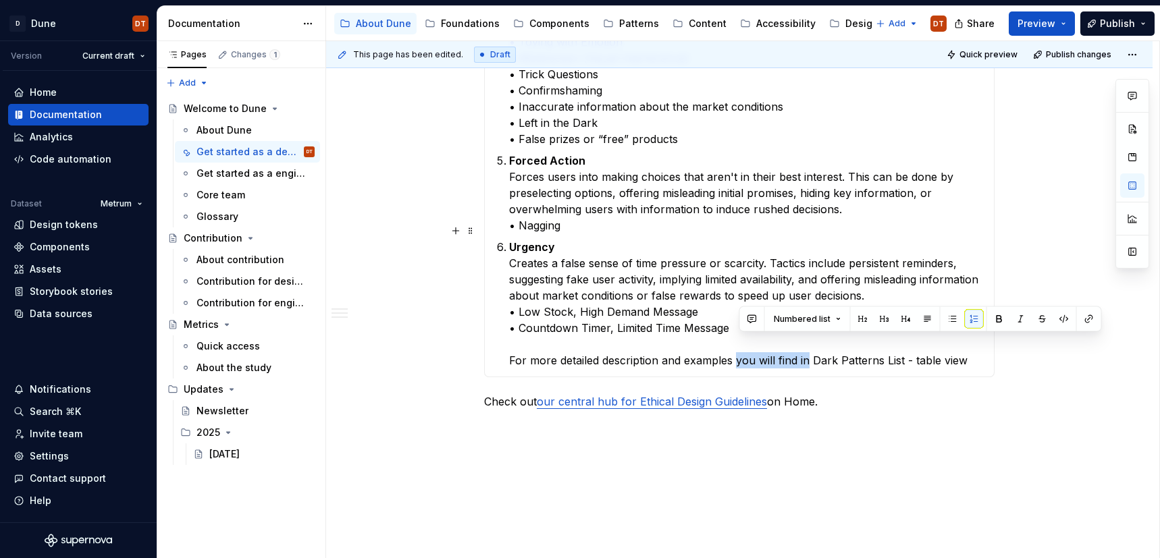
drag, startPoint x: 739, startPoint y: 346, endPoint x: 812, endPoint y: 345, distance: 73.6
click at [812, 345] on p "Urgency Creates a false sense of time pressure or scarcity. Tactics include per…" at bounding box center [747, 304] width 477 height 130
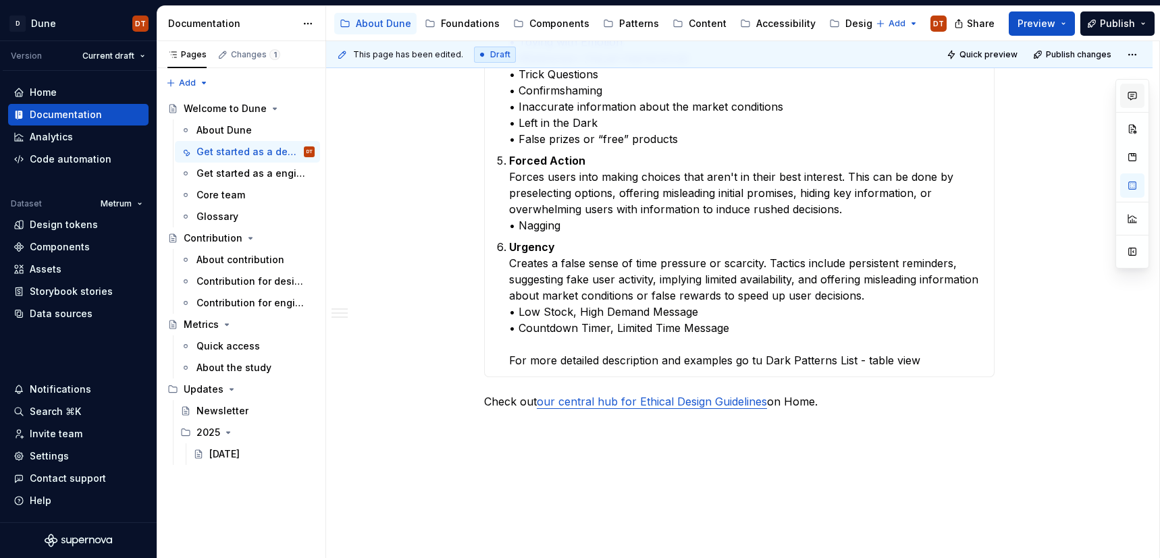
type textarea "*"
drag, startPoint x: 805, startPoint y: 343, endPoint x: 785, endPoint y: 345, distance: 19.7
click at [802, 344] on p "Urgency Creates a false sense of time pressure or scarcity. Tactics include per…" at bounding box center [747, 304] width 477 height 130
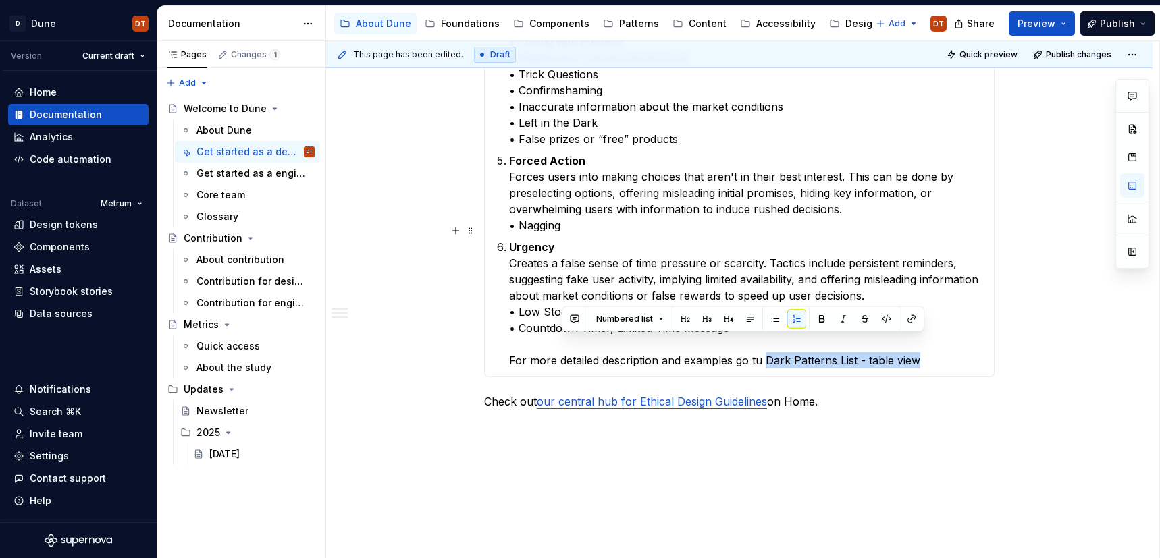
drag, startPoint x: 785, startPoint y: 343, endPoint x: 916, endPoint y: 342, distance: 131.7
click at [925, 342] on p "Urgency Creates a false sense of time pressure or scarcity. Tactics include per…" at bounding box center [747, 304] width 477 height 130
click at [910, 317] on button "button" at bounding box center [911, 319] width 19 height 19
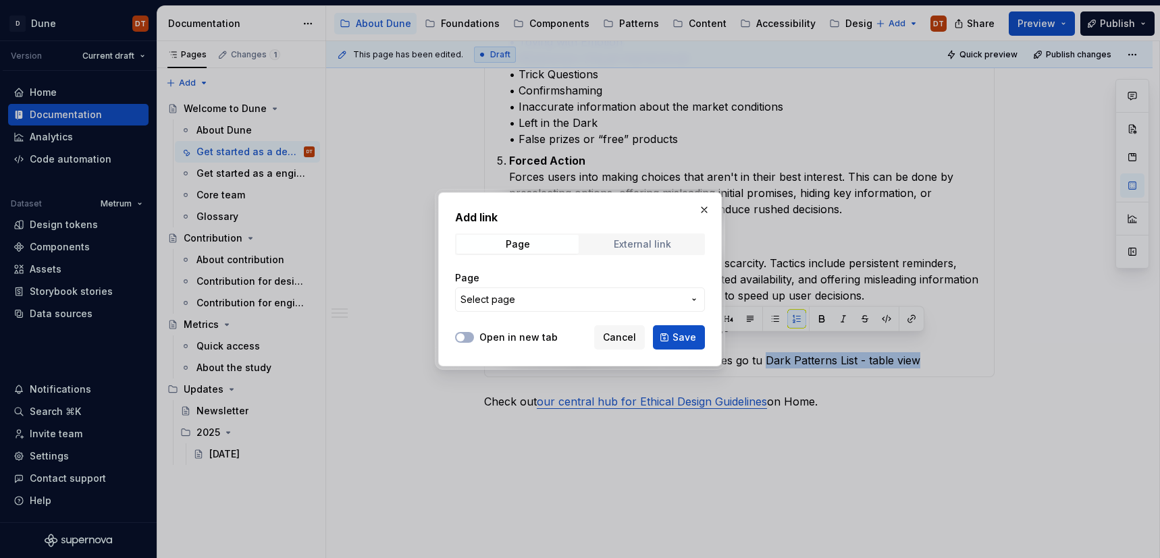
click at [654, 242] on div "External link" at bounding box center [642, 244] width 57 height 11
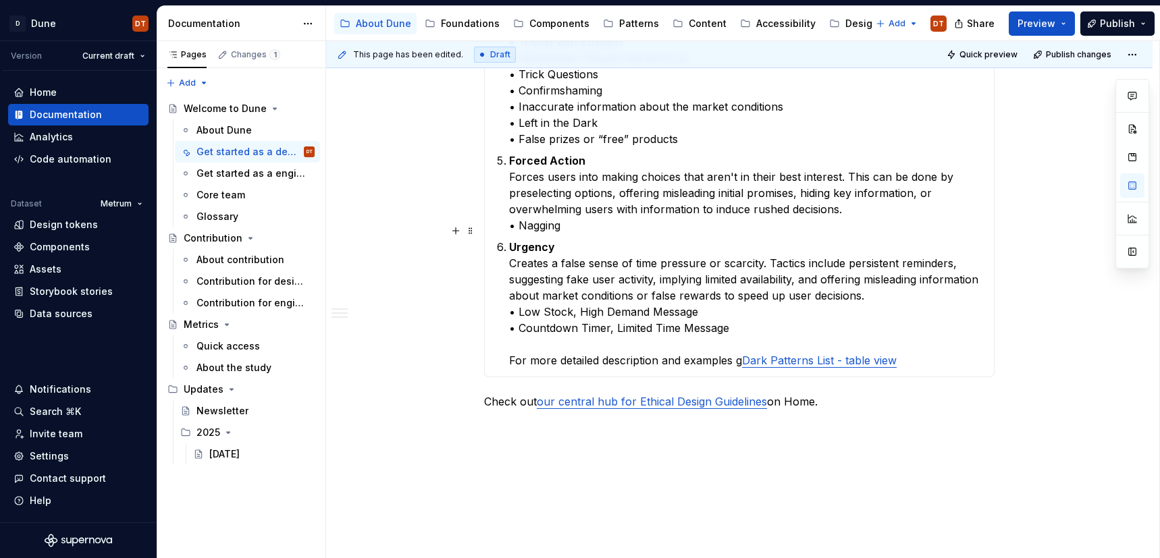
drag, startPoint x: 834, startPoint y: 320, endPoint x: 824, endPoint y: 334, distance: 17.4
click at [834, 321] on p "Urgency Creates a false sense of time pressure or scarcity. Tactics include per…" at bounding box center [747, 304] width 477 height 130
click at [819, 354] on link "Dark Patterns List - table view" at bounding box center [819, 361] width 155 height 14
click at [881, 323] on button "button" at bounding box center [890, 316] width 19 height 19
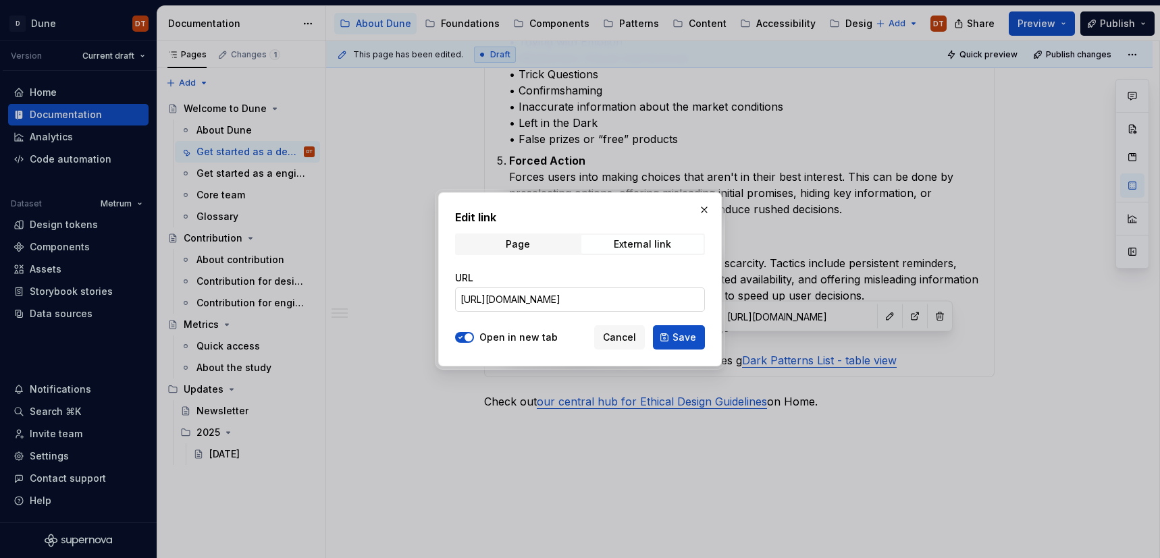
scroll to position [0, 241]
click at [685, 336] on span "Save" at bounding box center [685, 338] width 24 height 14
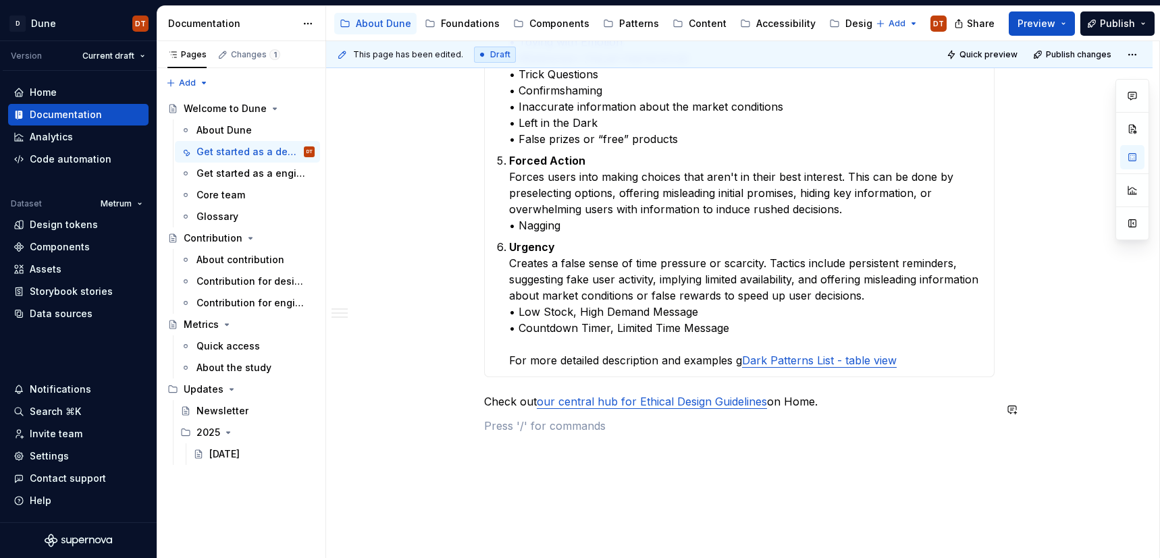
drag, startPoint x: 727, startPoint y: 431, endPoint x: 716, endPoint y: 430, distance: 11.5
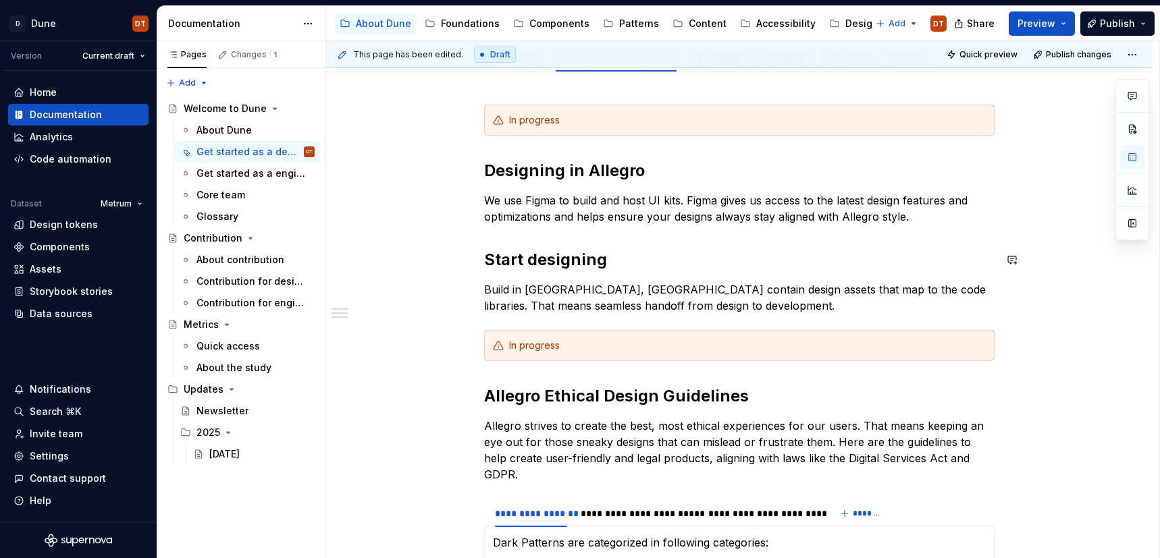
scroll to position [202, 0]
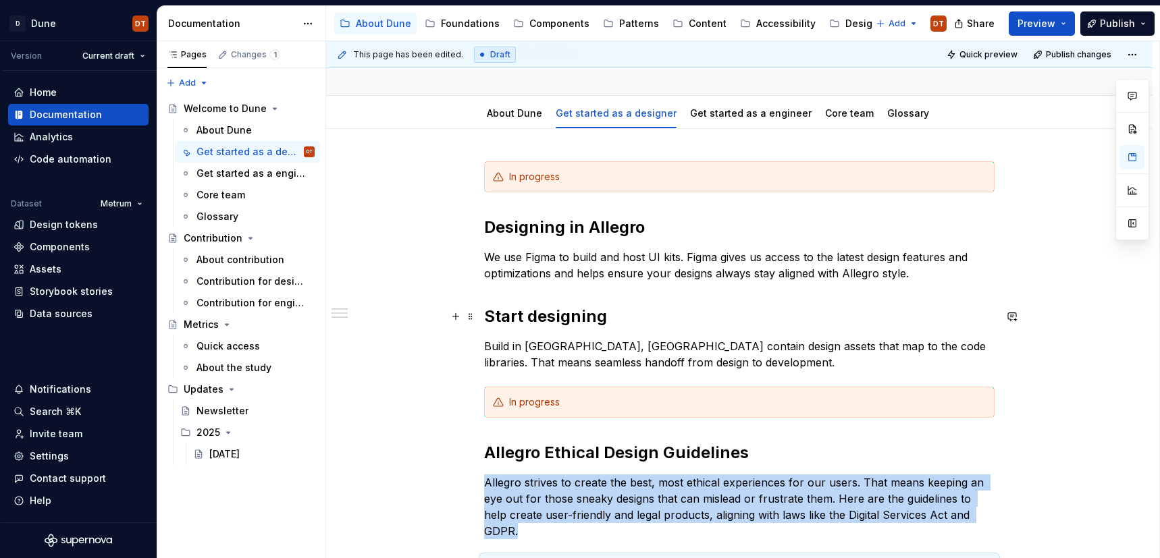
scroll to position [0, 0]
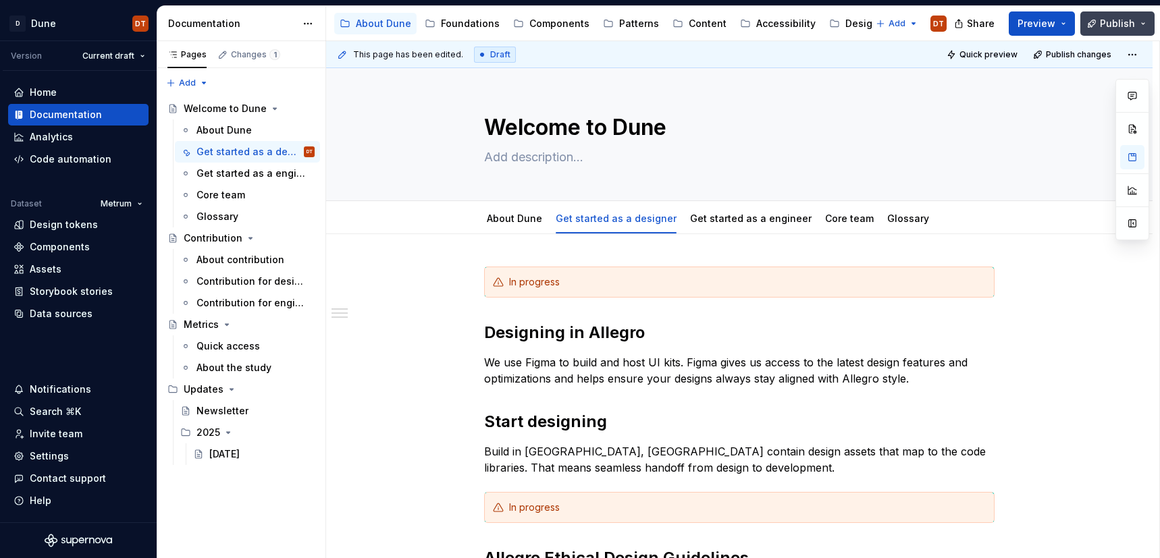
click at [1116, 24] on span "Publish" at bounding box center [1117, 24] width 35 height 14
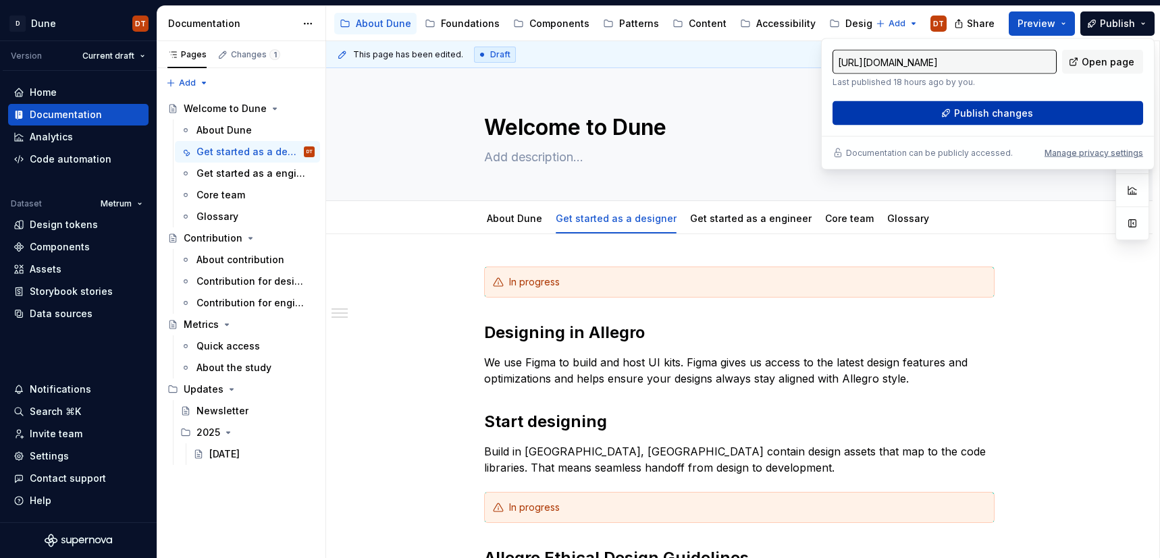
click at [968, 115] on span "Publish changes" at bounding box center [993, 114] width 79 height 14
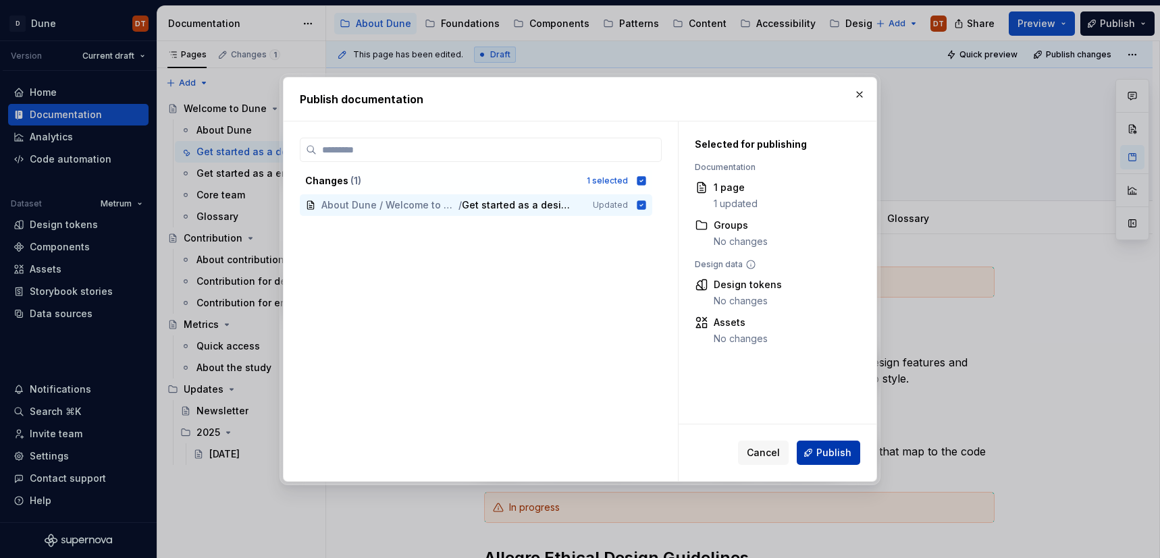
click at [831, 453] on span "Publish" at bounding box center [833, 453] width 35 height 14
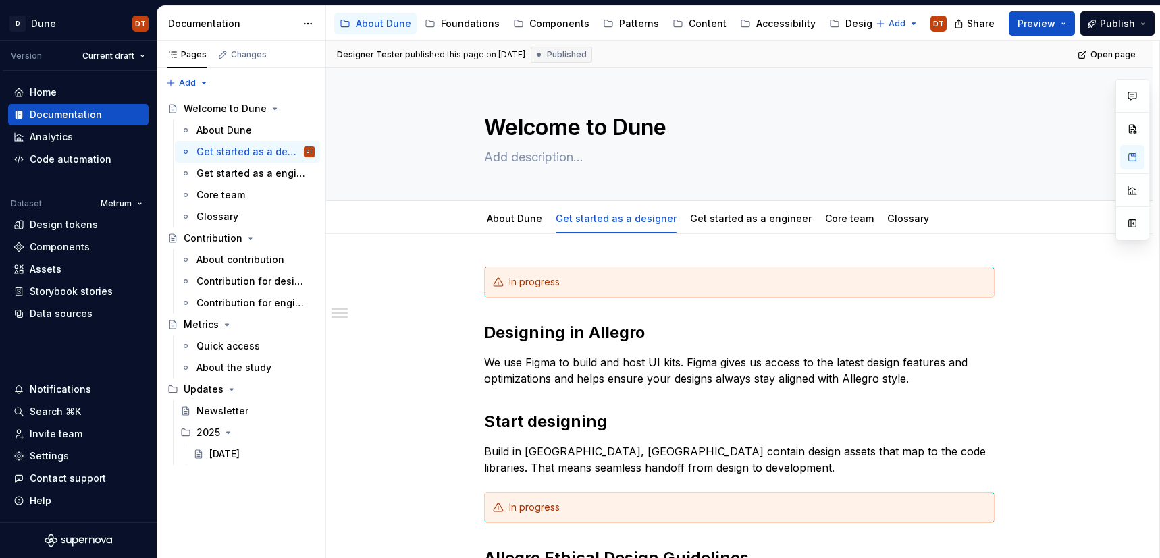
type textarea "*"
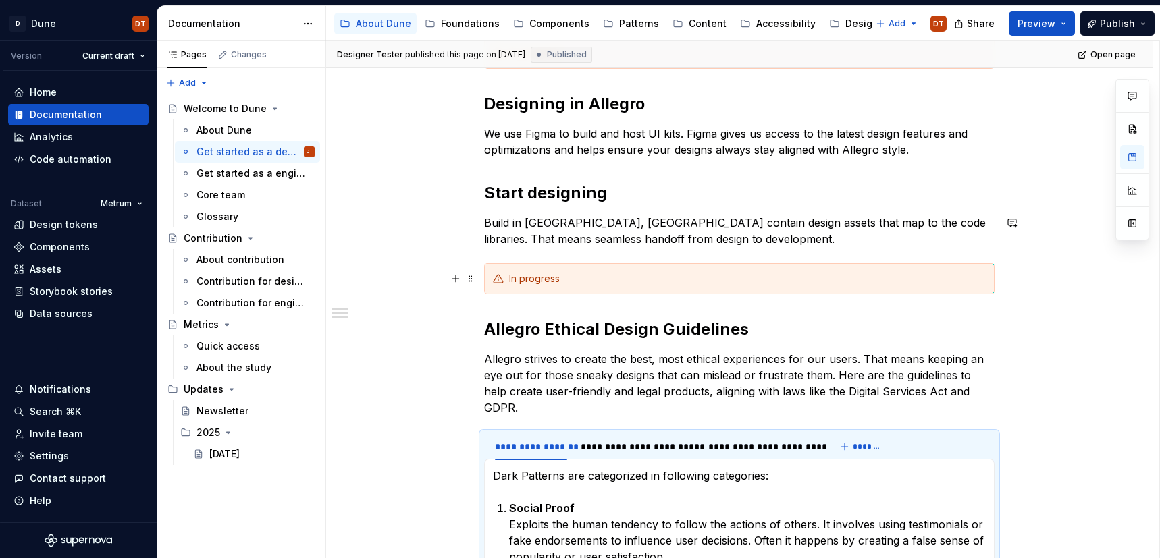
scroll to position [254, 0]
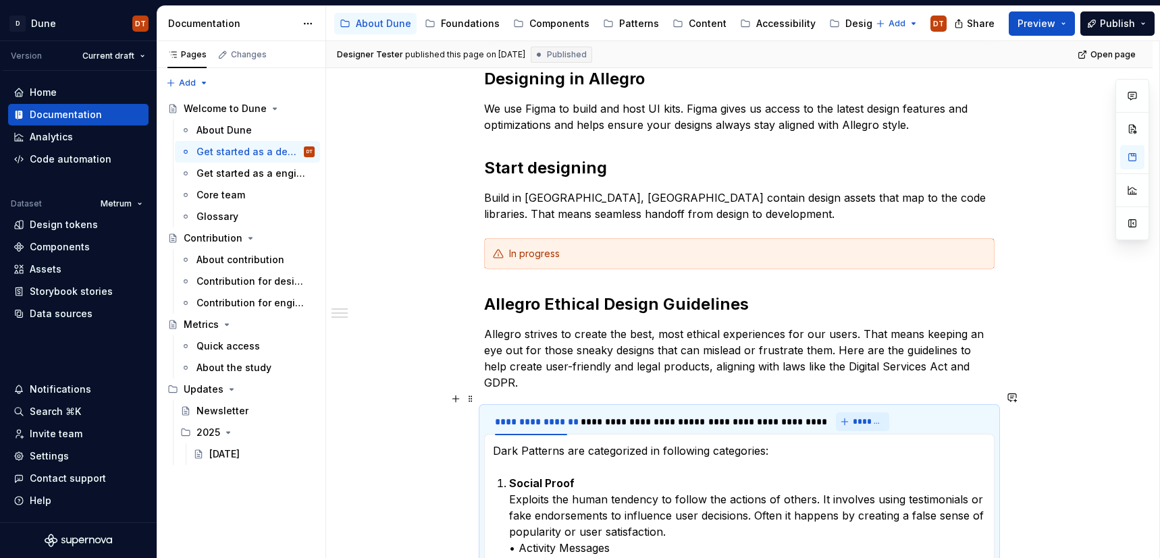
click at [861, 417] on span "*******" at bounding box center [868, 422] width 30 height 11
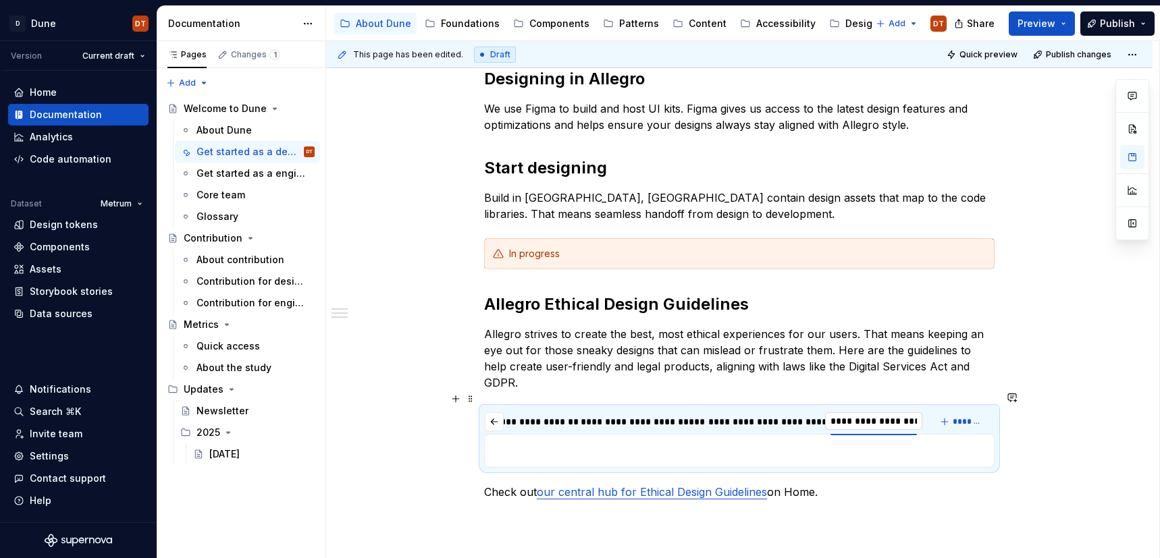
scroll to position [0, 7]
type input "**********"
type textarea "*"
type input "**********"
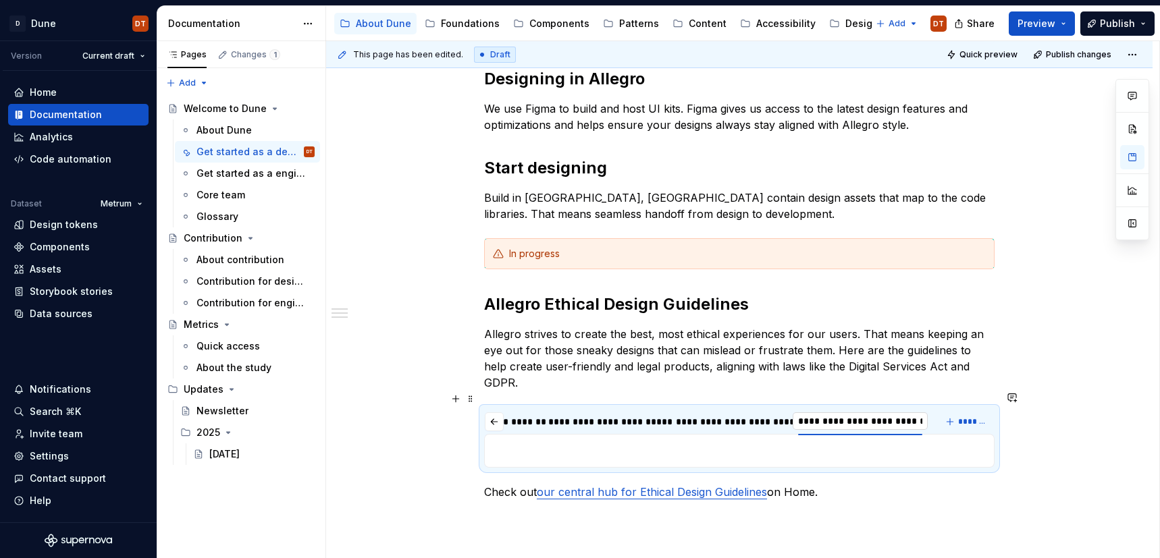
scroll to position [0, 38]
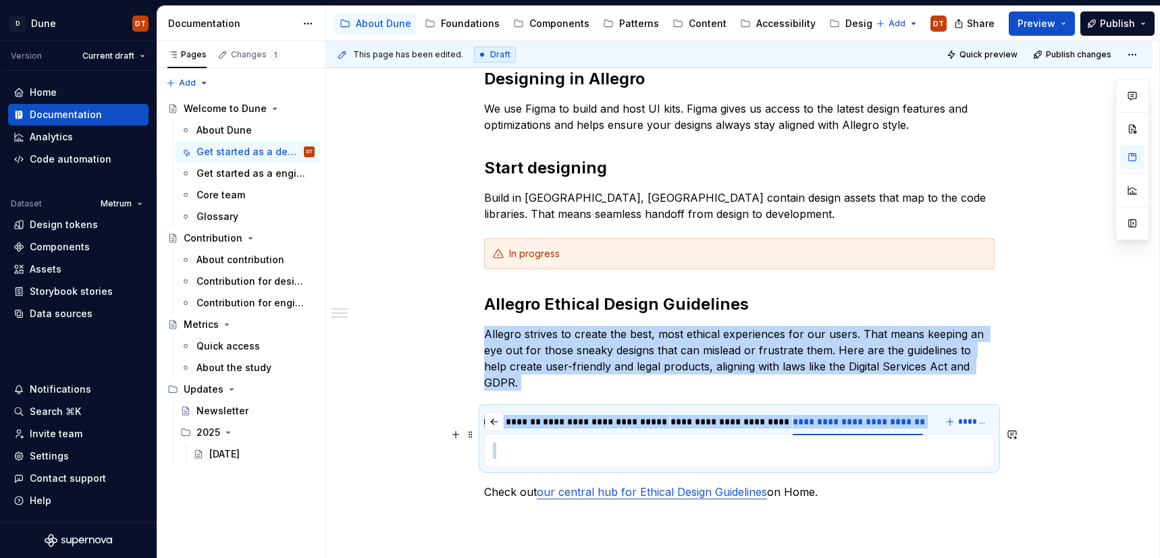
drag, startPoint x: 594, startPoint y: 427, endPoint x: 610, endPoint y: 426, distance: 16.3
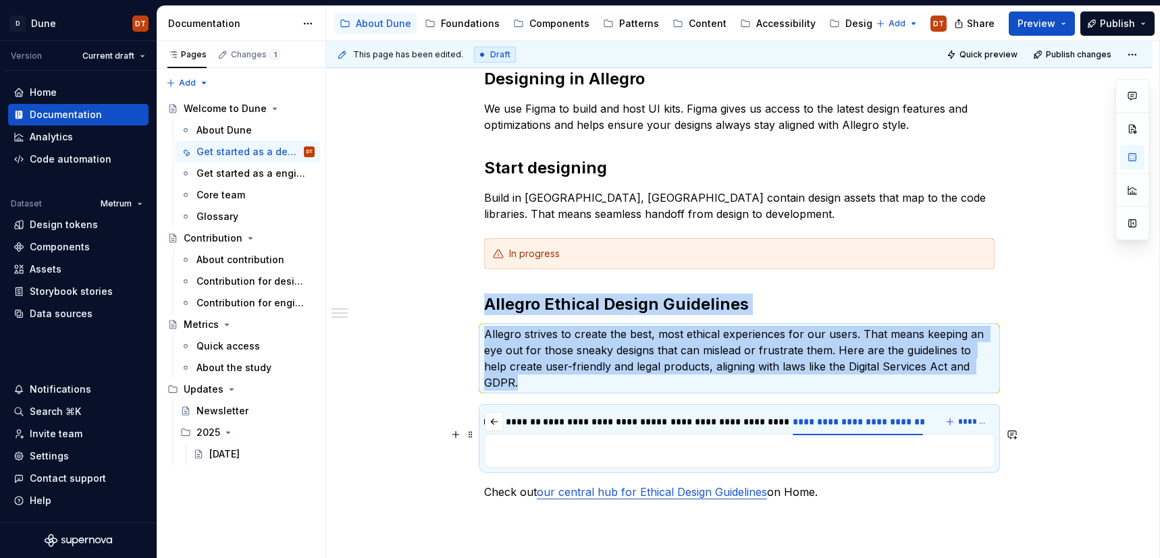
click at [559, 443] on p at bounding box center [739, 451] width 493 height 16
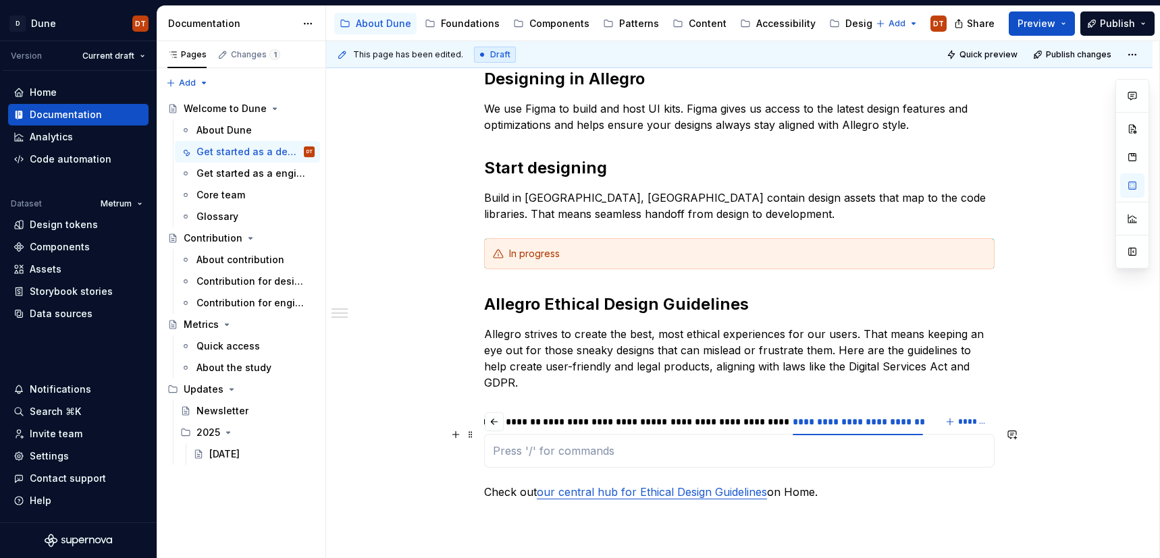
click at [507, 443] on p at bounding box center [739, 451] width 493 height 16
click at [534, 443] on p at bounding box center [739, 451] width 493 height 16
click at [542, 443] on p at bounding box center [739, 451] width 493 height 16
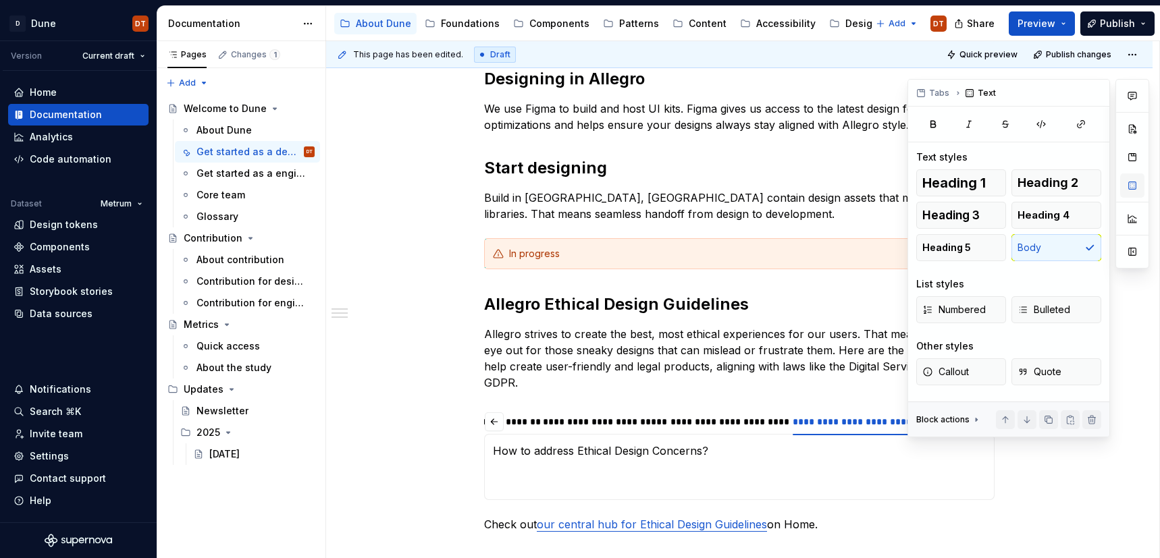
click at [1135, 186] on button "button" at bounding box center [1132, 186] width 24 height 24
type textarea "*"
click at [956, 310] on span "Numbered" at bounding box center [954, 310] width 63 height 14
click at [712, 455] on p "How to address Ethical Design Concerns?" at bounding box center [739, 467] width 493 height 49
click at [542, 472] on p "How to address Ethical Design Concerns?" at bounding box center [739, 467] width 493 height 49
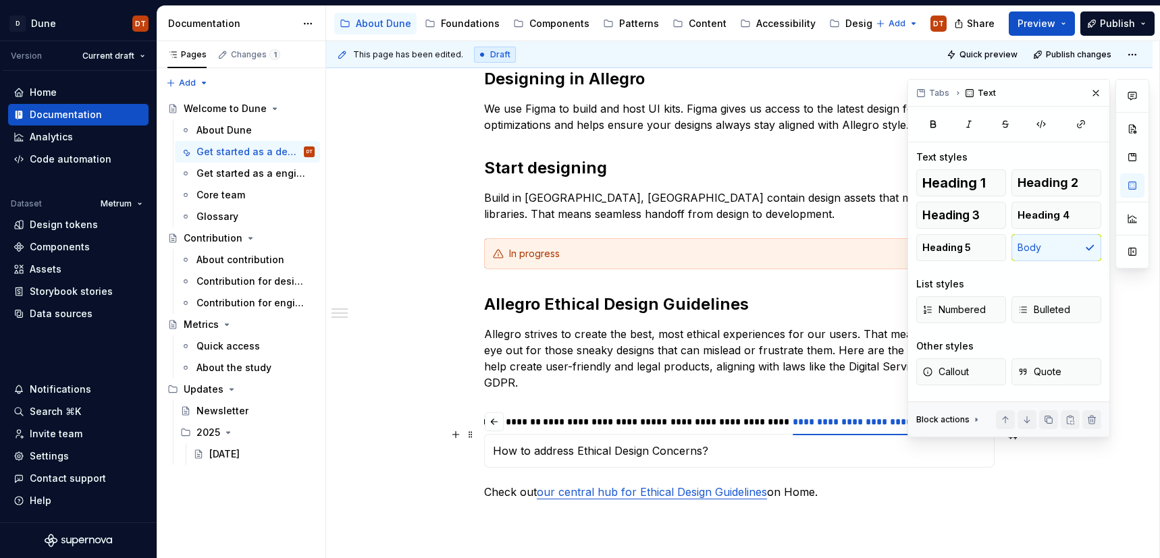
click at [743, 443] on p "How to address Ethical Design Concerns?" at bounding box center [739, 451] width 493 height 16
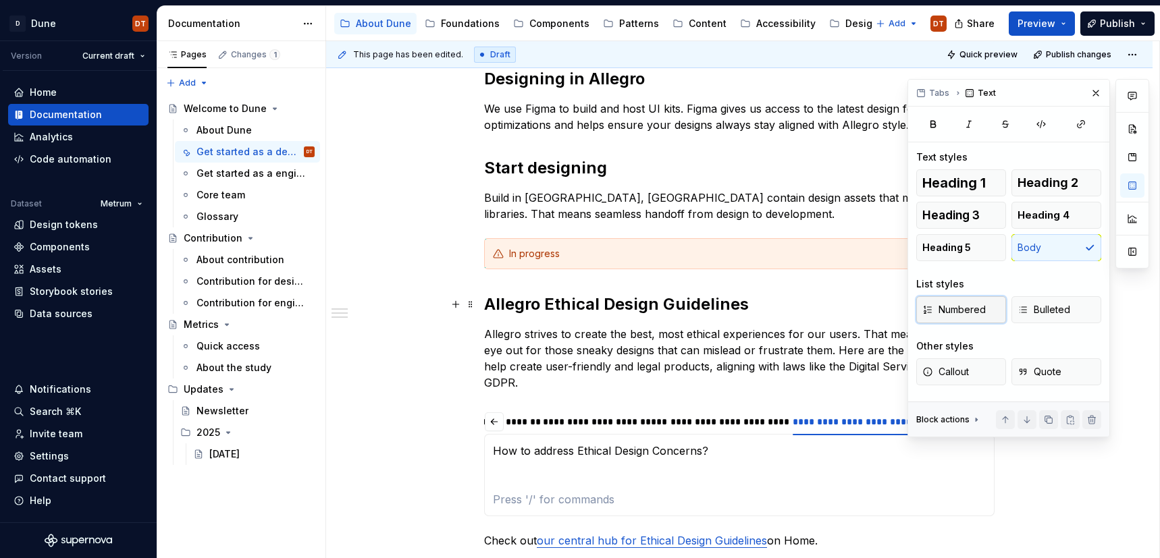
click at [940, 307] on span "Numbered" at bounding box center [954, 310] width 63 height 14
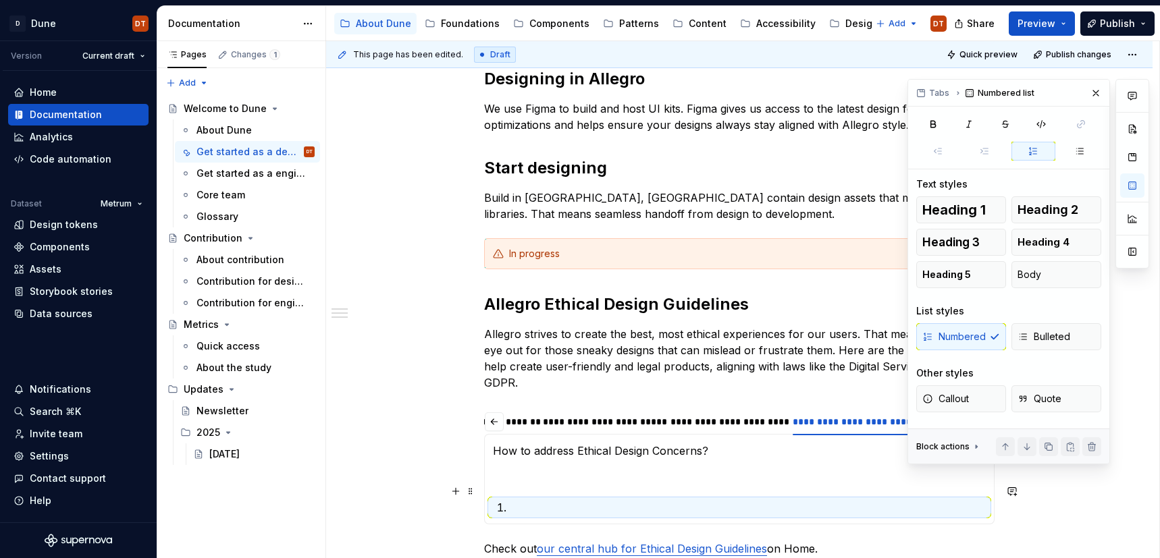
click at [523, 500] on p at bounding box center [747, 508] width 477 height 16
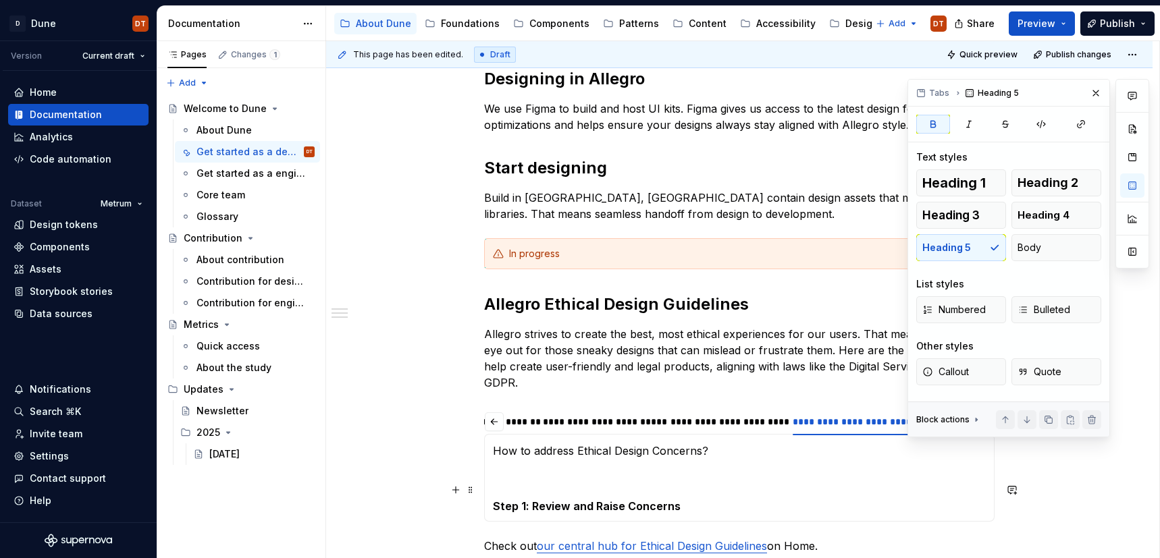
click at [715, 500] on h5 "Step 1: Review and Raise Concerns" at bounding box center [739, 507] width 493 height 14
click at [708, 500] on h5 "Step 1: Review and Raise Concerns" at bounding box center [739, 507] width 493 height 14
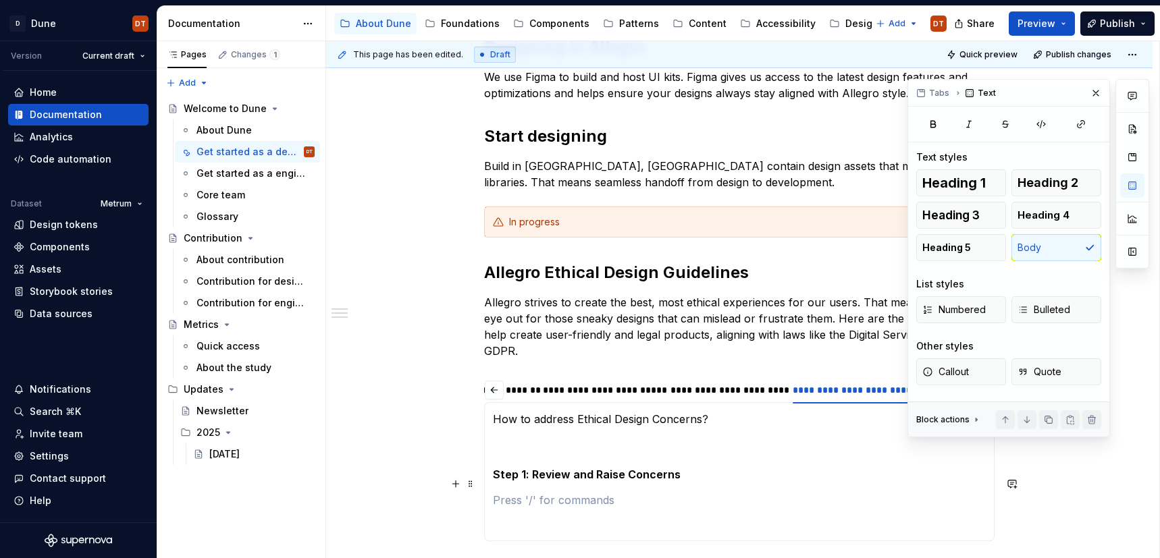
scroll to position [291, 0]
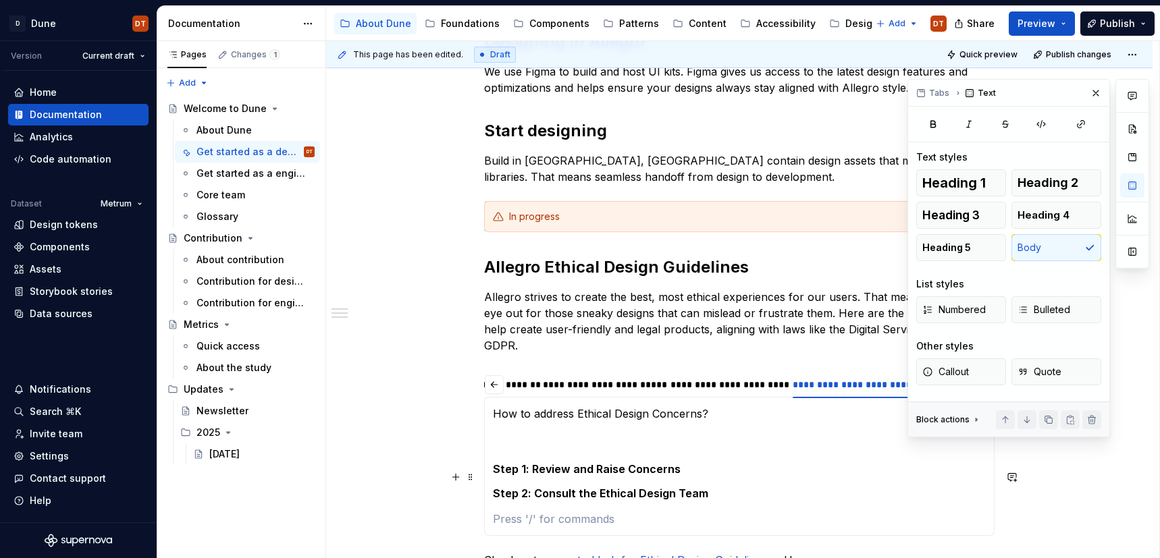
click at [716, 487] on h5 "Step 2: Consult the Ethical Design Team" at bounding box center [739, 494] width 493 height 14
click at [687, 463] on h5 "Step 1: Review and Raise Concerns" at bounding box center [739, 470] width 493 height 14
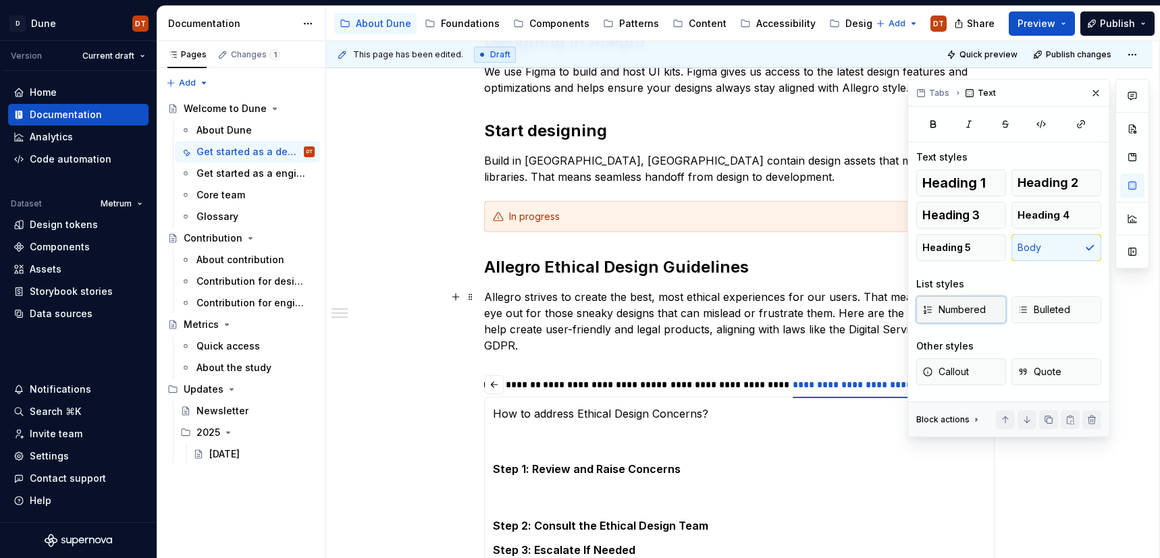
click at [952, 312] on span "Numbered" at bounding box center [954, 310] width 63 height 14
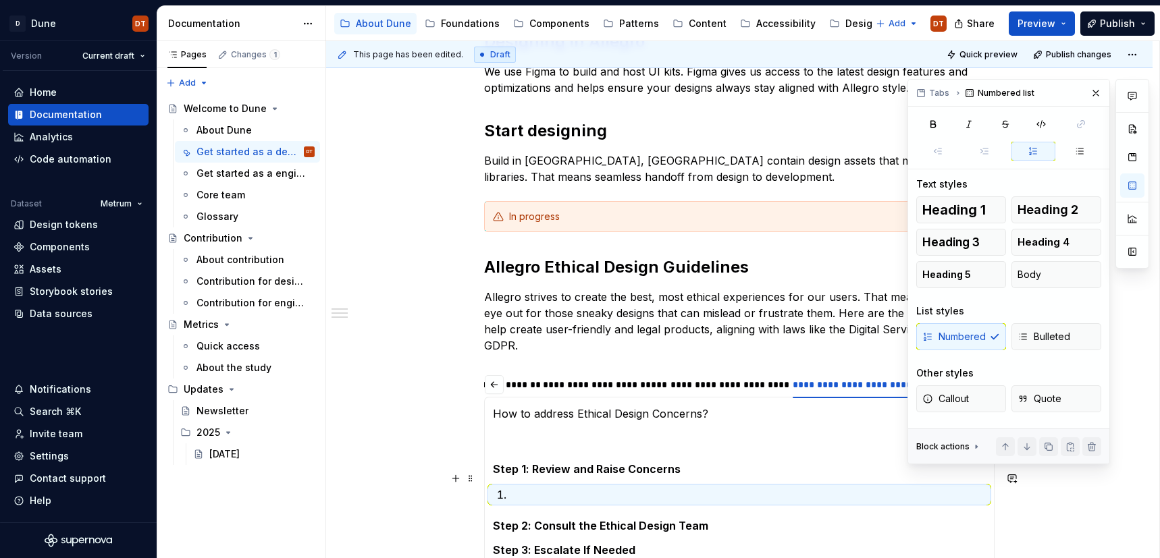
click at [525, 487] on p at bounding box center [747, 495] width 477 height 16
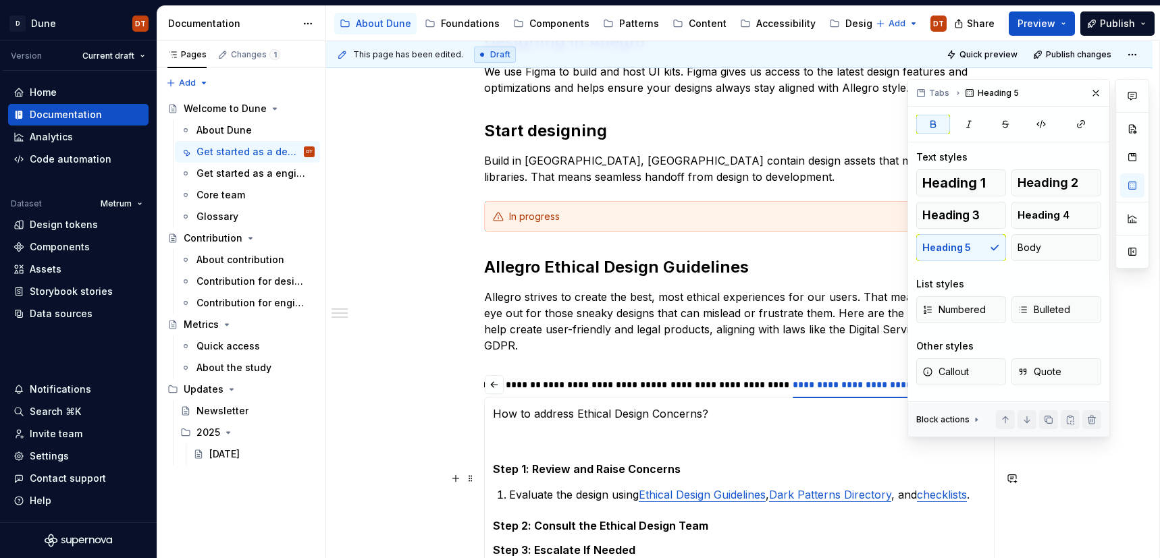
click at [985, 487] on p "Evaluate the design using Ethical Design Guidelines , Dark Patterns Directory ,…" at bounding box center [747, 495] width 477 height 16
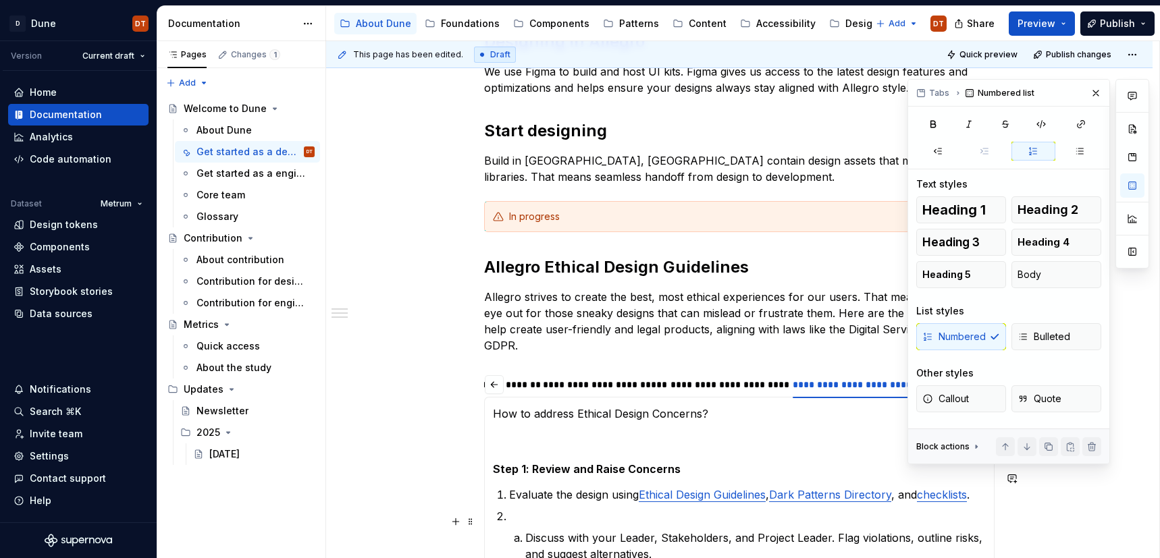
click at [529, 530] on p "Discuss with your Leader, Stakeholders, and Project Leader. Flag violations, ou…" at bounding box center [755, 546] width 461 height 32
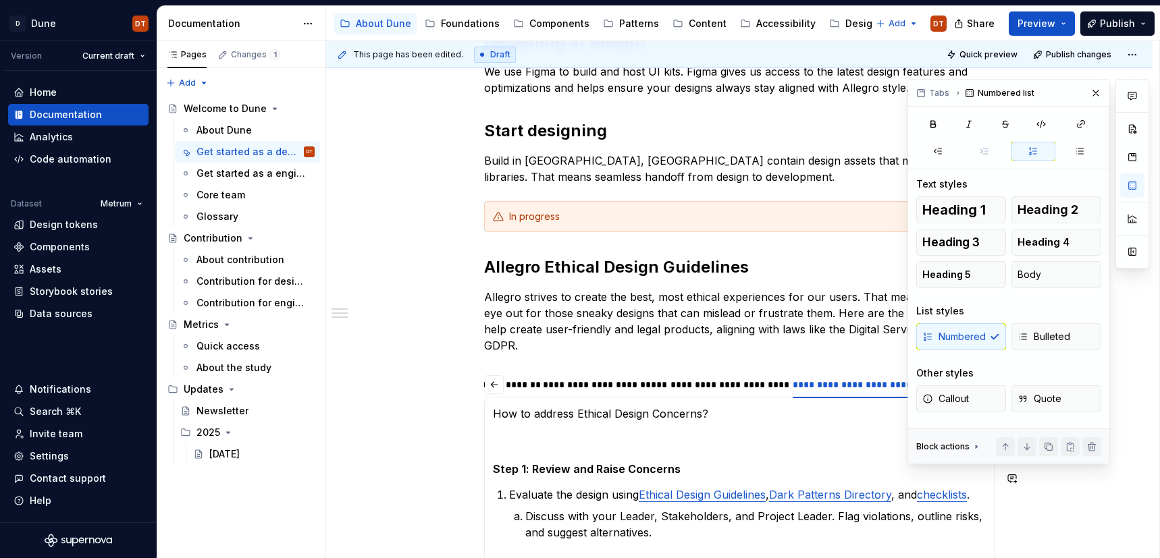
scroll to position [301, 0]
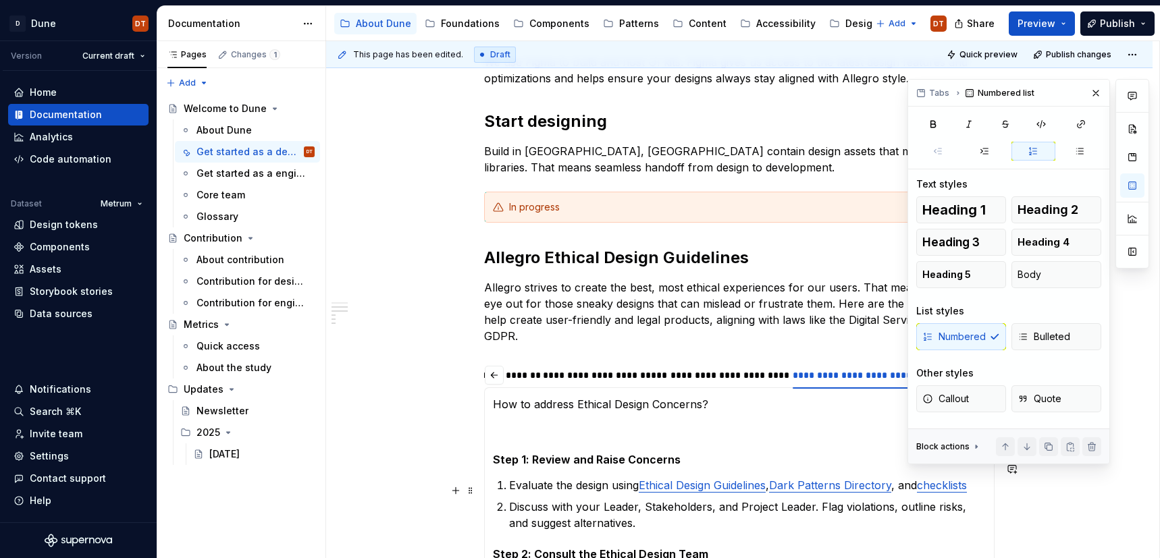
click at [630, 507] on p "Discuss with your Leader, Stakeholders, and Project Leader. Flag violations, ou…" at bounding box center [747, 515] width 477 height 32
click at [939, 334] on div "Numbered Bulleted" at bounding box center [1008, 336] width 185 height 27
click at [943, 338] on div "Numbered Bulleted" at bounding box center [1008, 336] width 185 height 27
click at [519, 537] on p at bounding box center [747, 545] width 477 height 16
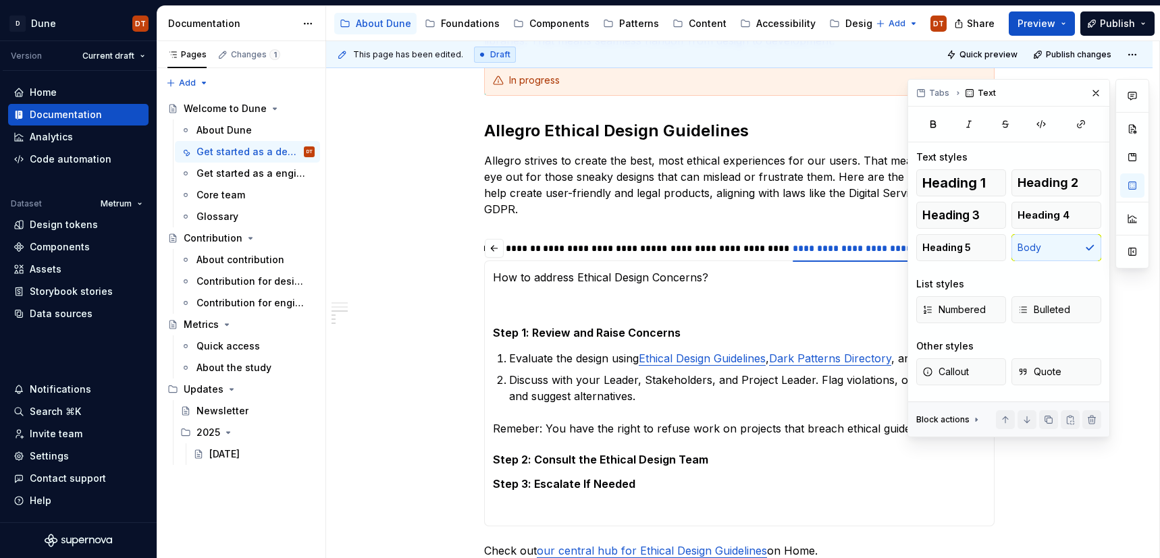
scroll to position [436, 0]
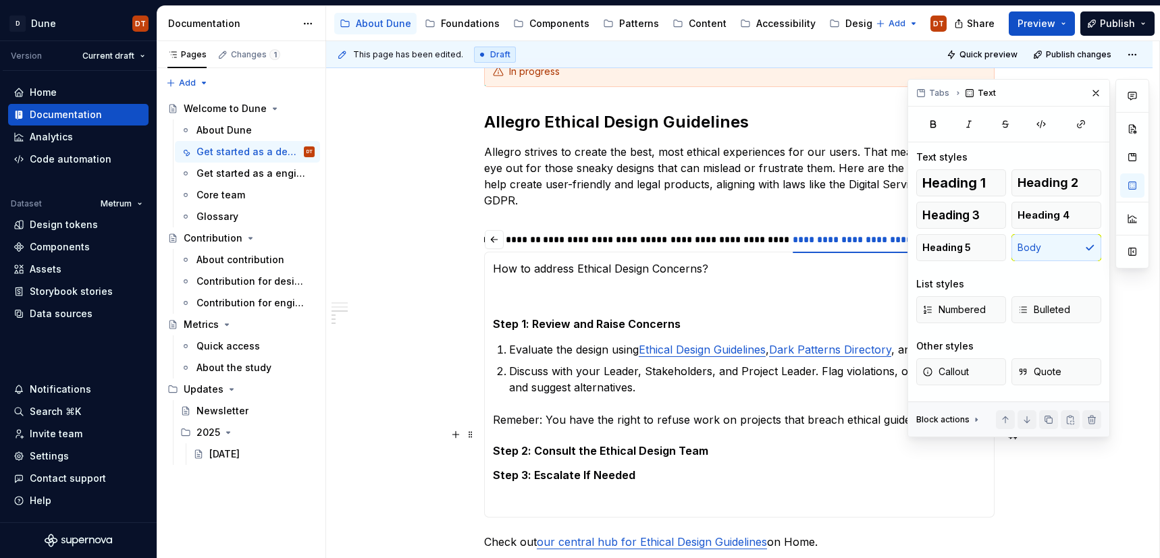
click at [731, 444] on h5 "Step 2: Consult the Ethical Design Team" at bounding box center [739, 451] width 493 height 14
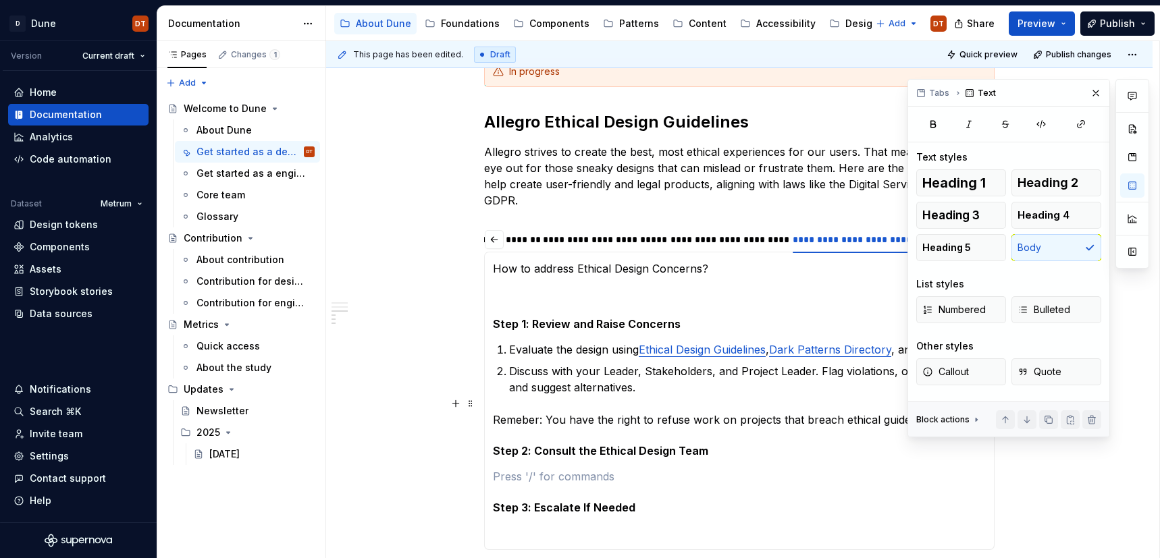
drag, startPoint x: 513, startPoint y: 403, endPoint x: 519, endPoint y: 402, distance: 6.8
click at [513, 412] on p "Remeber: You have the right to refuse work on projects that breach ethical guid…" at bounding box center [739, 420] width 493 height 16
drag, startPoint x: 523, startPoint y: 452, endPoint x: 542, endPoint y: 450, distance: 19.7
click at [523, 469] on p at bounding box center [739, 477] width 493 height 16
click at [952, 303] on span "Numbered" at bounding box center [954, 310] width 63 height 14
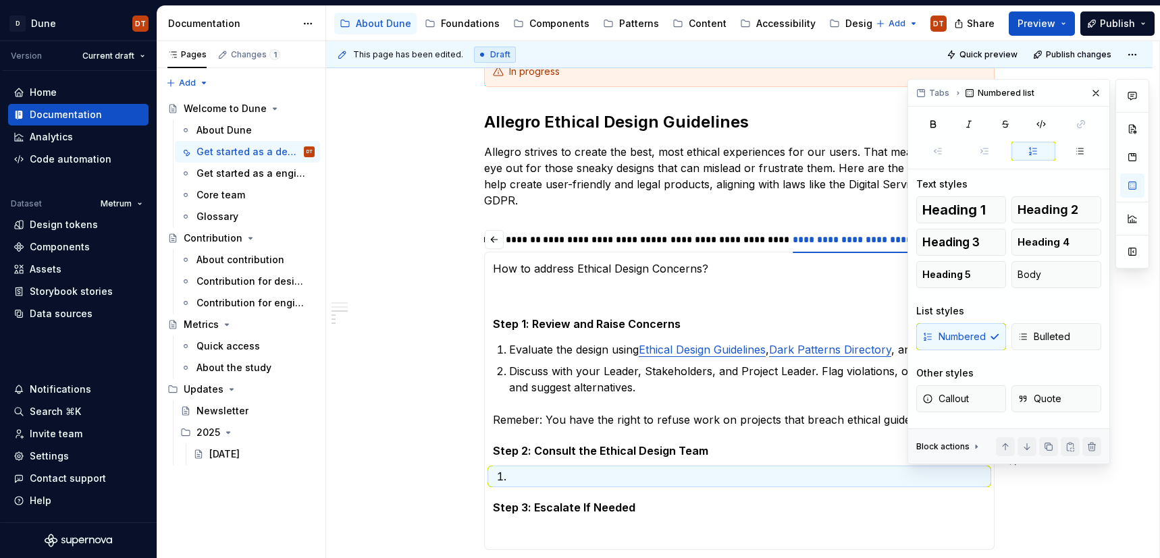
click at [600, 469] on p at bounding box center [747, 477] width 477 height 16
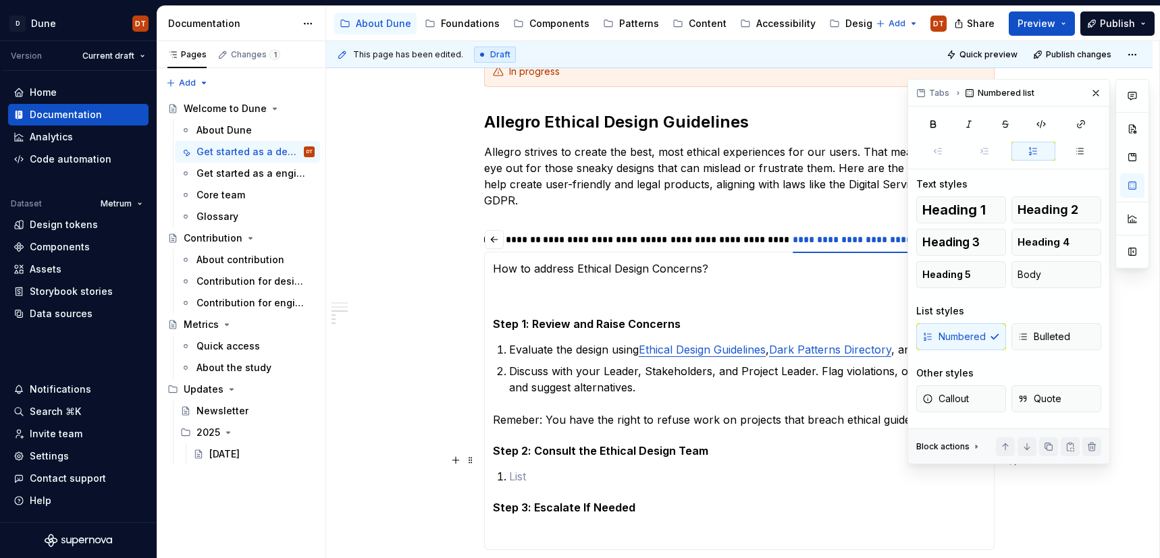
click at [536, 469] on p at bounding box center [747, 477] width 477 height 16
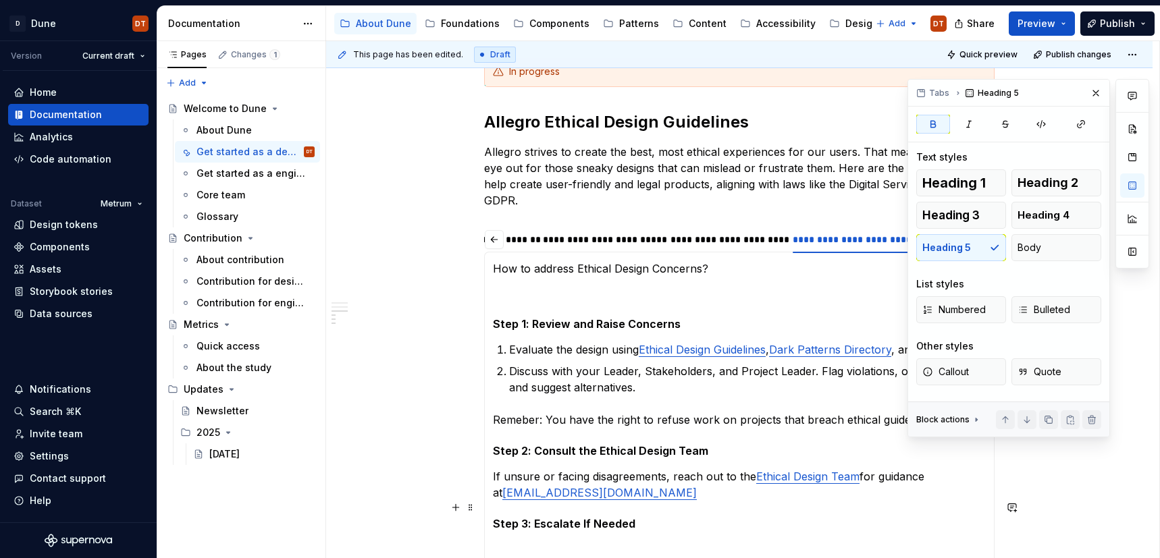
click at [668, 517] on h5 "Step 3: Escalate If Needed" at bounding box center [739, 524] width 493 height 14
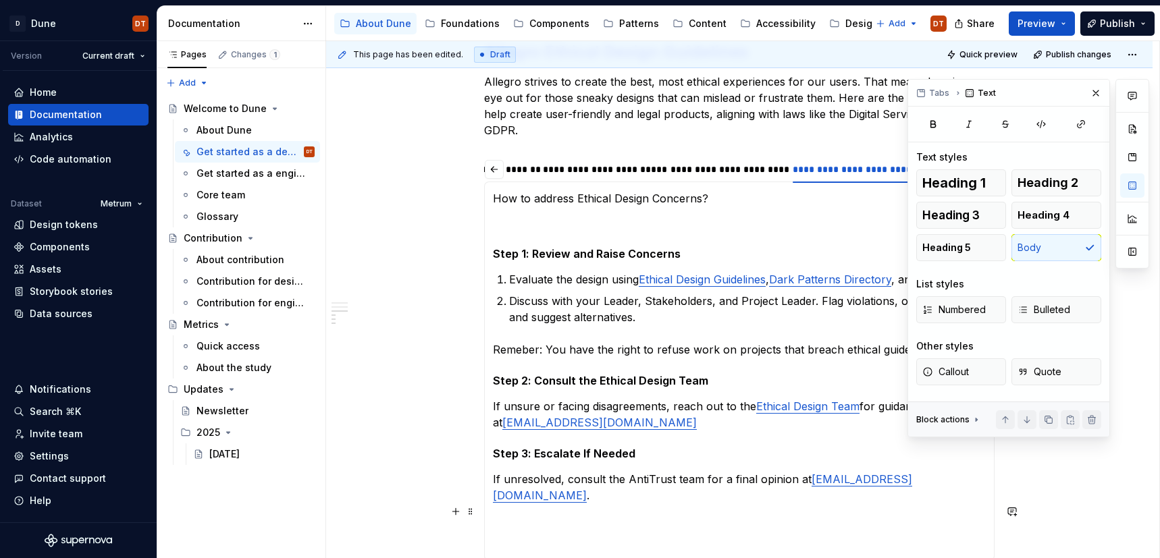
scroll to position [515, 0]
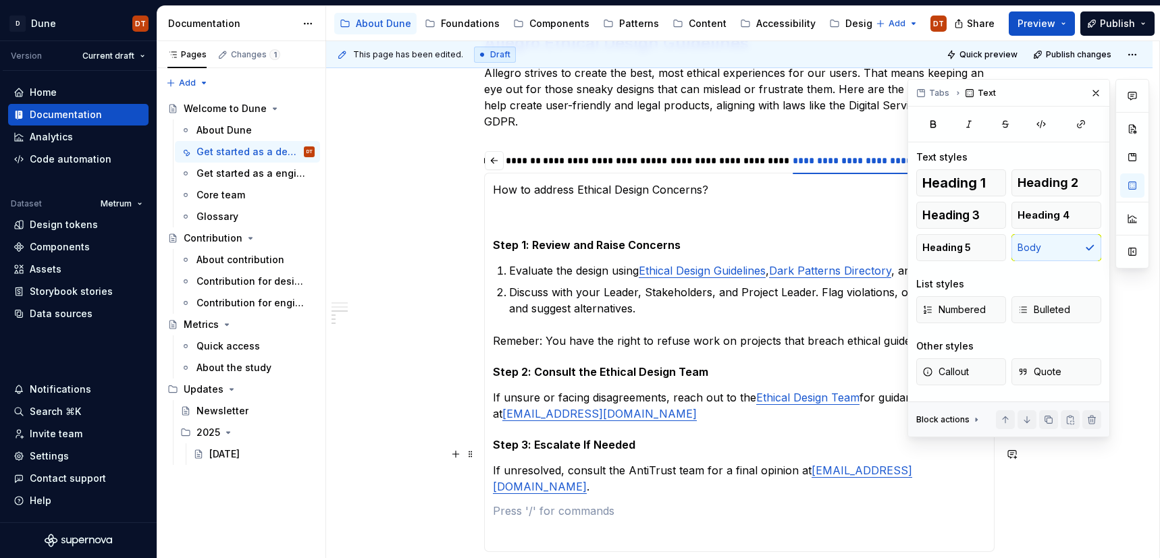
click at [941, 463] on p "If unresolved, consult the AntiTrust team for a final opinion at [EMAIL_ADDRESS…" at bounding box center [739, 479] width 493 height 32
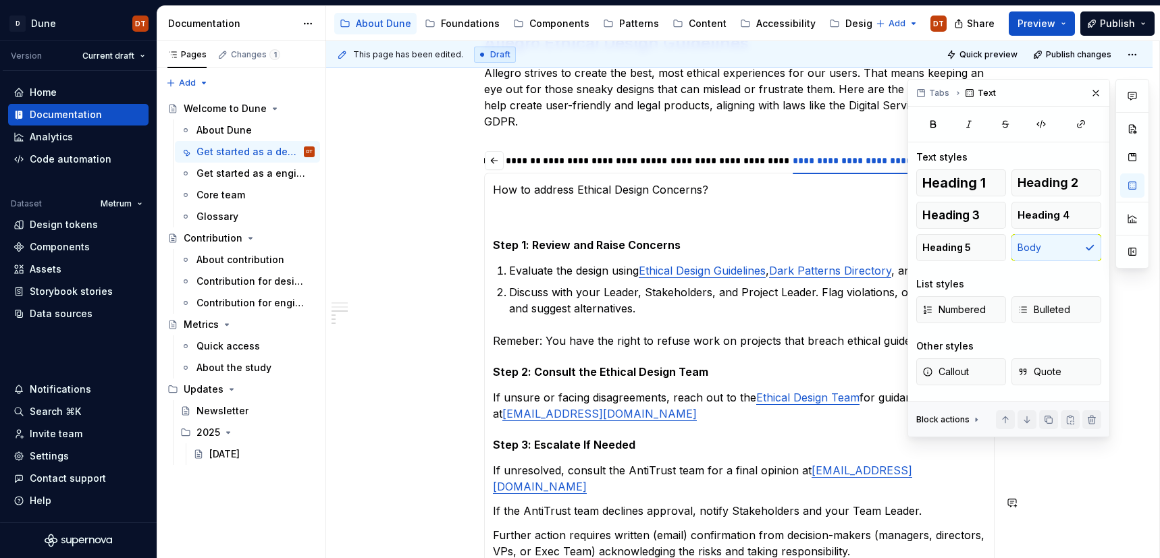
scroll to position [534, 0]
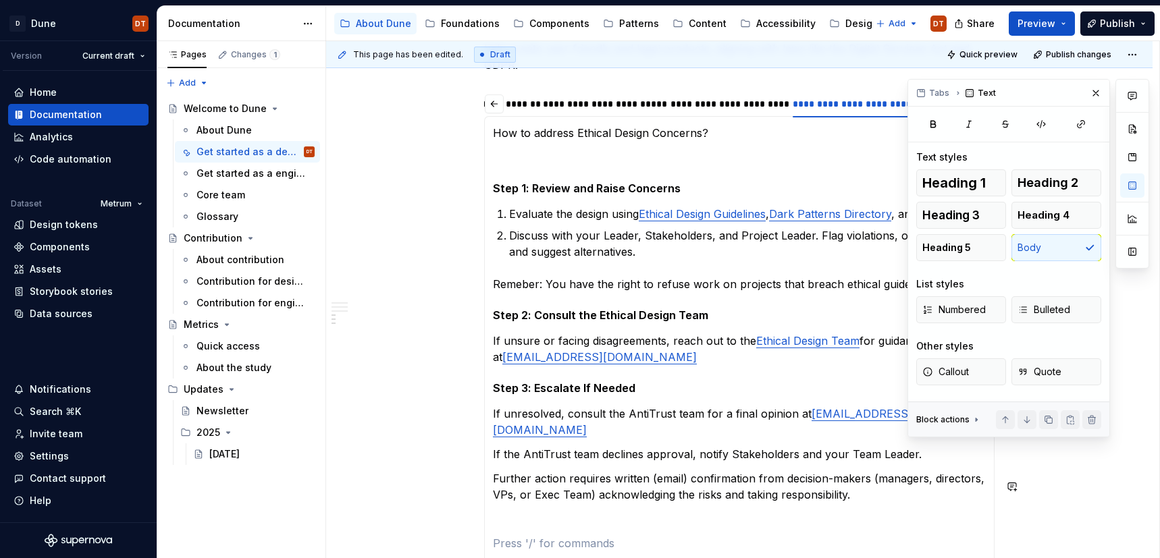
scroll to position [598, 0]
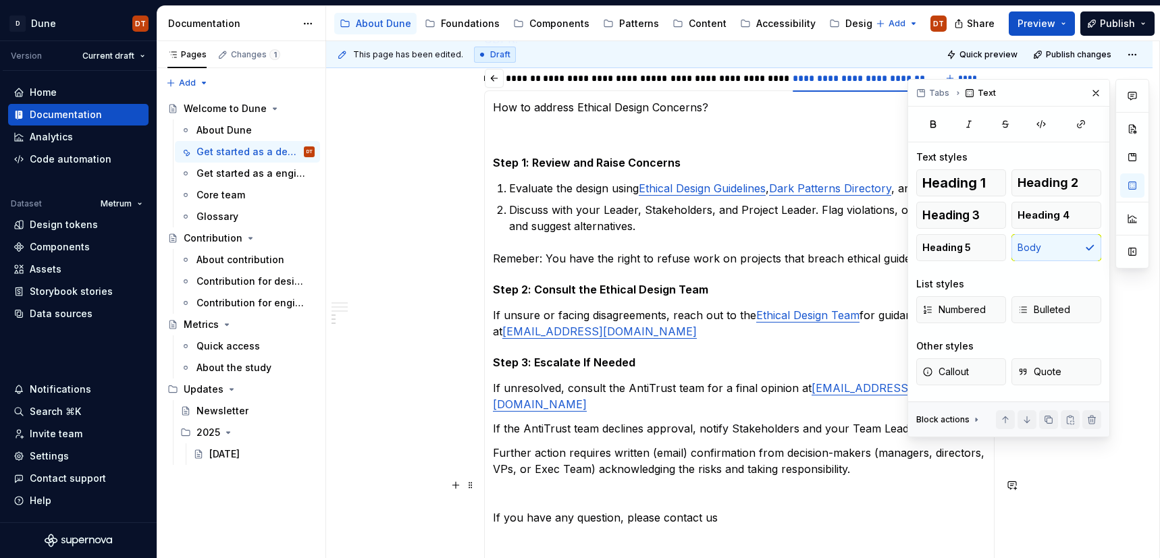
click at [650, 510] on p "If you have any question, please contact us" at bounding box center [739, 518] width 493 height 16
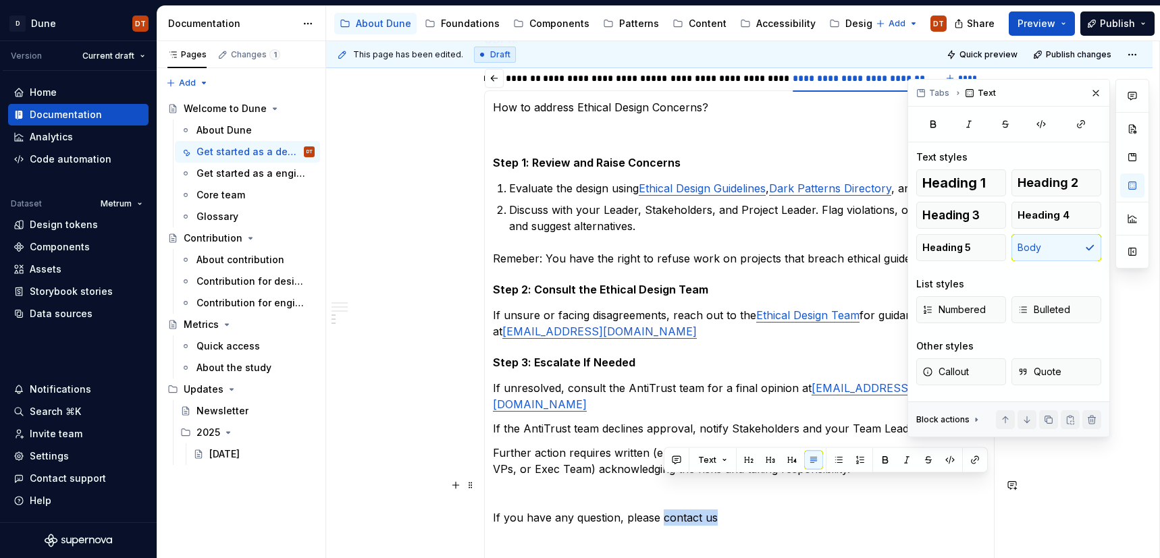
drag, startPoint x: 665, startPoint y: 487, endPoint x: 716, endPoint y: 486, distance: 50.7
click at [716, 510] on p "If you have any question, please contact us" at bounding box center [739, 518] width 493 height 16
click at [970, 460] on button "button" at bounding box center [975, 460] width 19 height 19
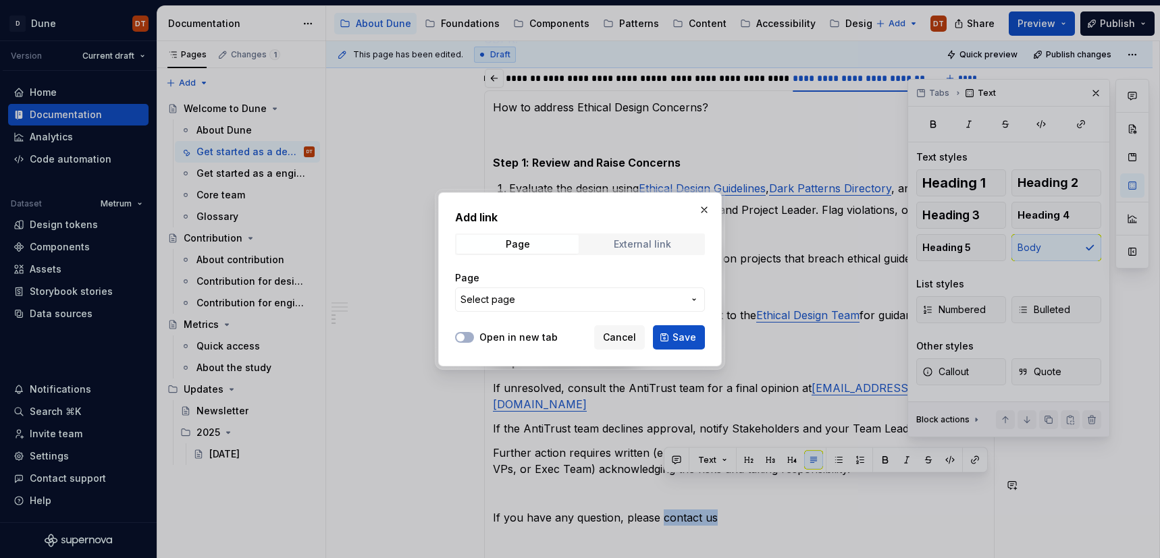
click at [657, 244] on div "External link" at bounding box center [642, 244] width 57 height 11
click at [574, 303] on input "URL" at bounding box center [580, 300] width 250 height 24
paste input "[URL][DOMAIN_NAME]"
type input "[URL][DOMAIN_NAME]"
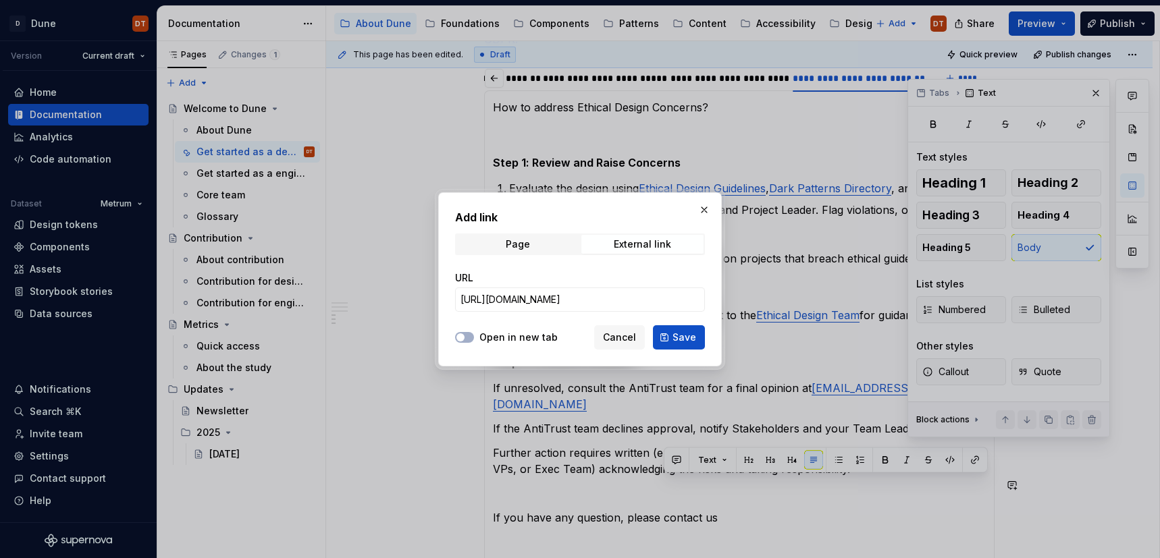
scroll to position [0, 0]
click at [501, 337] on label "Open in new tab" at bounding box center [518, 338] width 78 height 14
click at [474, 337] on button "Open in new tab" at bounding box center [464, 337] width 19 height 11
click at [679, 338] on span "Save" at bounding box center [685, 338] width 24 height 14
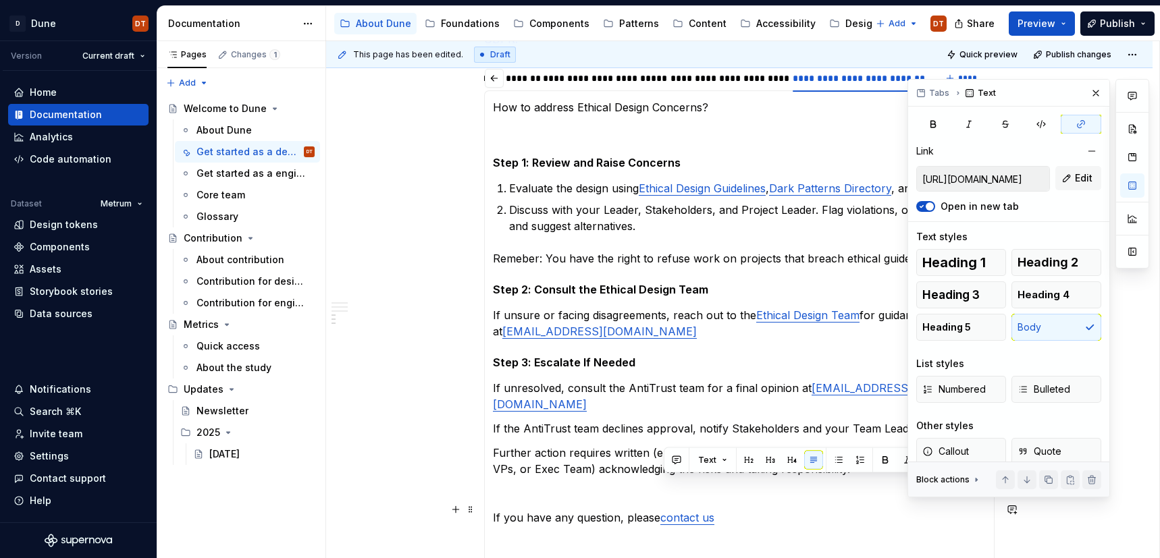
click at [746, 534] on p at bounding box center [739, 542] width 493 height 16
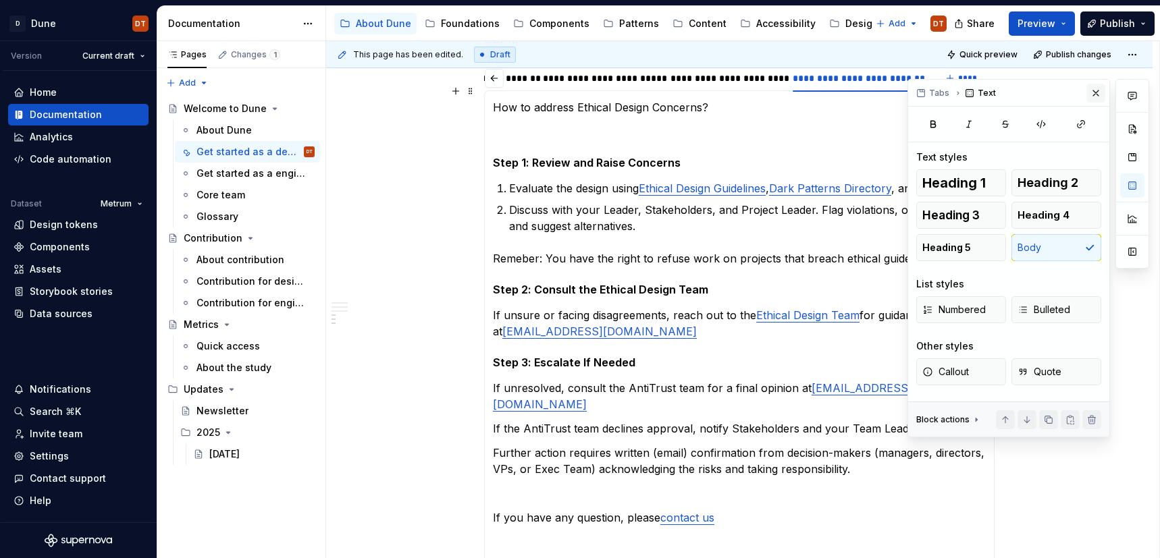
click at [1097, 93] on button "button" at bounding box center [1096, 93] width 19 height 19
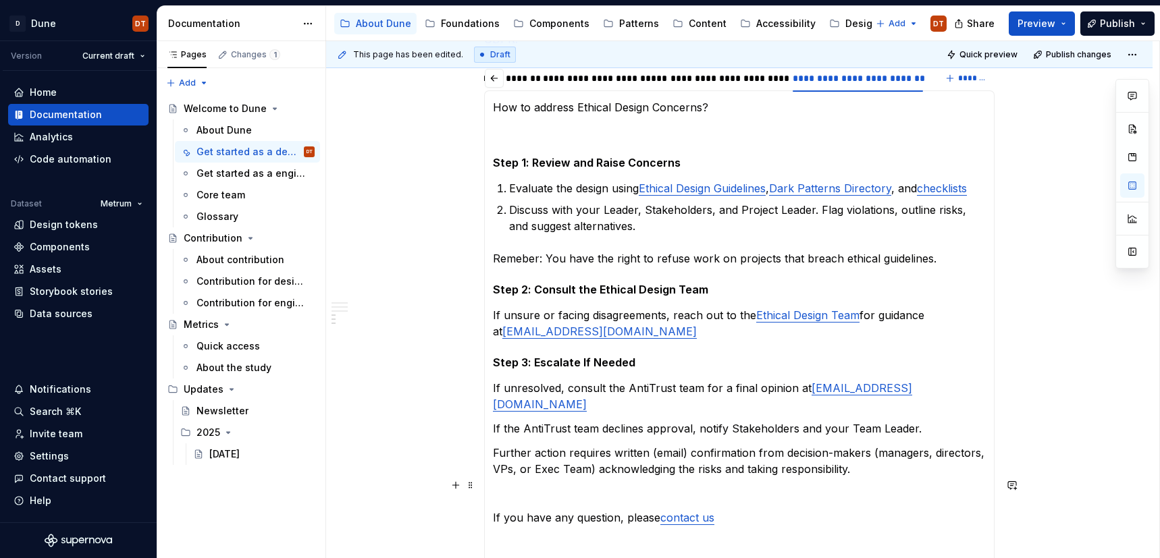
scroll to position [615, 0]
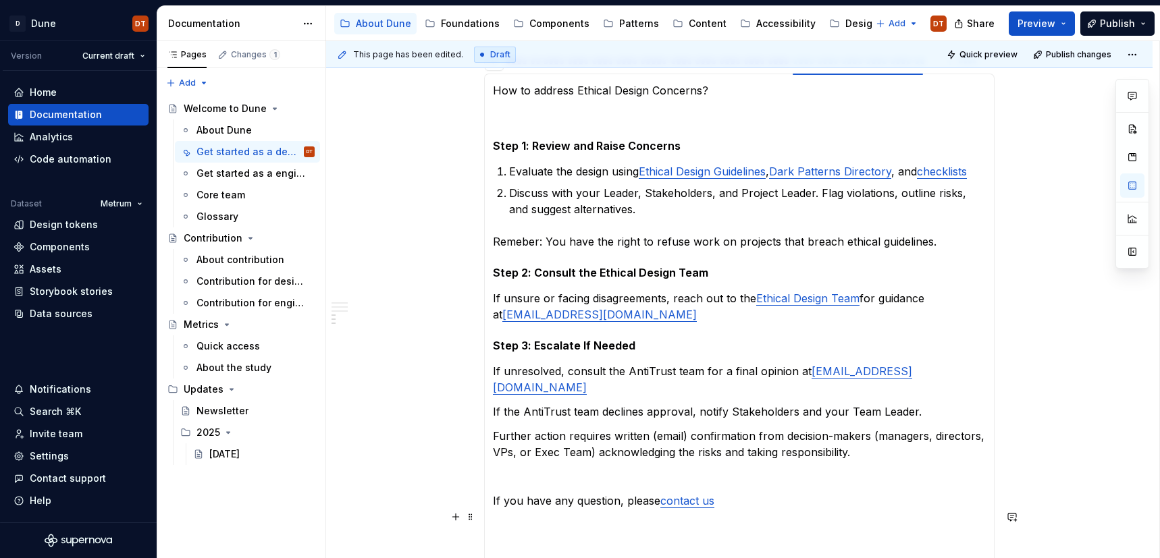
click at [579, 542] on p at bounding box center [739, 550] width 493 height 16
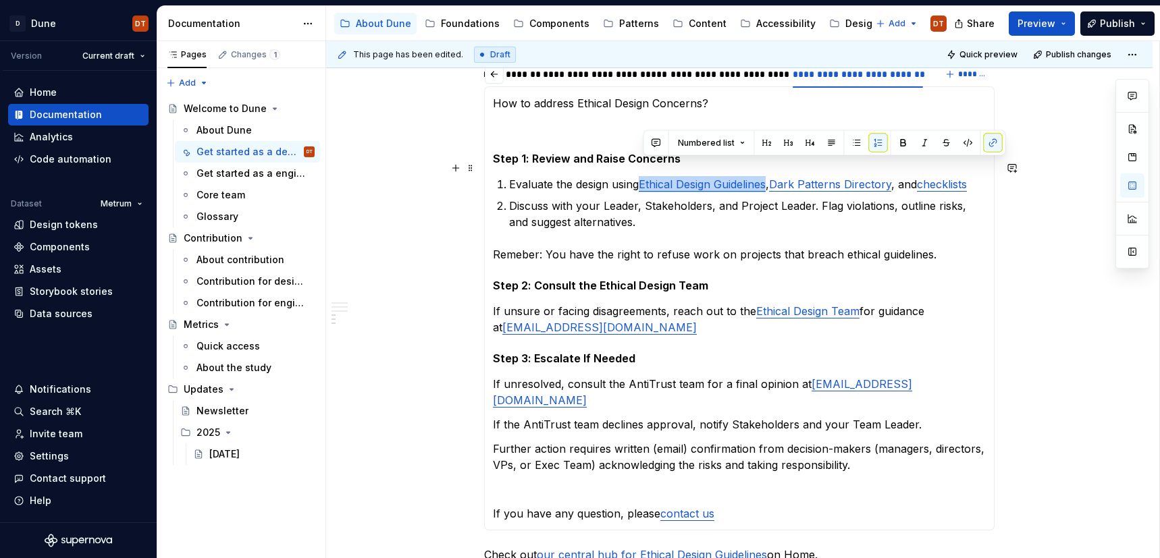
drag, startPoint x: 775, startPoint y: 169, endPoint x: 644, endPoint y: 170, distance: 131.7
click at [644, 176] on p "Evaluate the design using Ethical Design Guidelines , Dark Patterns Directory ,…" at bounding box center [747, 184] width 477 height 16
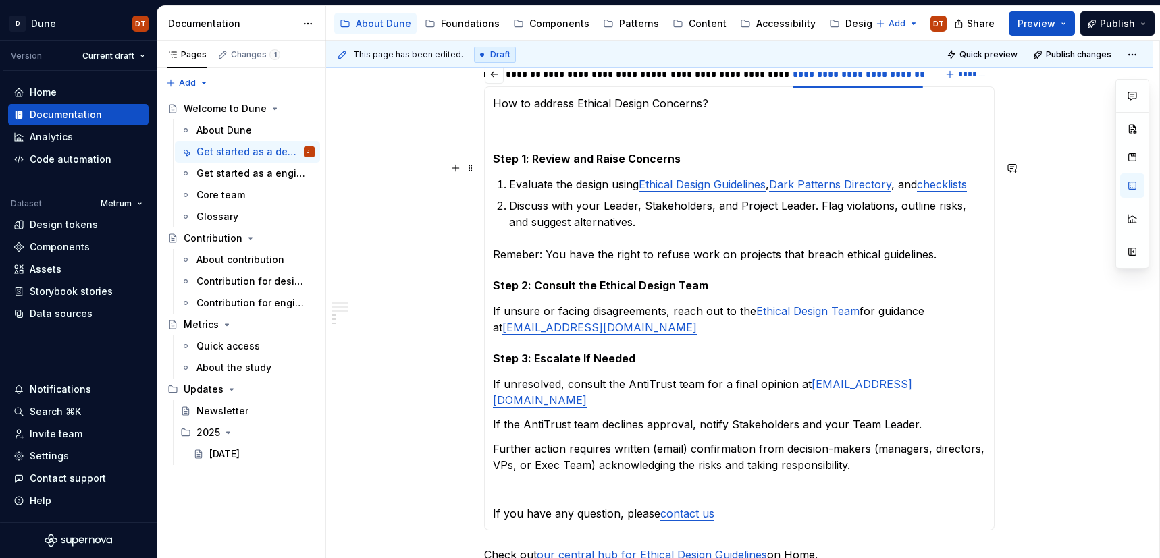
drag, startPoint x: 681, startPoint y: 176, endPoint x: 657, endPoint y: 170, distance: 24.9
click at [681, 176] on ol "Evaluate the design using Ethical Design Guidelines , Dark Patterns Directory ,…" at bounding box center [747, 203] width 477 height 54
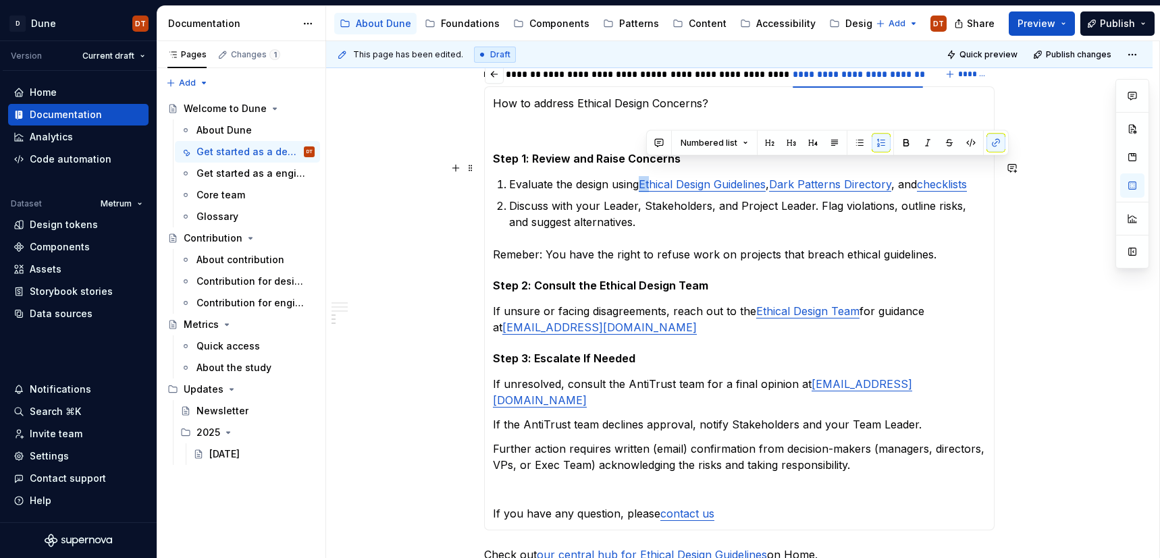
drag, startPoint x: 645, startPoint y: 169, endPoint x: 659, endPoint y: 169, distance: 14.2
click at [659, 176] on p "Evaluate the design using Ethical Design Guidelines , Dark Patterns Directory ,…" at bounding box center [747, 184] width 477 height 16
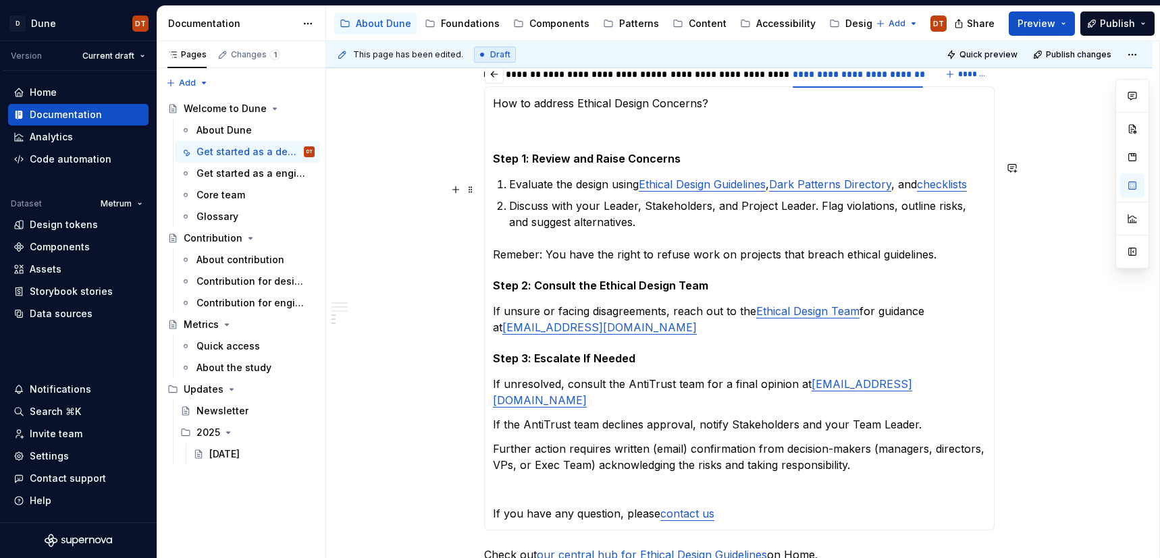
click at [677, 198] on p "Discuss with your Leader, Stakeholders, and Project Leader. Flag violations, ou…" at bounding box center [747, 214] width 477 height 32
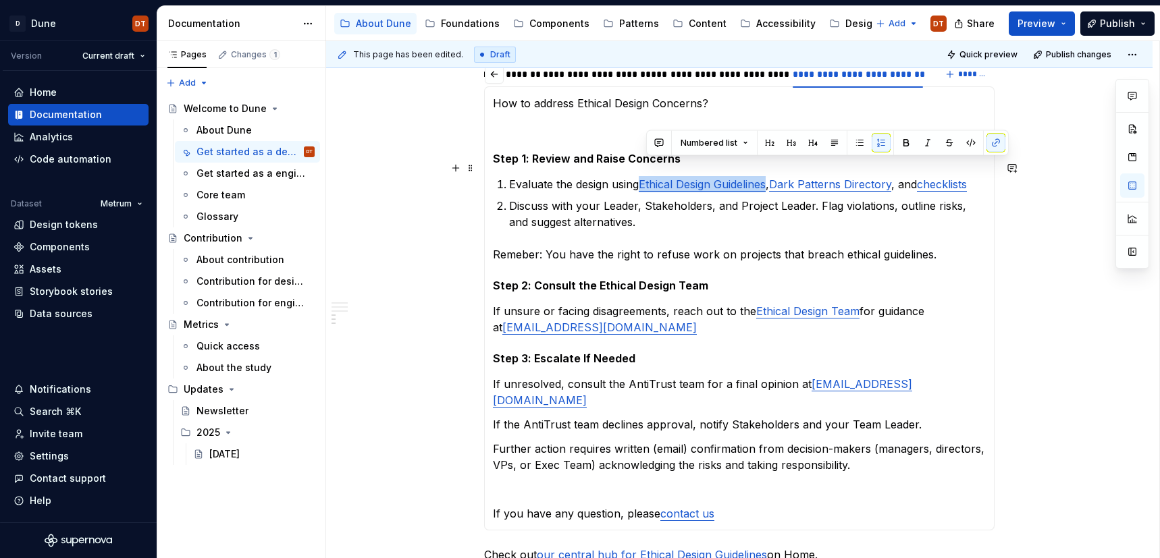
drag, startPoint x: 648, startPoint y: 169, endPoint x: 774, endPoint y: 165, distance: 125.7
click at [766, 178] on link "Ethical Design Guidelines" at bounding box center [702, 185] width 127 height 14
click at [995, 145] on button "button" at bounding box center [996, 143] width 19 height 19
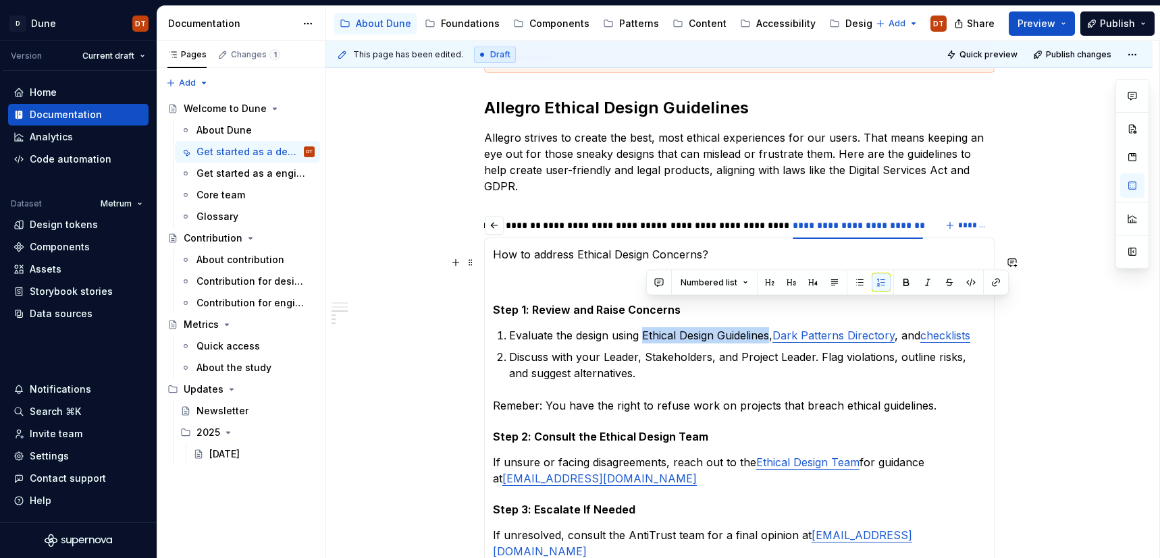
scroll to position [444, 0]
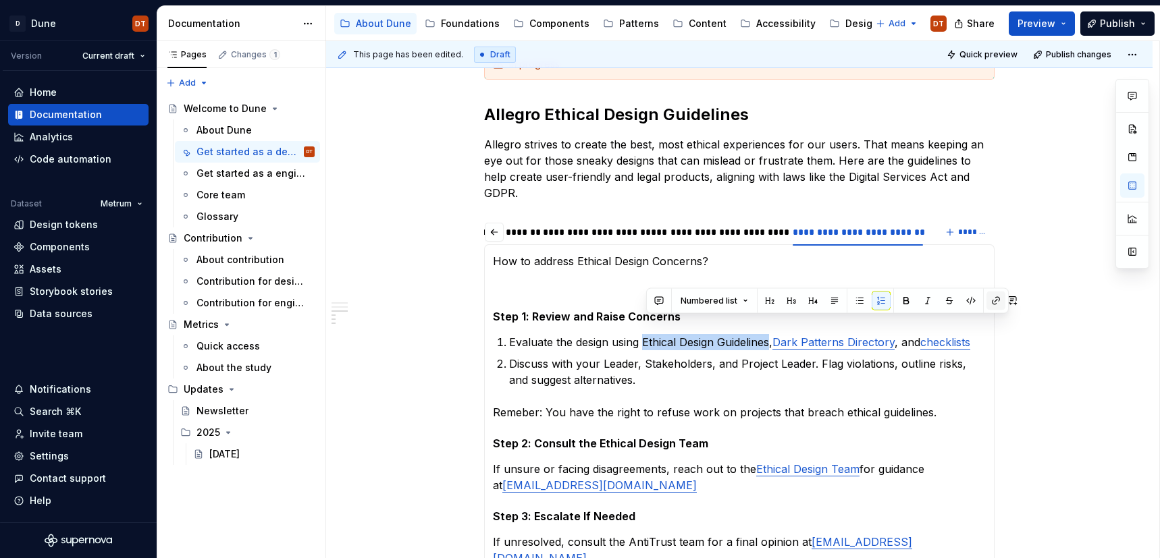
click at [994, 303] on button "button" at bounding box center [996, 301] width 19 height 19
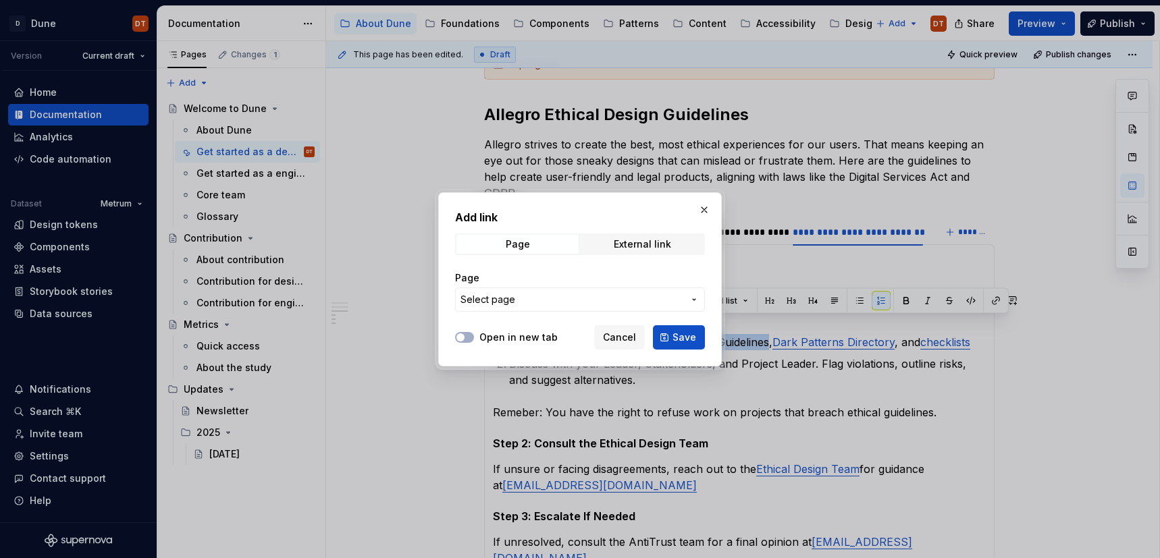
click at [696, 296] on icon "button" at bounding box center [694, 299] width 11 height 11
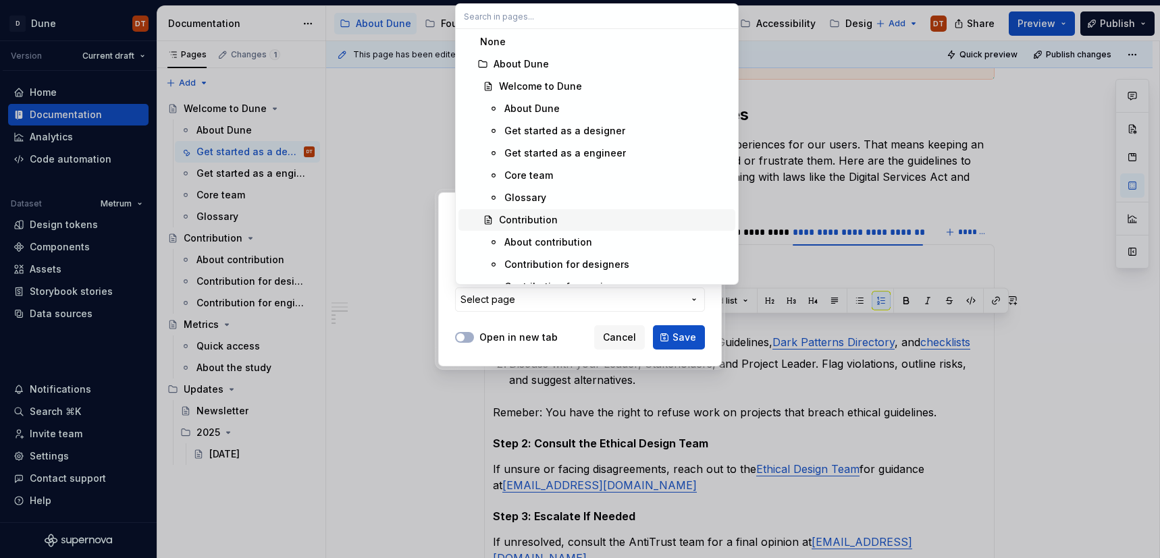
scroll to position [1, 0]
click at [598, 130] on div "Get started as a designer" at bounding box center [564, 131] width 121 height 14
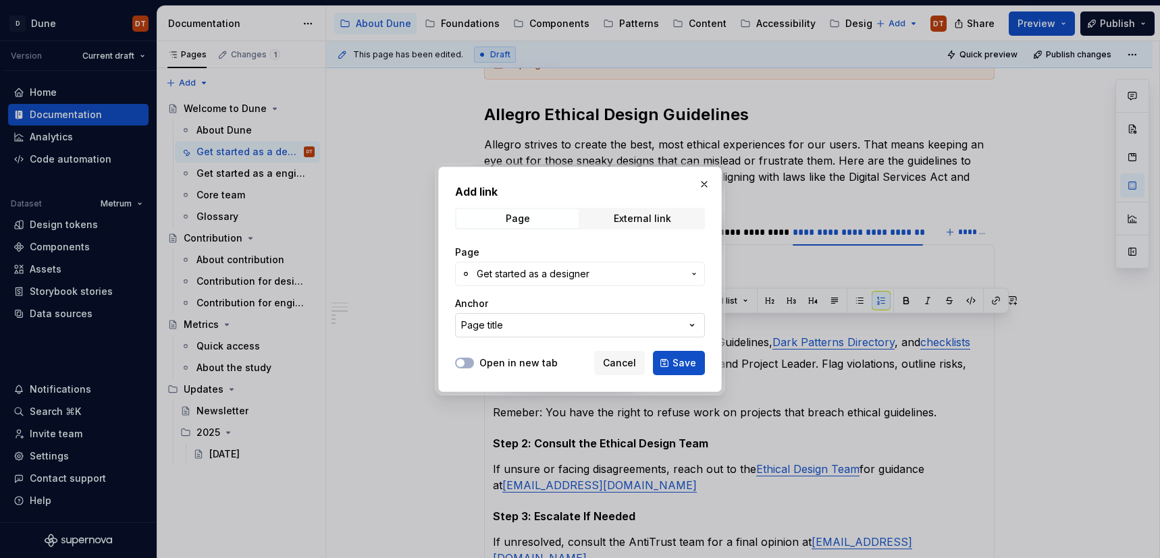
click at [690, 321] on icon "button" at bounding box center [692, 326] width 14 height 14
click at [675, 325] on div "Add link Page External link Page Get started as a designer Anchor Page title Op…" at bounding box center [580, 279] width 1160 height 558
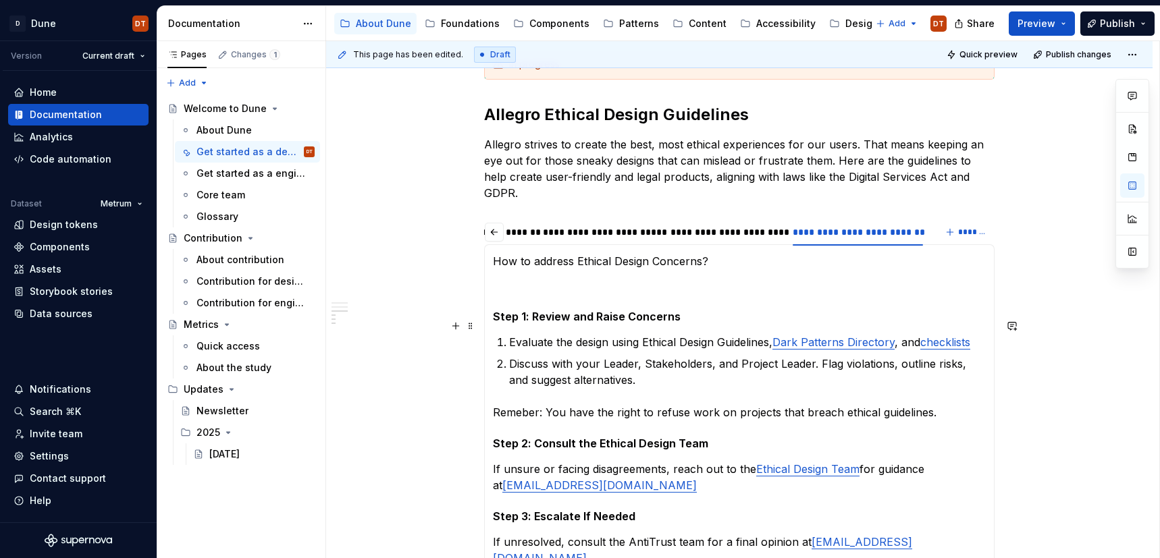
click at [718, 334] on p "Evaluate the design using Ethical Design Guidelines, Dark Patterns Directory , …" at bounding box center [747, 342] width 477 height 16
click at [684, 334] on p "Evaluate the design using Ethical Design Guidelines, Dark Patterns Directory , …" at bounding box center [747, 342] width 477 height 16
click at [707, 336] on ol "Evaluate the design using Ethical Design Guidelines, Dark Patterns Directory , …" at bounding box center [747, 361] width 477 height 54
click at [680, 334] on p "Evaluate the design using Ethical Design Guidelines, Dark Patterns Directory , …" at bounding box center [747, 342] width 477 height 16
click at [648, 334] on p "Evaluate the design using Ethical Design Guidelines, Dark Patterns Directory , …" at bounding box center [747, 342] width 477 height 16
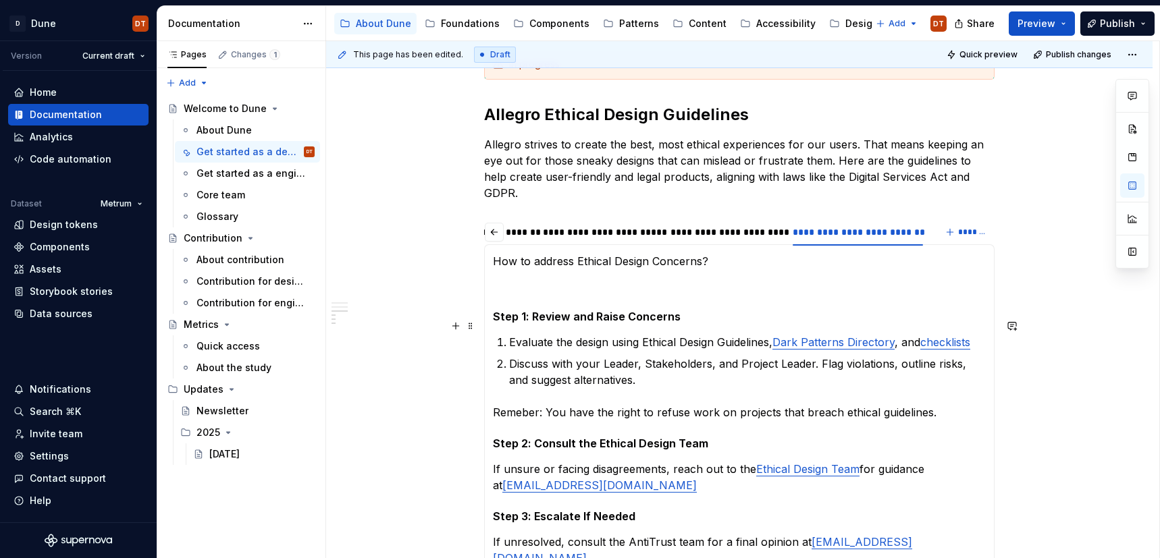
click at [717, 334] on p "Evaluate the design using Ethical Design Guidelines, Dark Patterns Directory , …" at bounding box center [747, 342] width 477 height 16
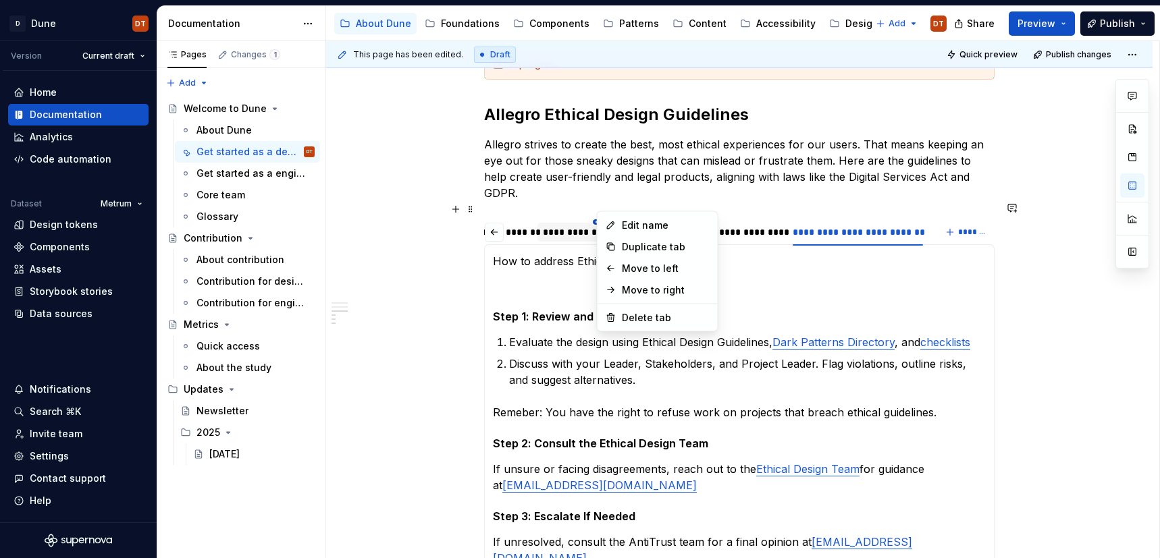
click at [605, 207] on html "D Dune DT Version Current draft Home Documentation Analytics Code automation Da…" at bounding box center [580, 279] width 1160 height 558
click at [600, 349] on html "D Dune DT Version Current draft Home Documentation Analytics Code automation Da…" at bounding box center [580, 279] width 1160 height 558
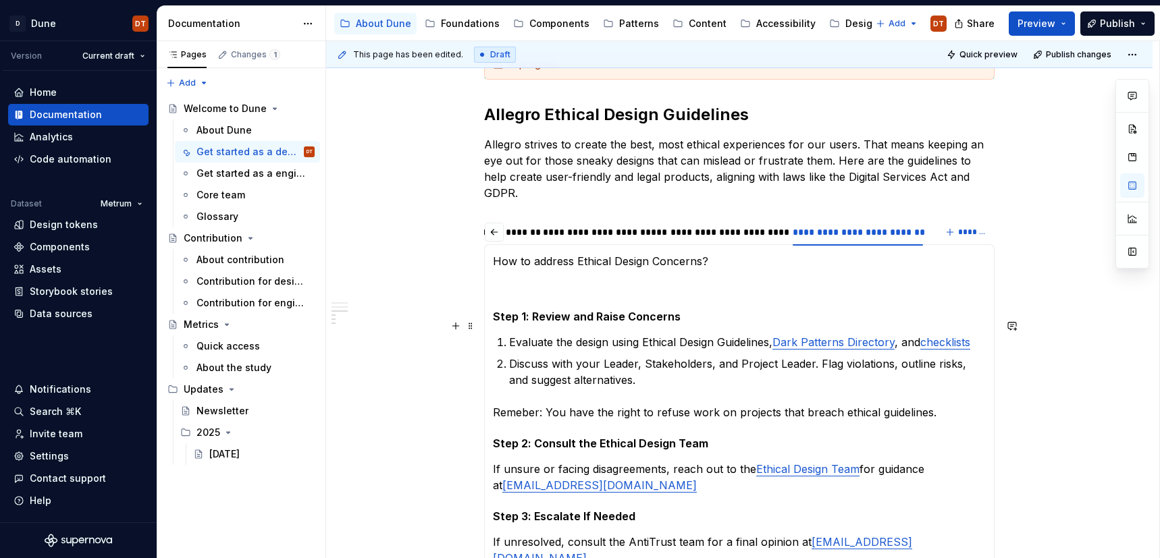
click at [682, 334] on p "Evaluate the design using Ethical Design Guidelines, Dark Patterns Directory , …" at bounding box center [747, 342] width 477 height 16
click at [702, 334] on p "Evaluate the design using Ethical Design Guidelines, Dark Patterns Directory , …" at bounding box center [747, 342] width 477 height 16
click at [718, 356] on p "Discuss with your Leader, Stakeholders, and Project Leader. Flag violations, ou…" at bounding box center [747, 372] width 477 height 32
click at [618, 226] on div "**********" at bounding box center [600, 233] width 114 height 14
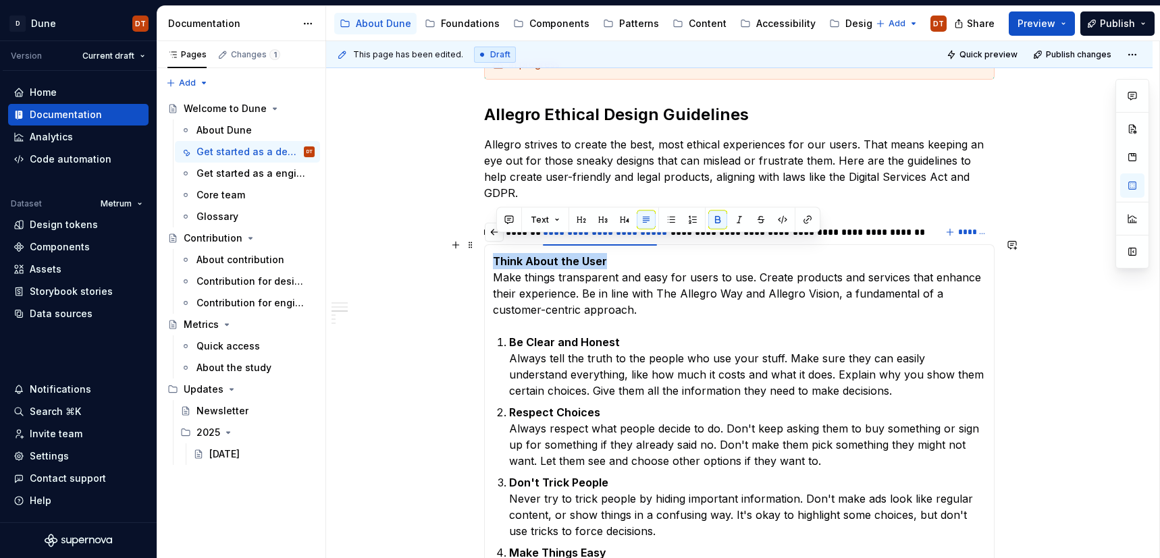
drag, startPoint x: 605, startPoint y: 246, endPoint x: 567, endPoint y: 248, distance: 37.8
click at [493, 246] on div "Dark Patterns are categorized in following categories: Social Proof Exploits th…" at bounding box center [739, 501] width 511 height 515
click at [810, 226] on button "button" at bounding box center [807, 220] width 19 height 19
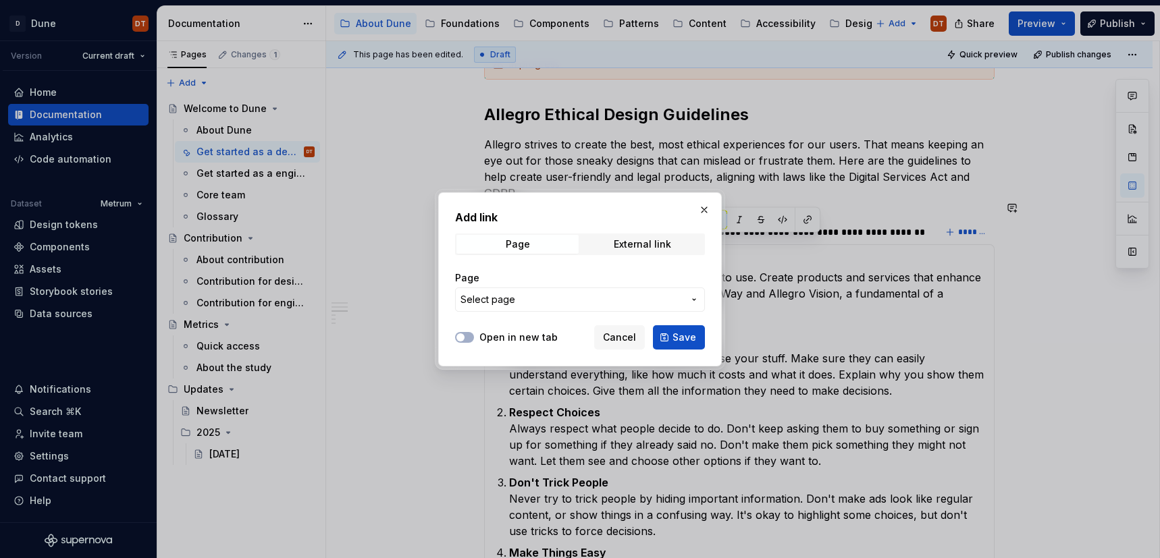
drag, startPoint x: 615, startPoint y: 342, endPoint x: 729, endPoint y: 316, distance: 117.6
click at [615, 342] on span "Cancel" at bounding box center [619, 338] width 33 height 14
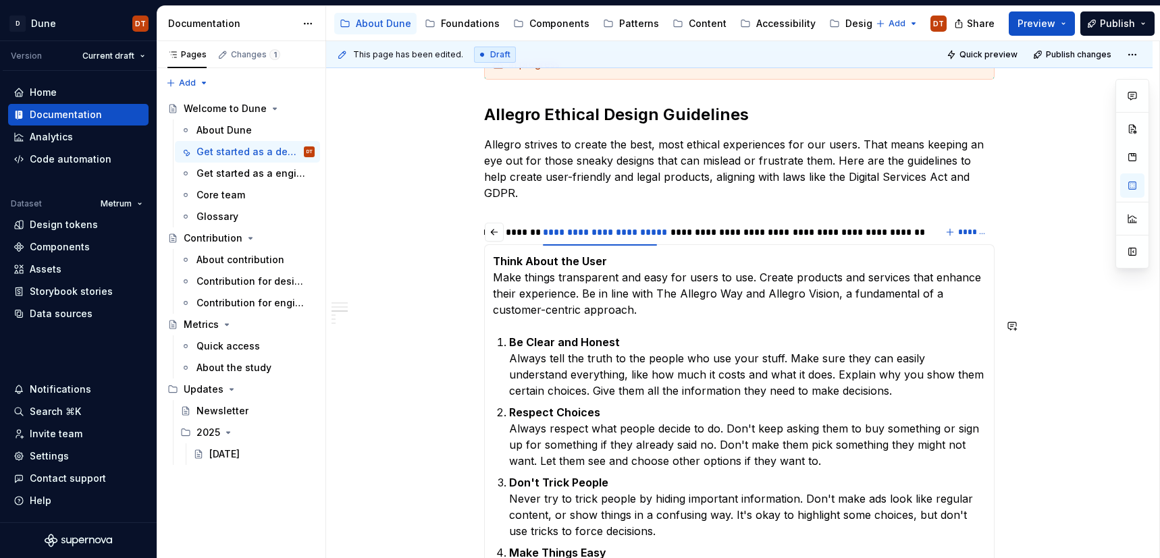
click at [781, 303] on section-item-column "Think About the User Make things transparent and easy for users to use. Create …" at bounding box center [739, 501] width 493 height 497
click at [656, 278] on p "Think About the User Make things transparent and easy for users to use. Create …" at bounding box center [739, 285] width 493 height 65
click at [472, 245] on span at bounding box center [470, 245] width 11 height 19
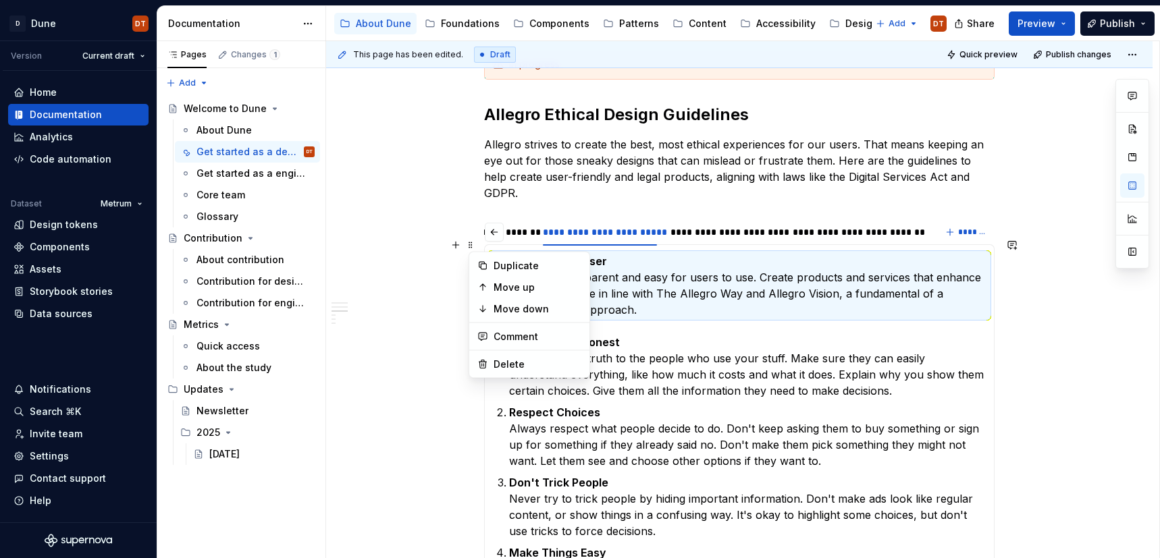
click at [758, 276] on p "Think About the User Make things transparent and easy for users to use. Create …" at bounding box center [739, 285] width 493 height 65
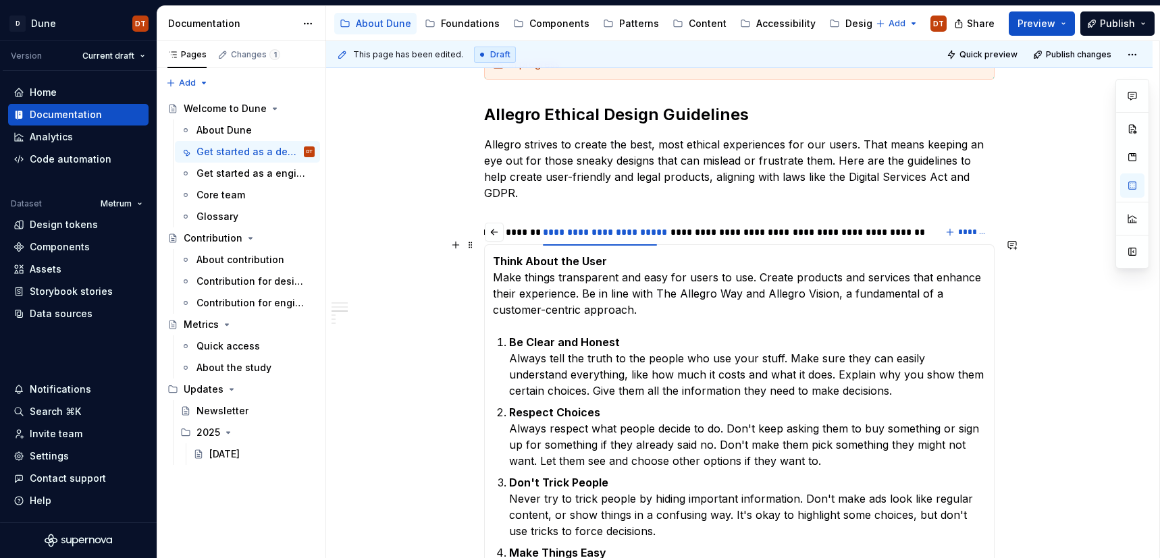
click at [664, 282] on p "Think About the User Make things transparent and easy for users to use. Create …" at bounding box center [739, 285] width 493 height 65
click at [864, 226] on div "**********" at bounding box center [858, 233] width 131 height 14
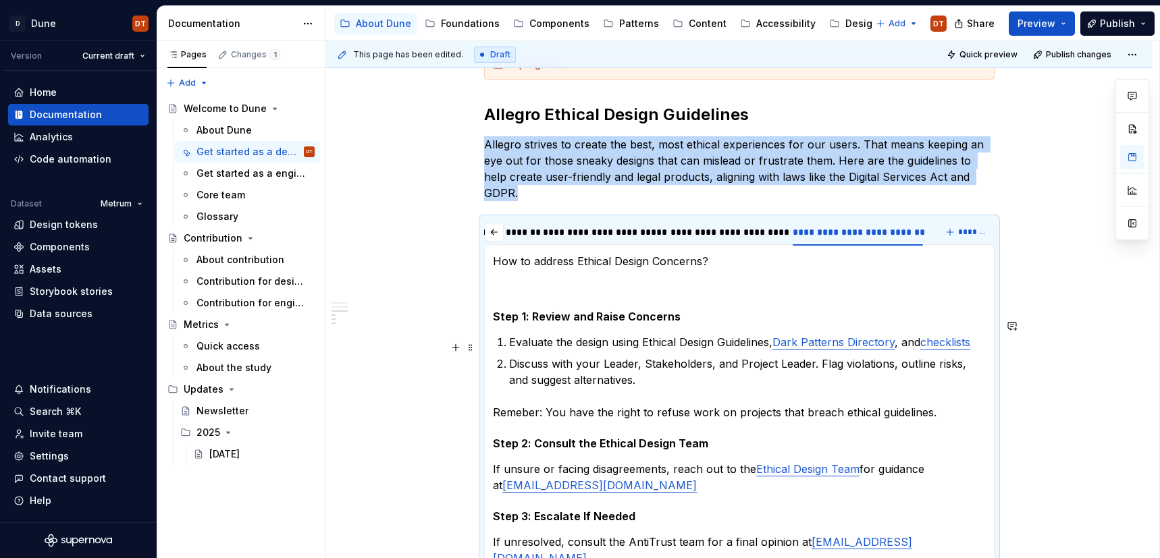
click at [719, 356] on p "Discuss with your Leader, Stakeholders, and Project Leader. Flag violations, ou…" at bounding box center [747, 372] width 477 height 32
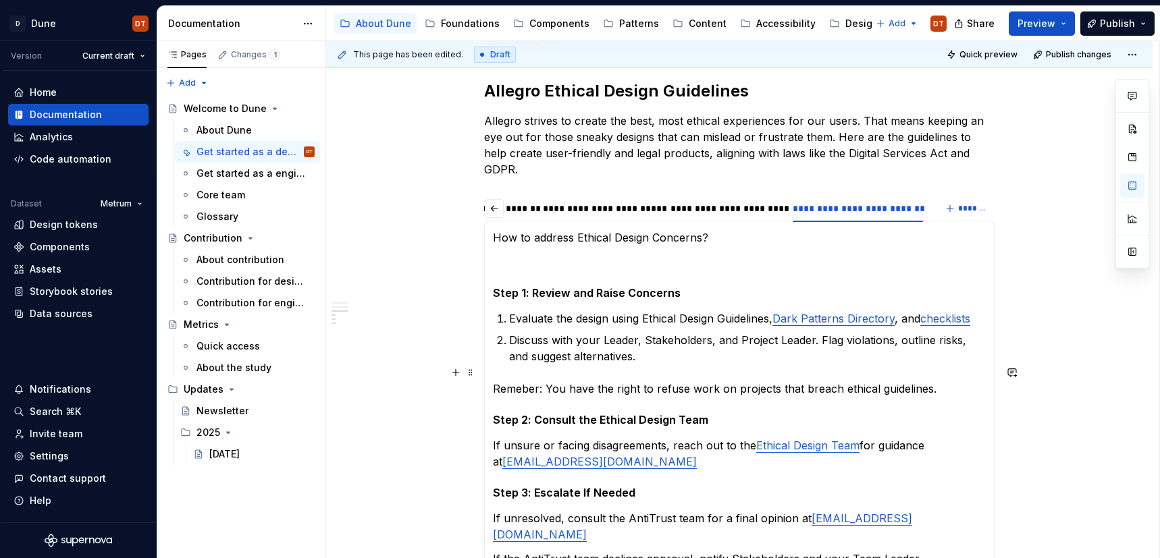
scroll to position [475, 0]
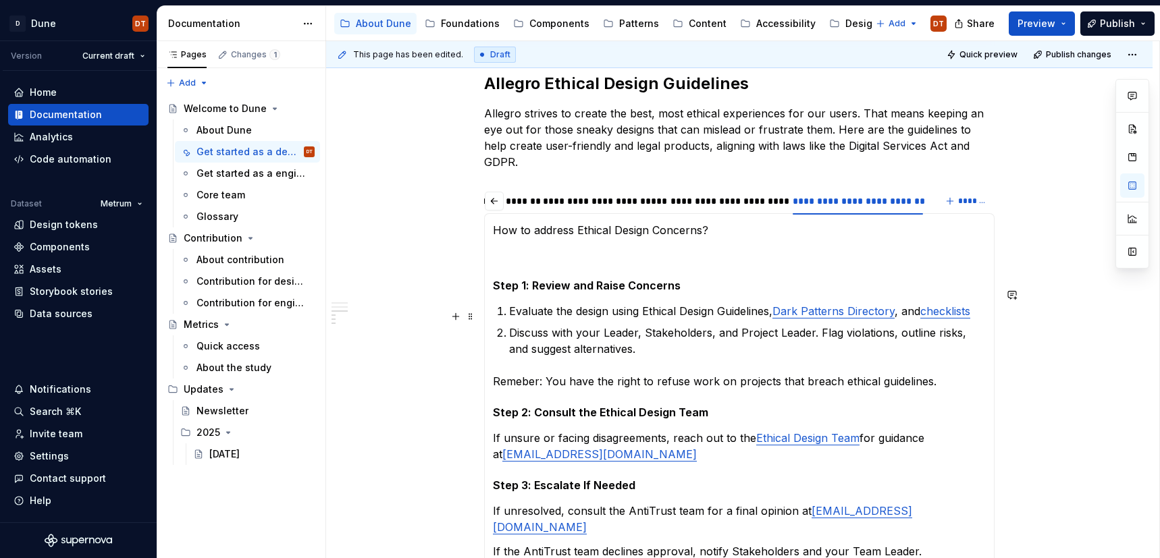
click at [704, 325] on p "Discuss with your Leader, Stakeholders, and Project Leader. Flag violations, ou…" at bounding box center [747, 341] width 477 height 32
click at [731, 303] on p "Evaluate the design using Ethical Design Guidelines, Dark Patterns Directory , …" at bounding box center [747, 311] width 477 height 16
click at [729, 325] on p "Discuss with your Leader, Stakeholders, and Project Leader. Flag violations, ou…" at bounding box center [747, 341] width 477 height 32
click at [693, 325] on p "Discuss with your Leader, Stakeholders, and Project Leader. Flag violations, ou…" at bounding box center [747, 341] width 477 height 32
click at [723, 303] on p "Evaluate the design using Ethical Design Guidelines, Dark Patterns Directory , …" at bounding box center [747, 311] width 477 height 16
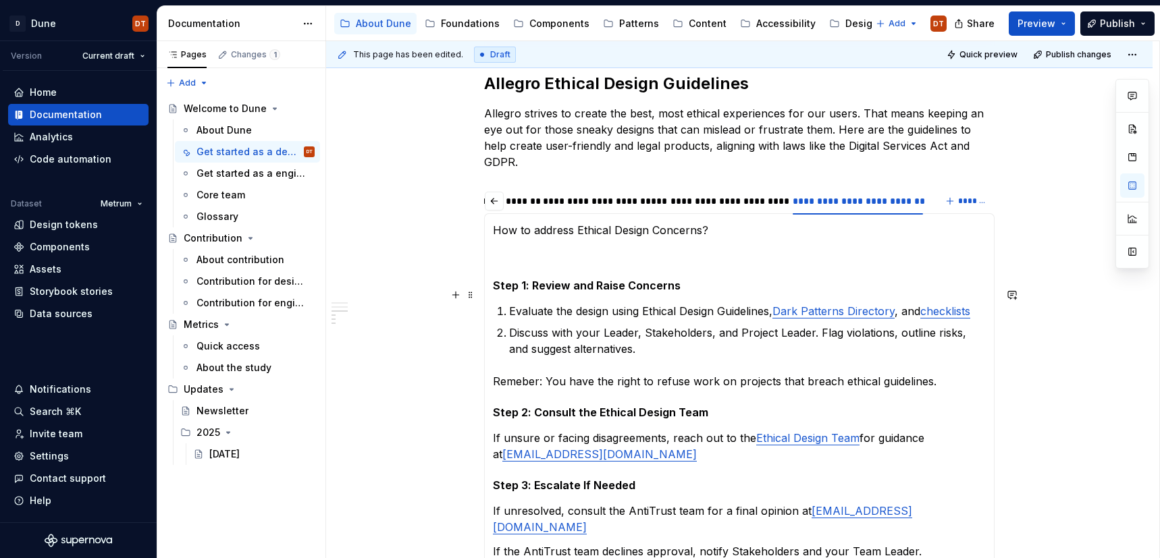
type textarea "*"
drag, startPoint x: 671, startPoint y: 296, endPoint x: 652, endPoint y: 294, distance: 19.0
click at [671, 303] on p "Evaluate the design using Ethical Design Guidelines, Dark Patterns Directory , …" at bounding box center [747, 311] width 477 height 16
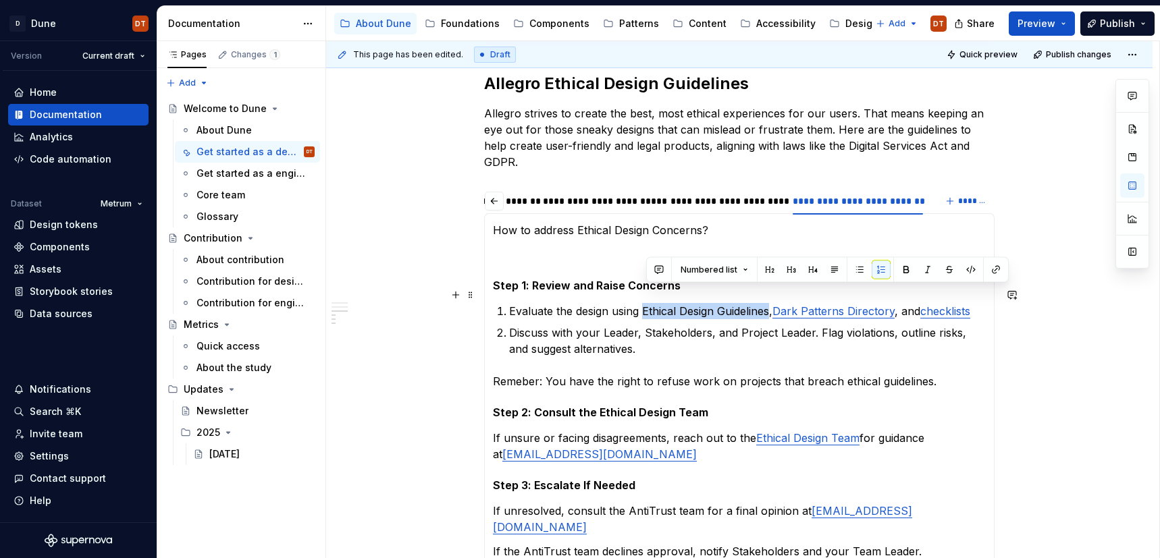
drag, startPoint x: 647, startPoint y: 295, endPoint x: 770, endPoint y: 293, distance: 122.9
click at [772, 303] on p "Evaluate the design using Ethical Design Guidelines, Dark Patterns Directory , …" at bounding box center [747, 311] width 477 height 16
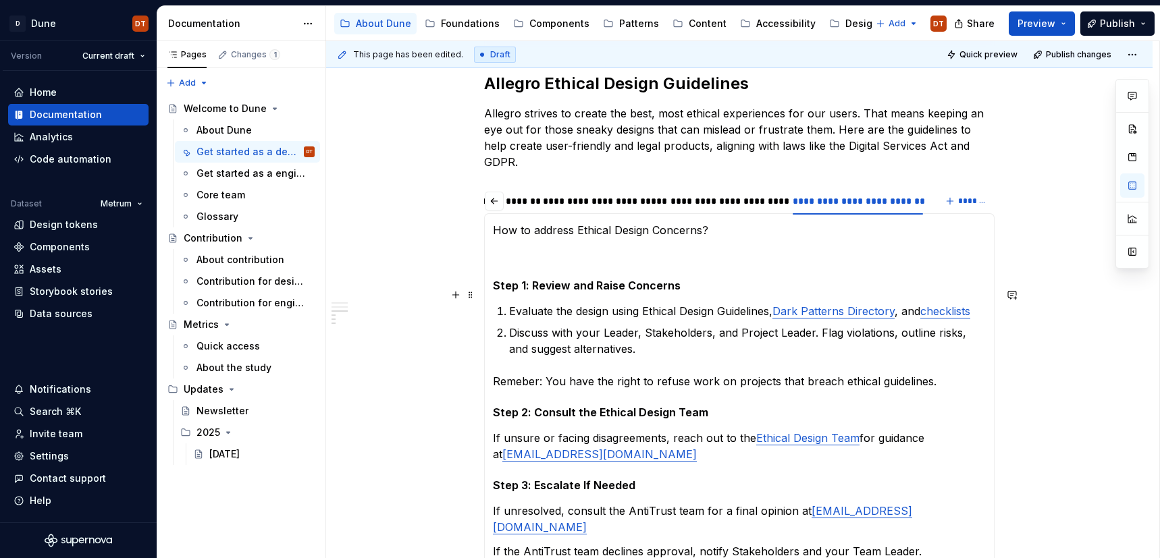
drag, startPoint x: 704, startPoint y: 297, endPoint x: 664, endPoint y: 296, distance: 39.9
click at [703, 303] on p "Evaluate the design using Ethical Design Guidelines, Dark Patterns Directory , …" at bounding box center [747, 311] width 477 height 16
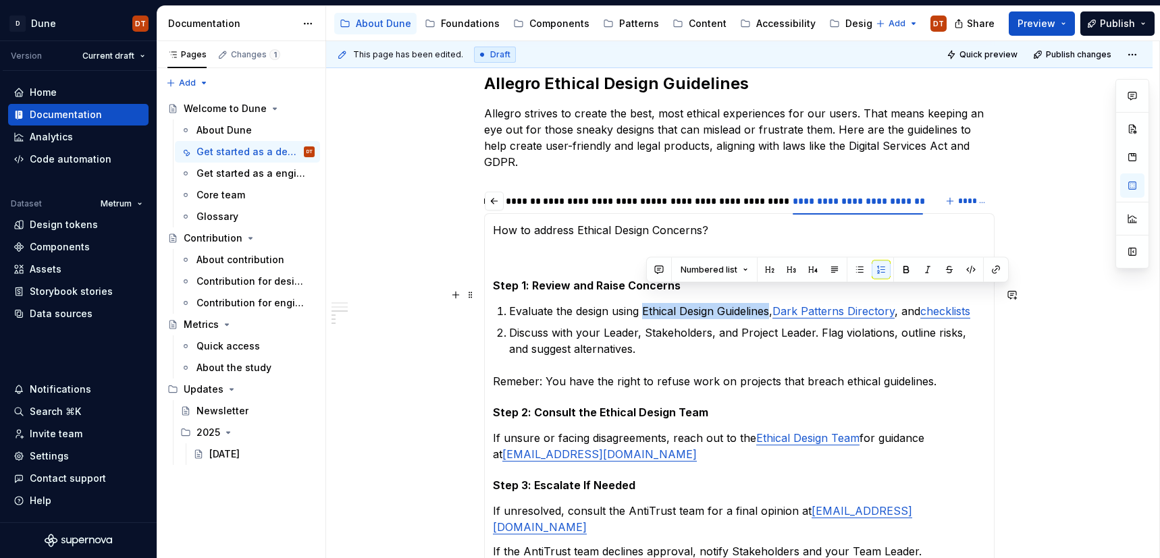
drag, startPoint x: 648, startPoint y: 296, endPoint x: 775, endPoint y: 295, distance: 126.3
click at [773, 303] on p "Evaluate the design using Ethical Design Guidelines, Dark Patterns Directory , …" at bounding box center [747, 311] width 477 height 16
click at [993, 273] on button "button" at bounding box center [996, 270] width 19 height 19
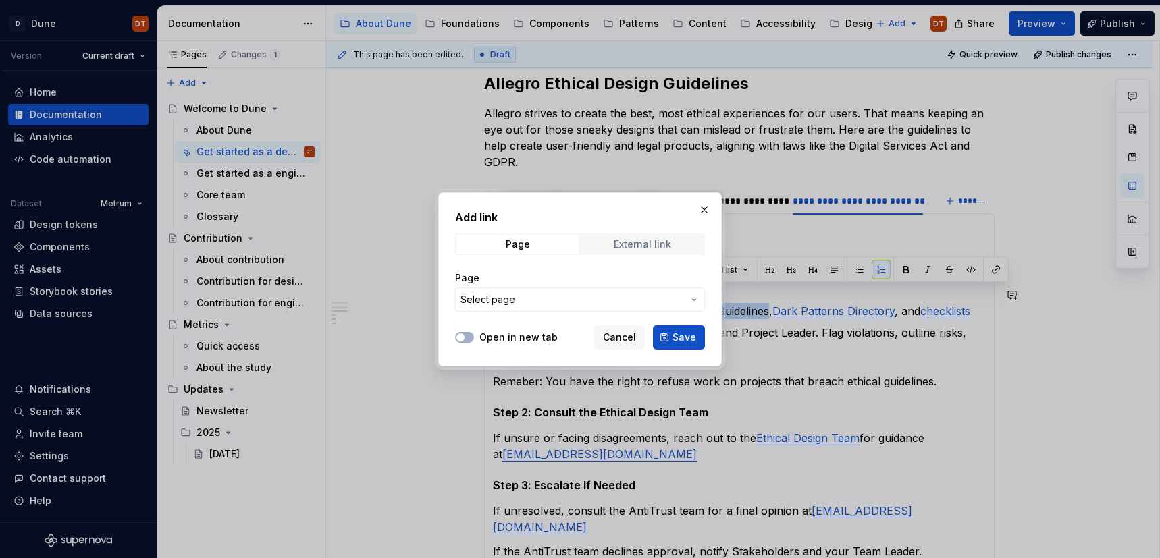
click at [669, 248] on div "External link" at bounding box center [642, 244] width 57 height 11
click at [613, 300] on input "URL" at bounding box center [580, 300] width 250 height 24
paste input "[URL][DOMAIN_NAME]"
type input "[URL][DOMAIN_NAME]"
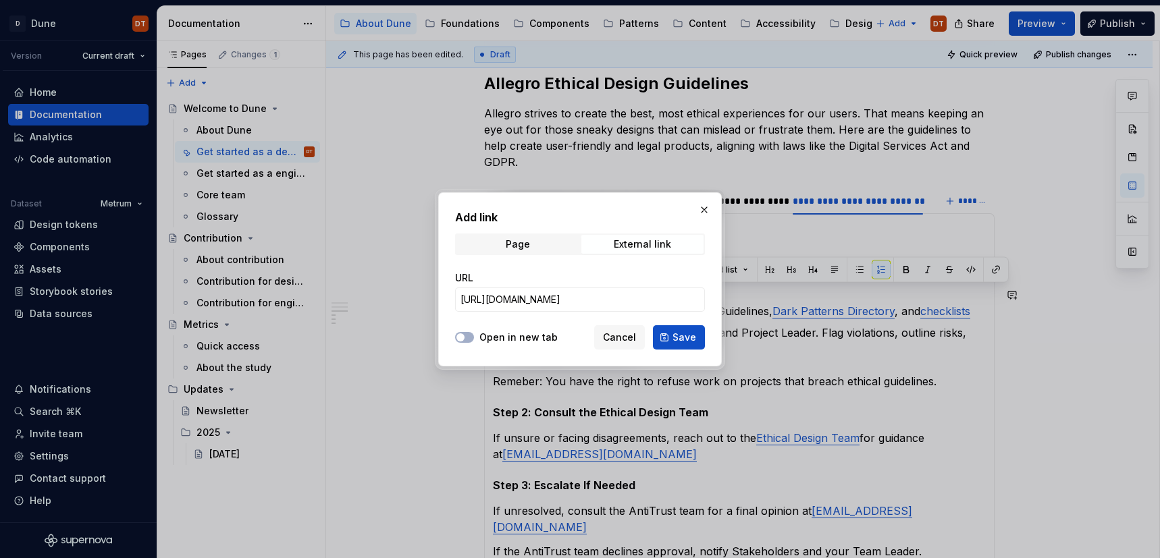
scroll to position [0, 0]
drag, startPoint x: 531, startPoint y: 338, endPoint x: 539, endPoint y: 338, distance: 7.4
click at [531, 338] on label "Open in new tab" at bounding box center [518, 338] width 78 height 14
click at [474, 338] on button "Open in new tab" at bounding box center [464, 337] width 19 height 11
click at [681, 340] on span "Save" at bounding box center [685, 338] width 24 height 14
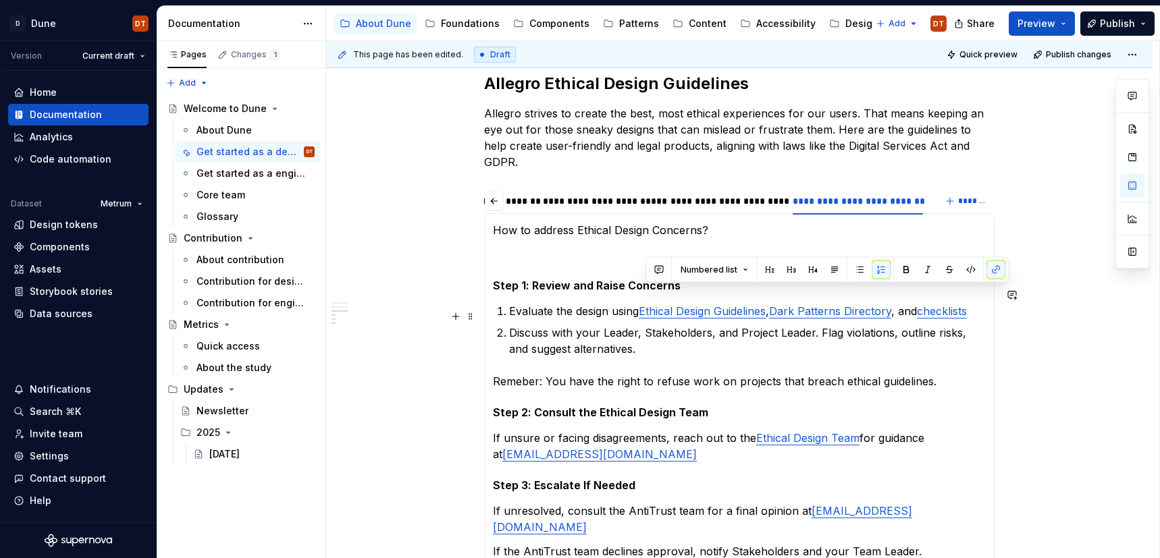
click at [599, 325] on p "Discuss with your Leader, Stakeholders, and Project Leader. Flag violations, ou…" at bounding box center [747, 341] width 477 height 32
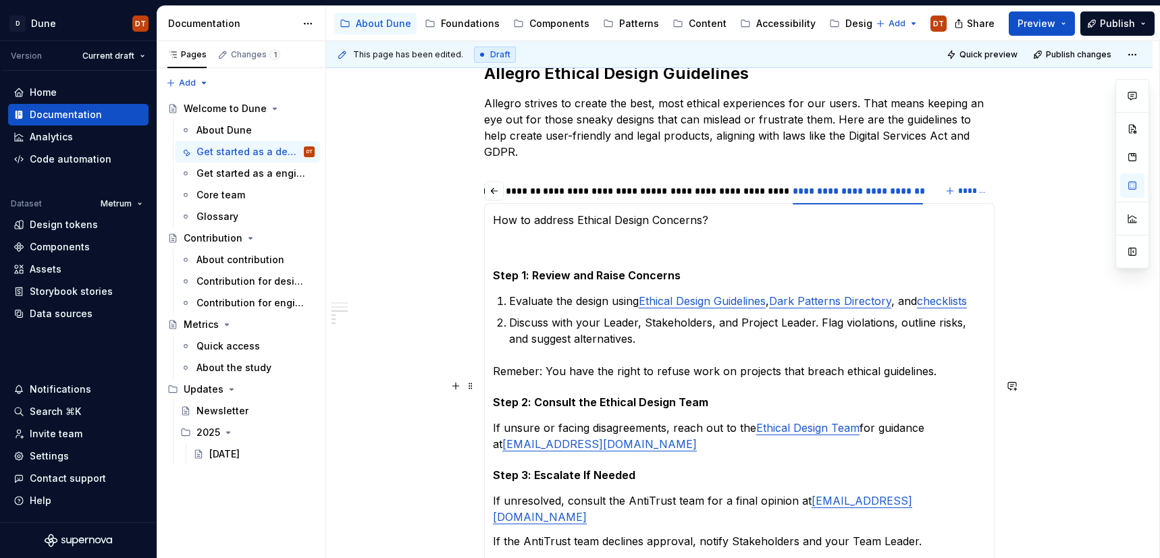
scroll to position [454, 0]
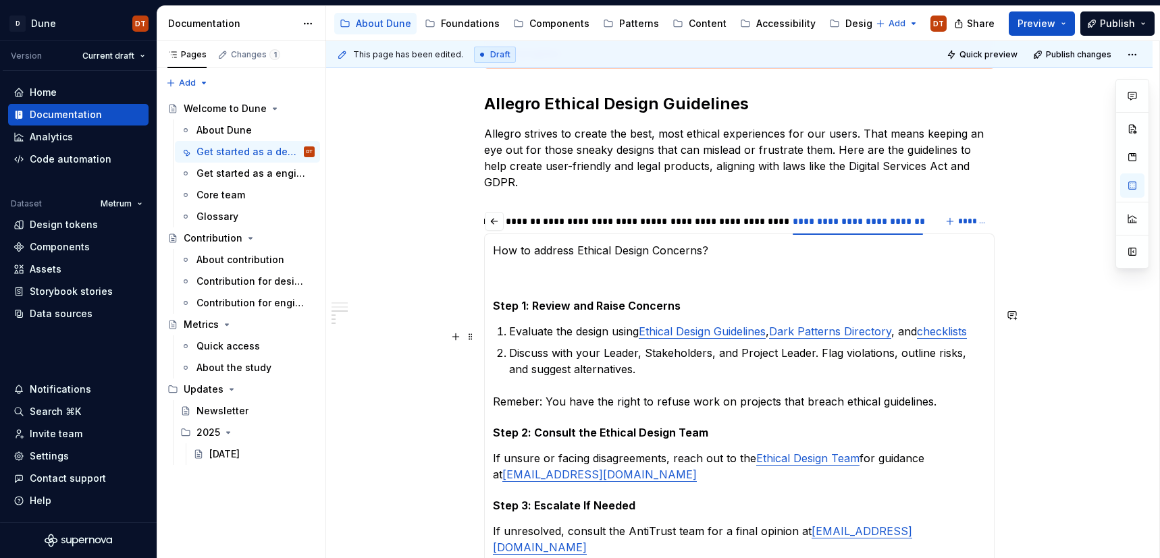
click at [816, 345] on p "Discuss with your Leader, Stakeholders, and Project Leader. Flag violations, ou…" at bounding box center [747, 361] width 477 height 32
click at [883, 345] on p "Discuss with your Leader, Stakeholders, and Project Leader. Flag violations, ou…" at bounding box center [747, 361] width 477 height 32
click at [529, 346] on p "Discuss with your Leader, Stakeholders, and Project Leader. Flag violations, ou…" at bounding box center [747, 361] width 477 height 32
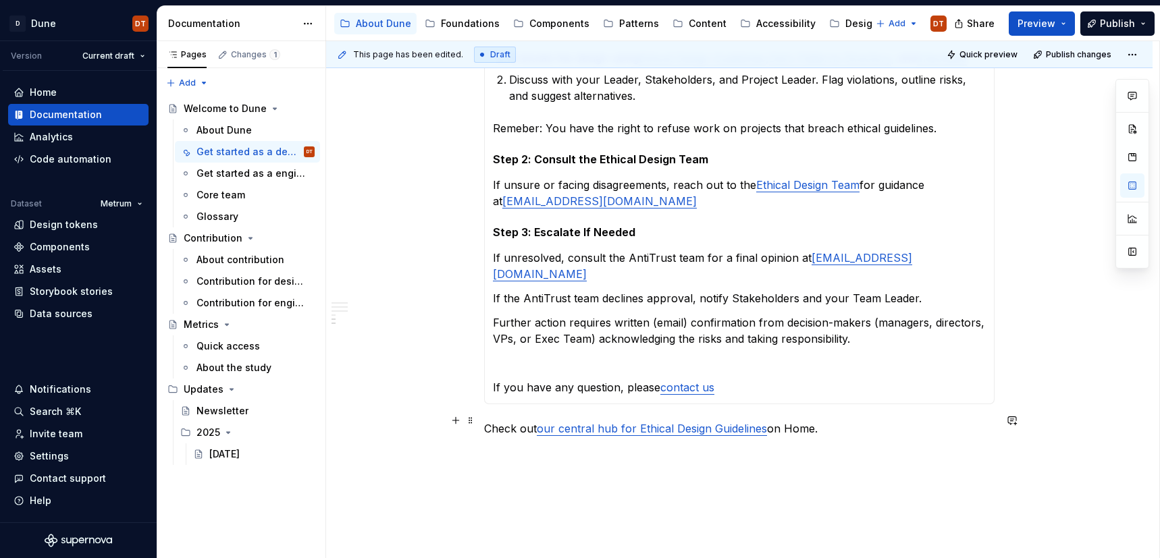
scroll to position [764, 0]
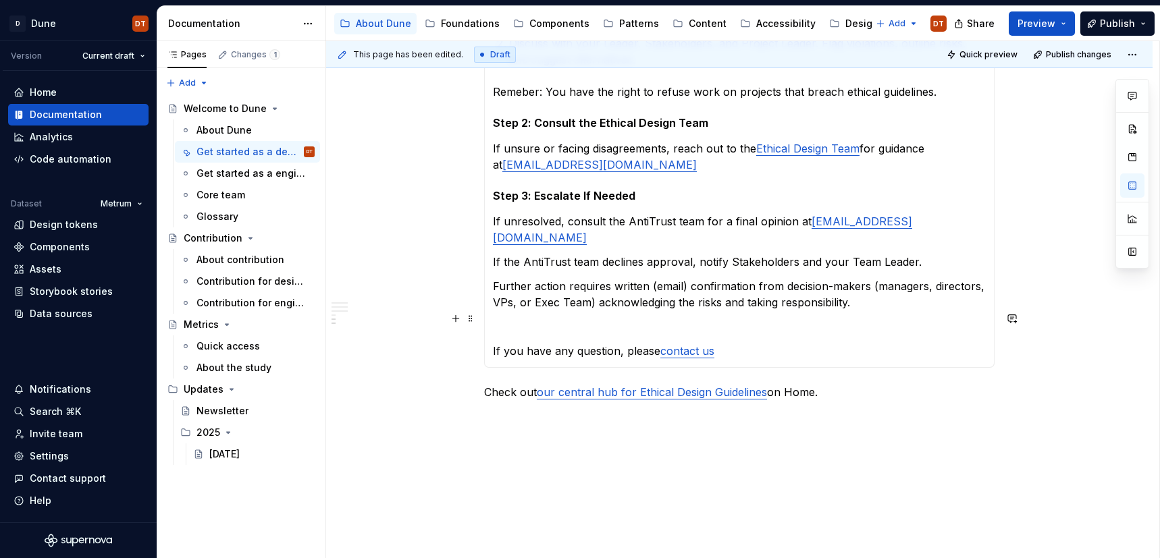
click at [613, 343] on p "If you have any question, please contact us" at bounding box center [739, 351] width 493 height 16
click at [573, 343] on p "If you have any question, please contact us" at bounding box center [739, 351] width 493 height 16
drag, startPoint x: 594, startPoint y: 320, endPoint x: 617, endPoint y: 319, distance: 22.3
click at [595, 343] on p "If you have any question, please contact us" at bounding box center [739, 351] width 493 height 16
click at [619, 343] on p "If you have any question, please contact us" at bounding box center [739, 351] width 493 height 16
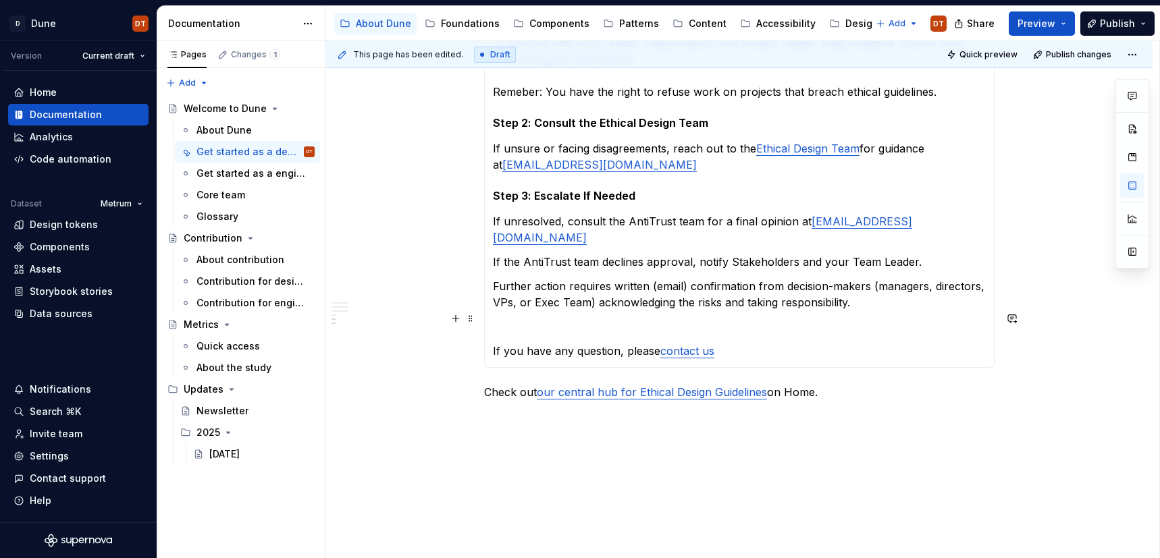
click at [640, 343] on p "If you have any question, please contact us" at bounding box center [739, 351] width 493 height 16
click at [658, 343] on p "If you have any question, please contact us" at bounding box center [739, 351] width 493 height 16
type textarea "*"
click at [723, 343] on p "If you have any question, please check the FAQ or contact us" at bounding box center [739, 351] width 493 height 16
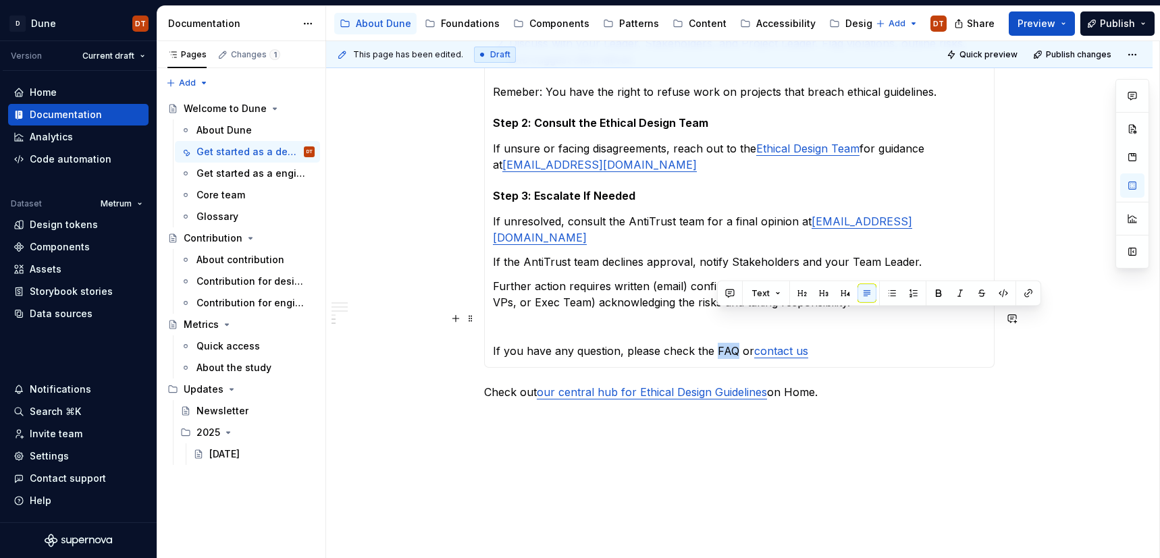
drag, startPoint x: 719, startPoint y: 319, endPoint x: 735, endPoint y: 319, distance: 15.5
click at [735, 343] on p "If you have any question, please check the FAQ or contact us" at bounding box center [739, 351] width 493 height 16
click at [1024, 294] on button "button" at bounding box center [1028, 293] width 19 height 19
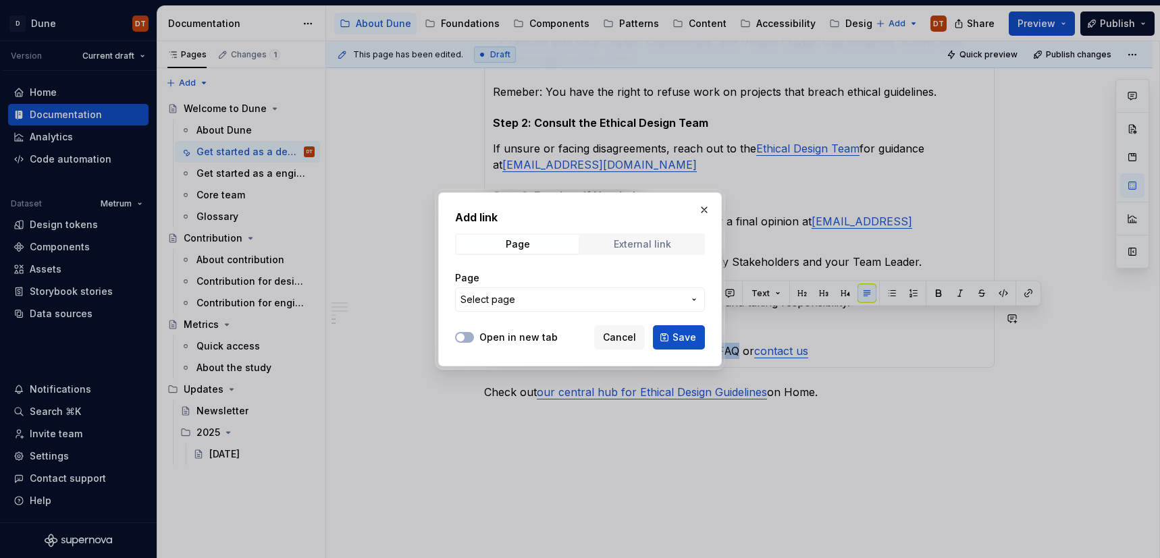
click at [652, 244] on div "External link" at bounding box center [642, 244] width 57 height 11
click at [557, 295] on input "URL" at bounding box center [580, 300] width 250 height 24
paste input "[URL][DOMAIN_NAME]"
type input "[URL][DOMAIN_NAME]"
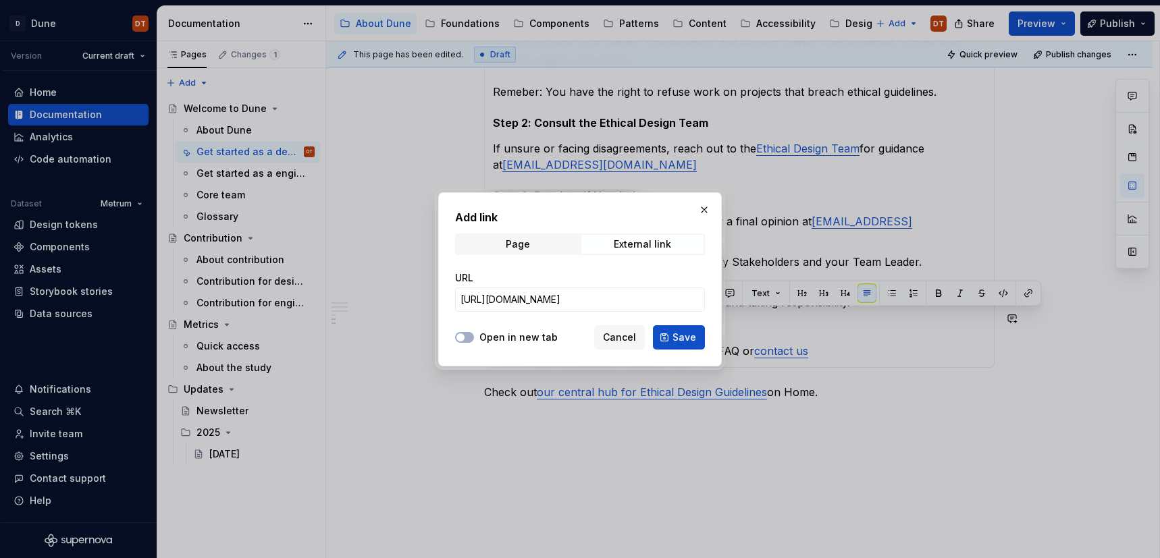
scroll to position [0, 0]
click at [481, 338] on label "Open in new tab" at bounding box center [518, 338] width 78 height 14
click at [474, 338] on button "Open in new tab" at bounding box center [464, 337] width 19 height 11
click at [691, 340] on span "Save" at bounding box center [685, 338] width 24 height 14
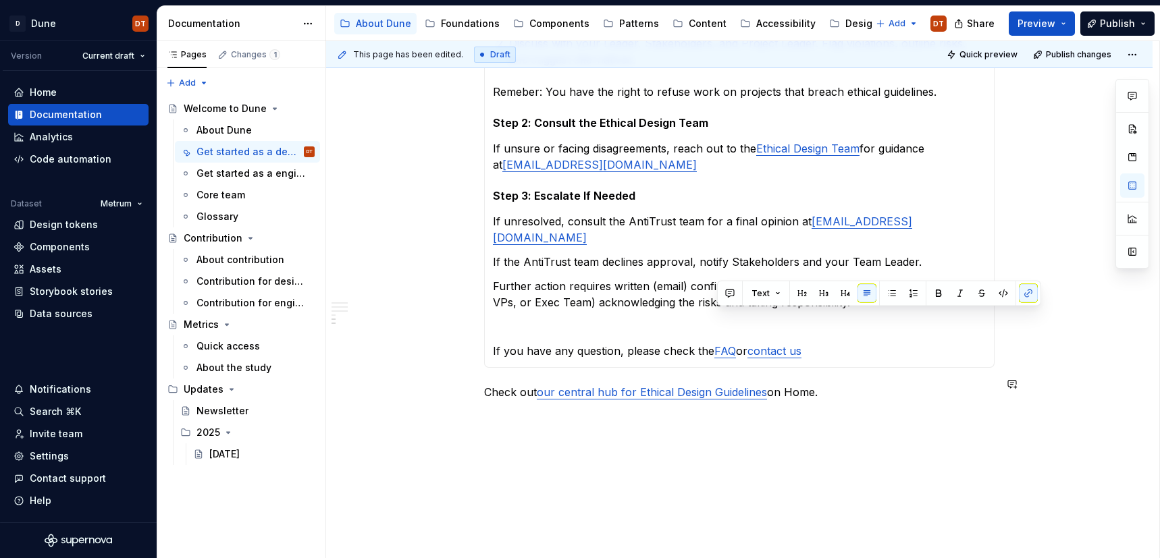
click at [722, 425] on div "**********" at bounding box center [739, 39] width 827 height 1139
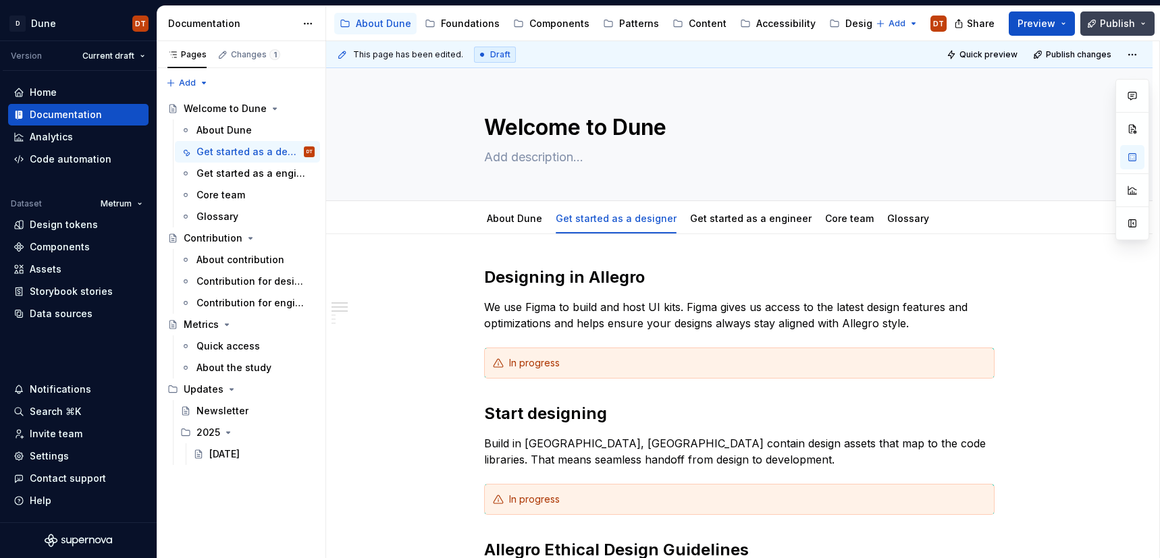
click at [1116, 24] on span "Publish" at bounding box center [1117, 24] width 35 height 14
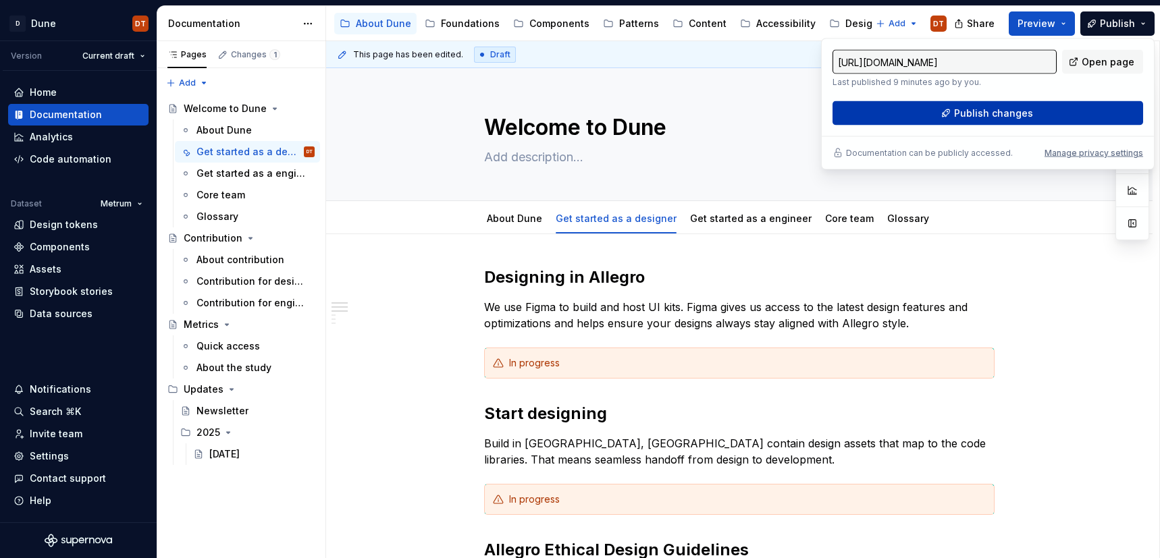
click at [1002, 116] on span "Publish changes" at bounding box center [993, 114] width 79 height 14
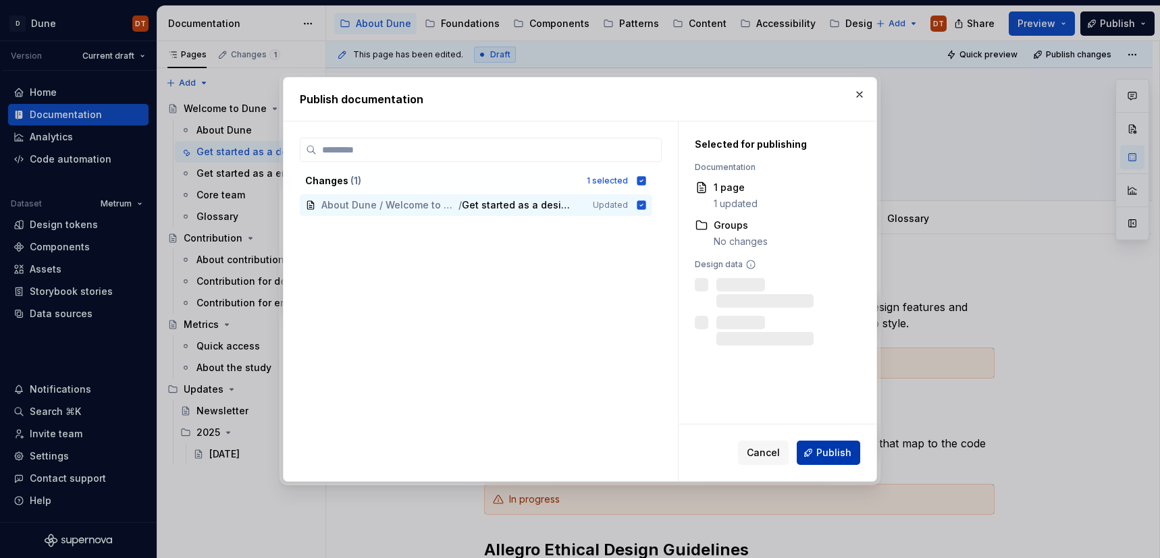
click at [840, 456] on span "Publish" at bounding box center [833, 453] width 35 height 14
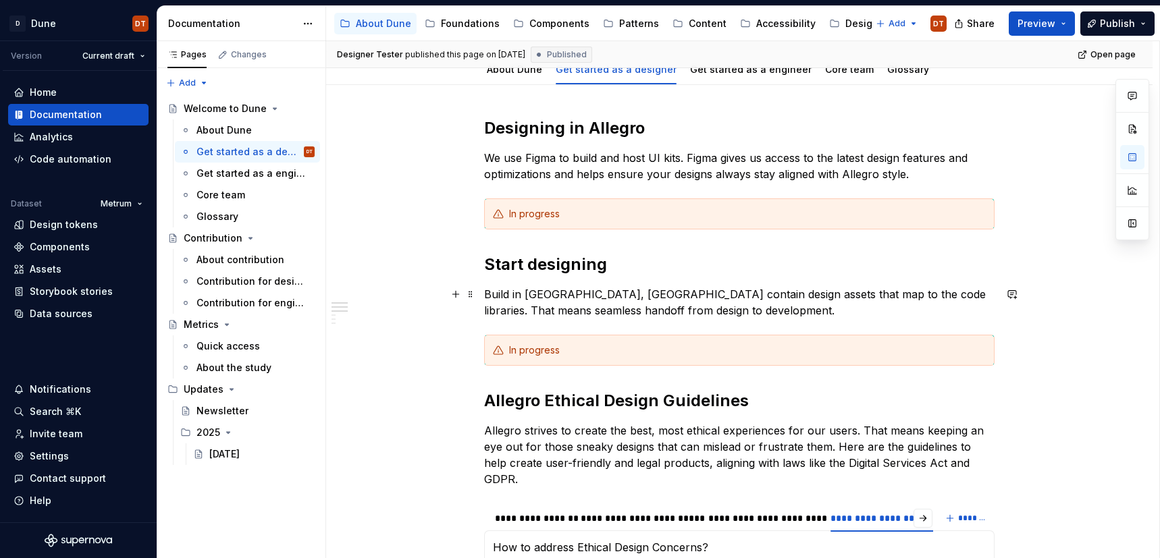
scroll to position [201, 0]
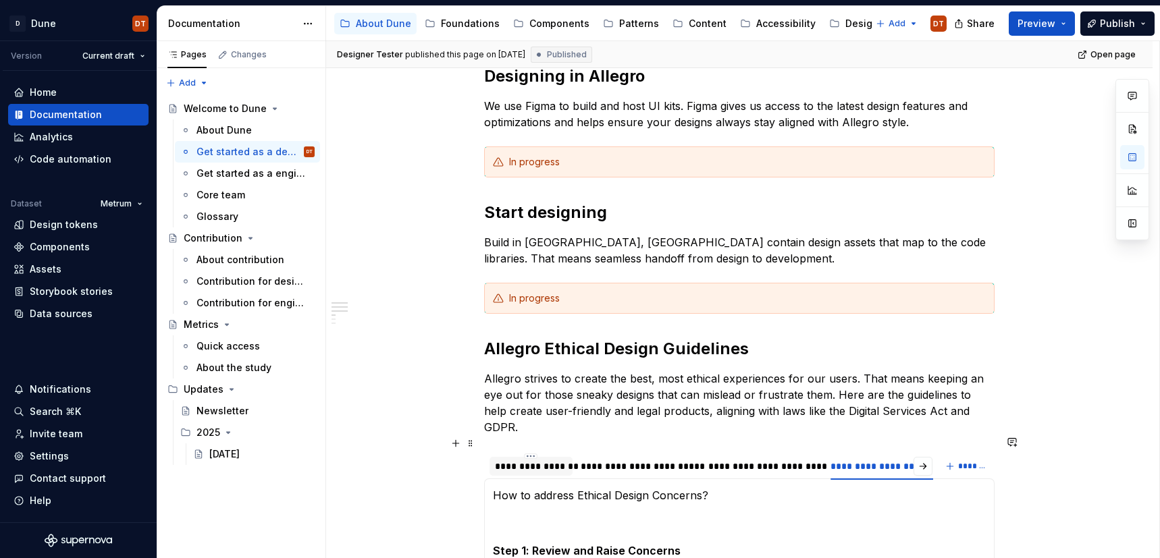
click at [519, 460] on div "**********" at bounding box center [531, 467] width 72 height 14
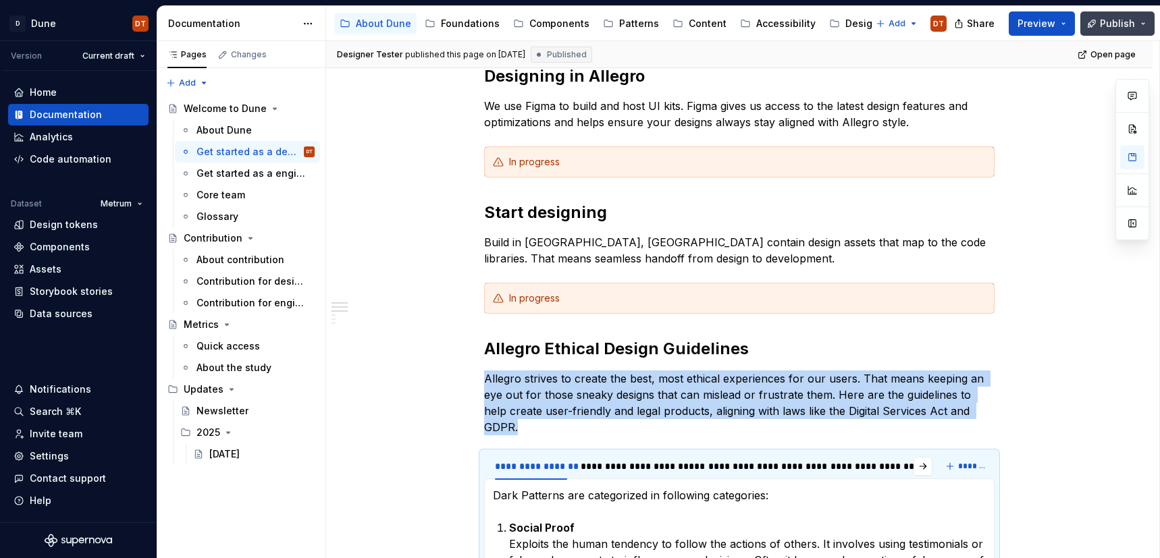
click at [1147, 24] on button "Publish" at bounding box center [1118, 23] width 74 height 24
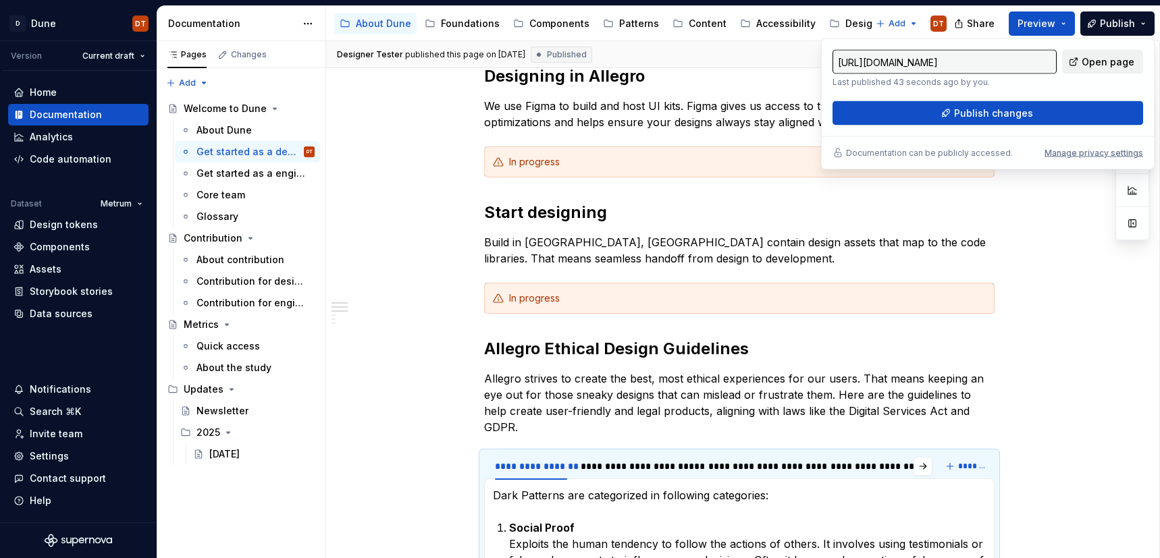
click at [1110, 61] on span "Open page" at bounding box center [1108, 62] width 53 height 14
type textarea "*"
